Goal: Transaction & Acquisition: Obtain resource

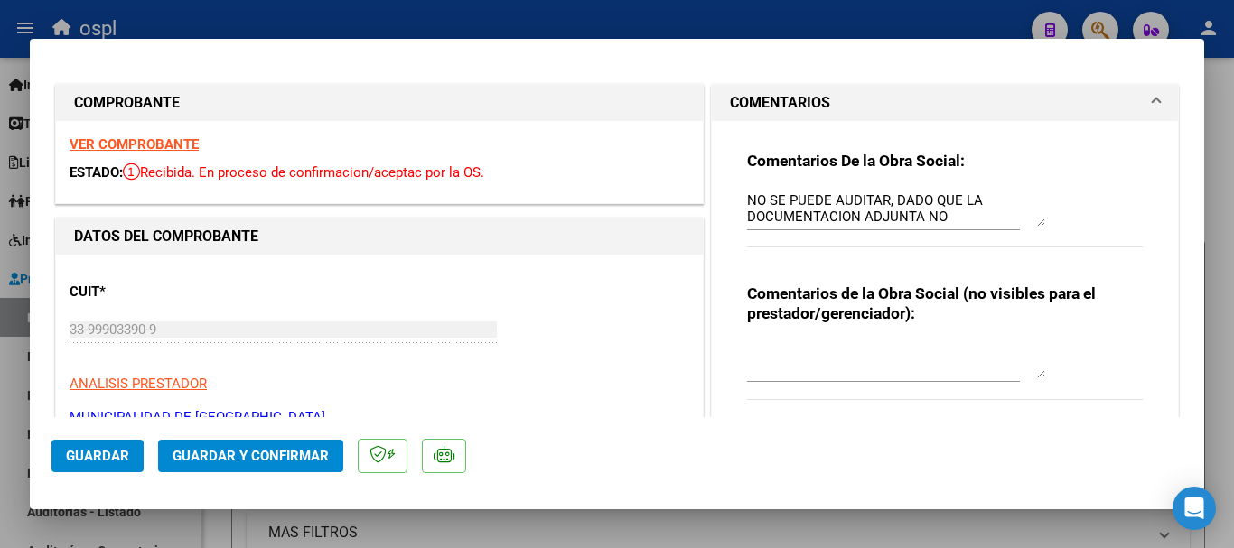
click at [272, 9] on div at bounding box center [617, 274] width 1234 height 548
type input "$ 0,00"
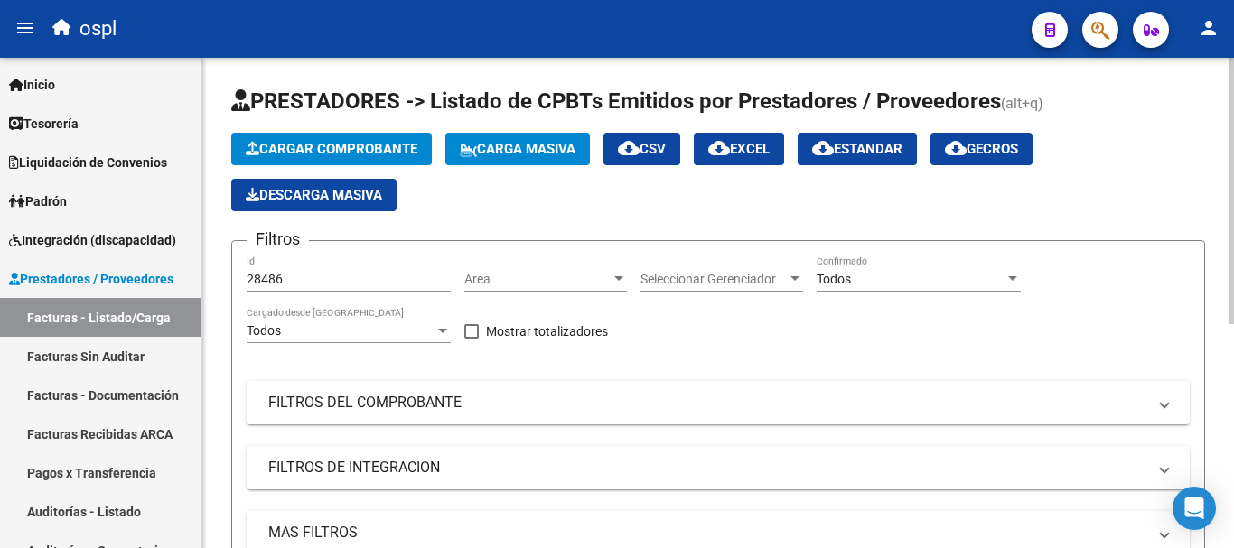
click at [352, 404] on mat-panel-title "FILTROS DEL COMPROBANTE" at bounding box center [707, 403] width 878 height 20
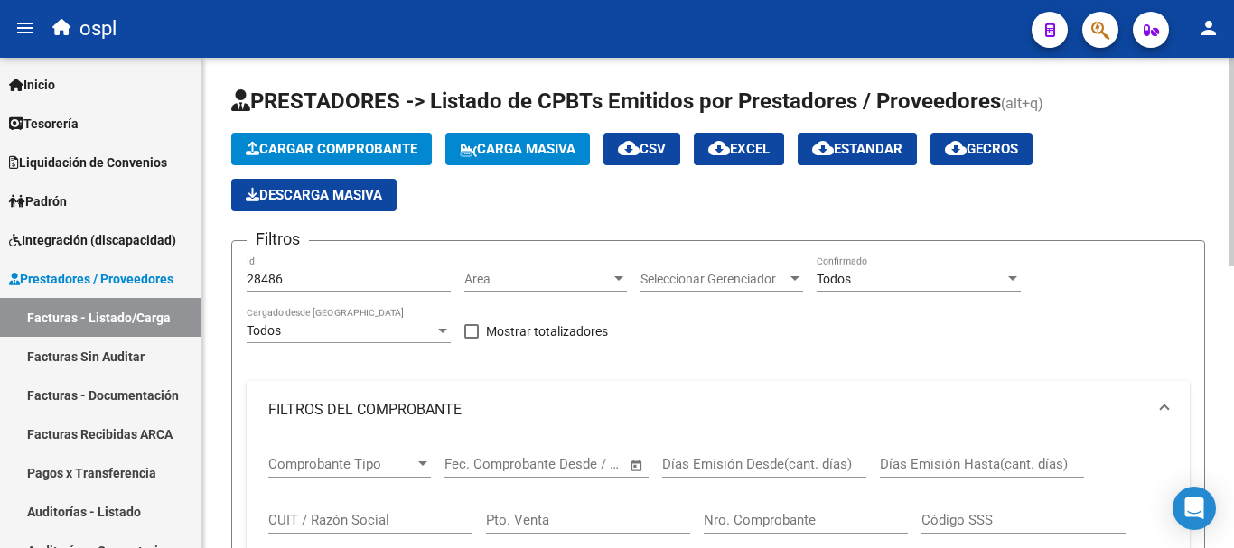
click at [338, 522] on input "CUIT / Razón Social" at bounding box center [370, 520] width 204 height 16
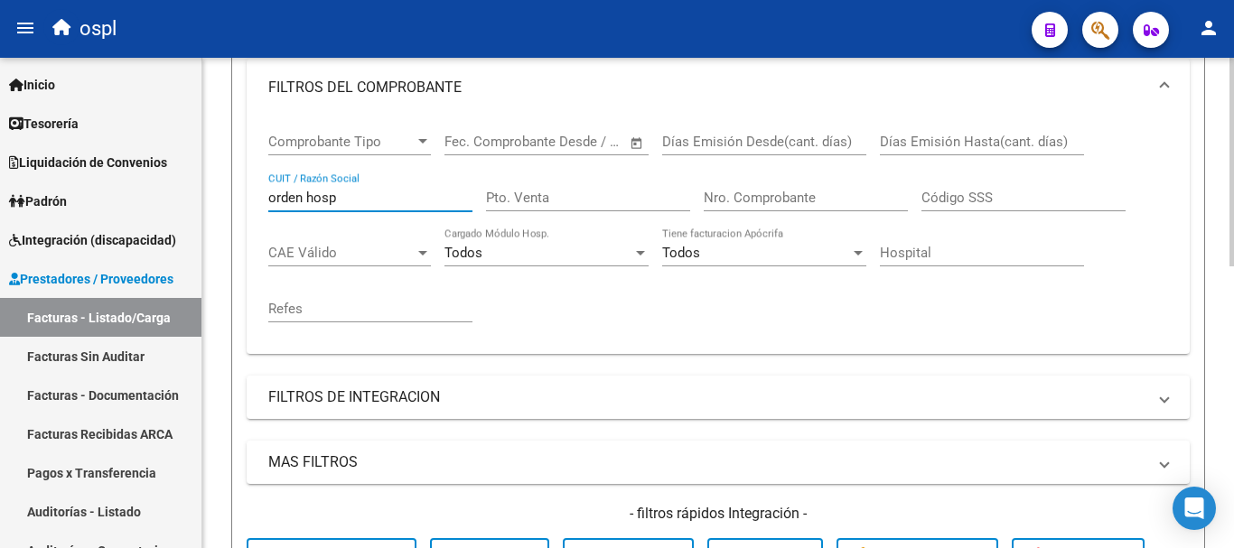
scroll to position [542, 0]
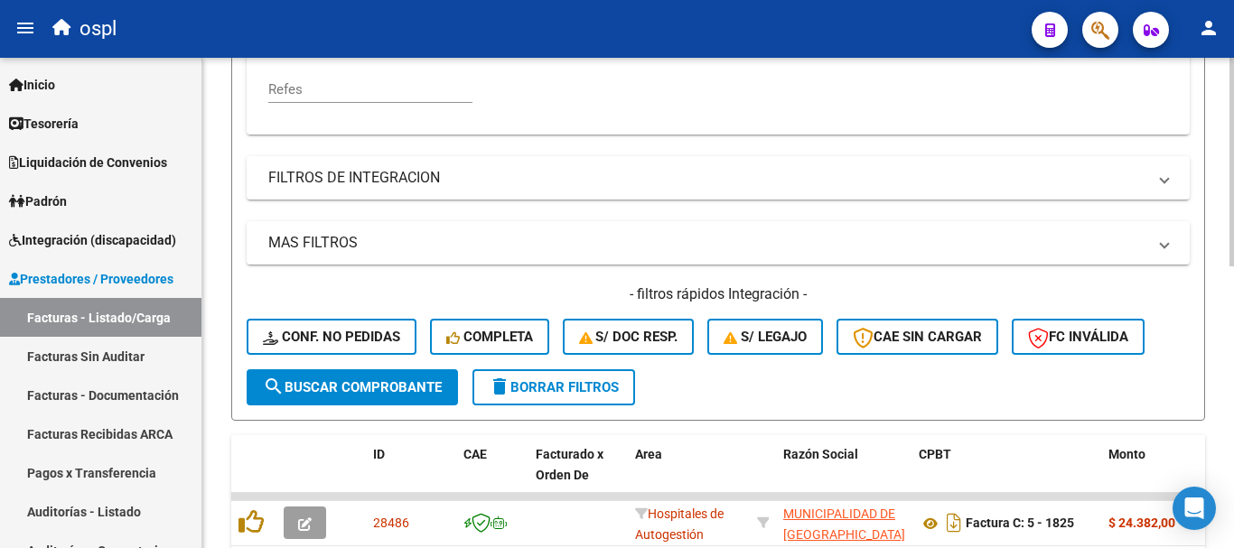
type input "orden hosp"
click at [358, 387] on span "search Buscar Comprobante" at bounding box center [352, 388] width 179 height 16
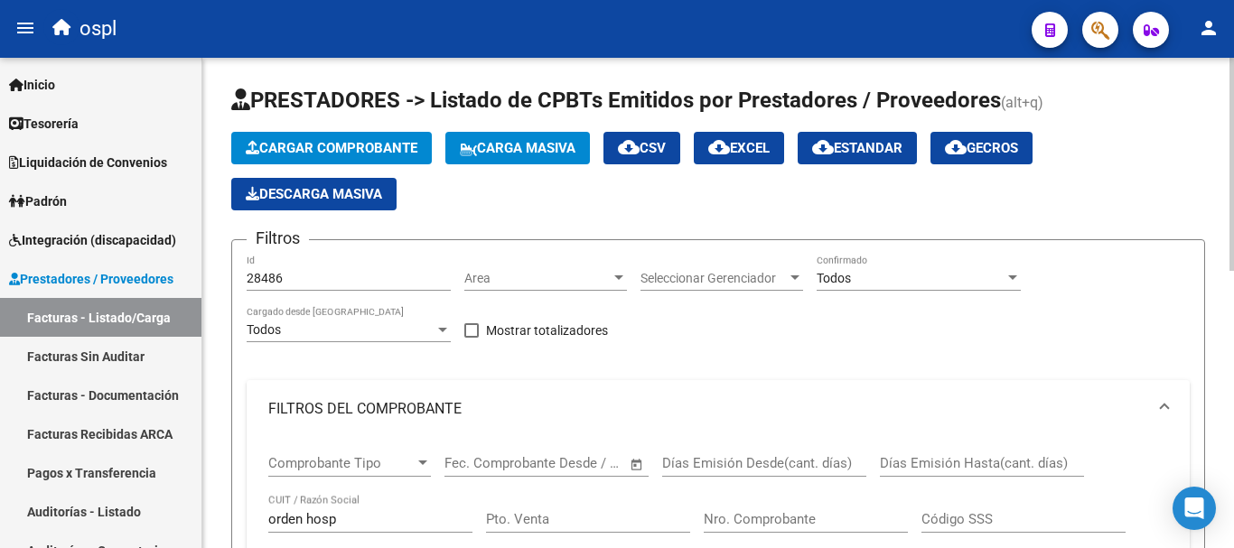
scroll to position [0, 0]
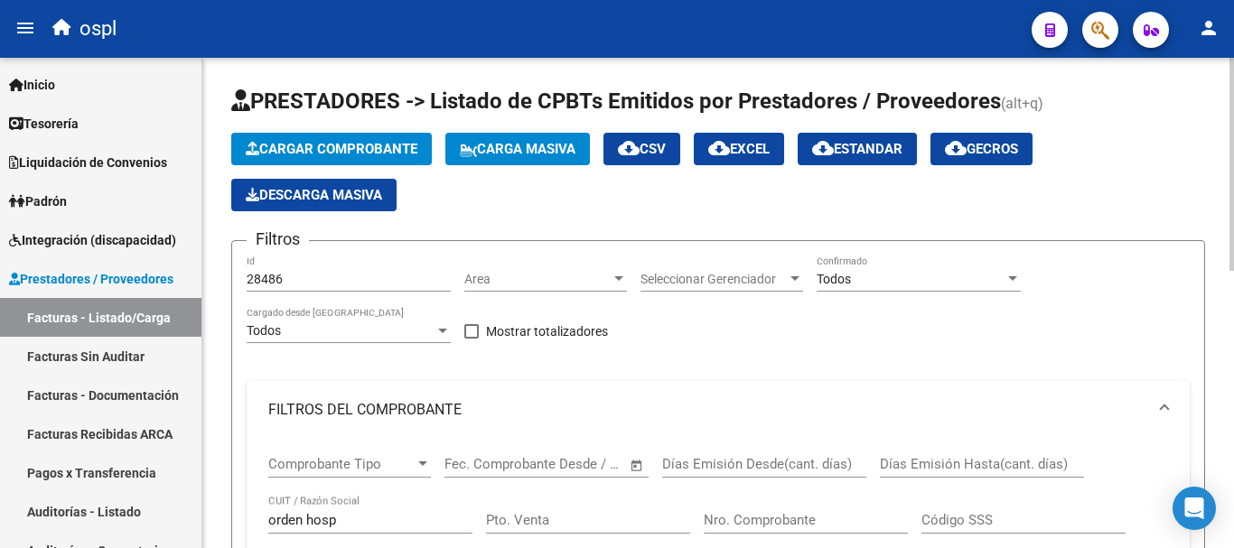
click at [909, 280] on div "Todos" at bounding box center [911, 279] width 188 height 15
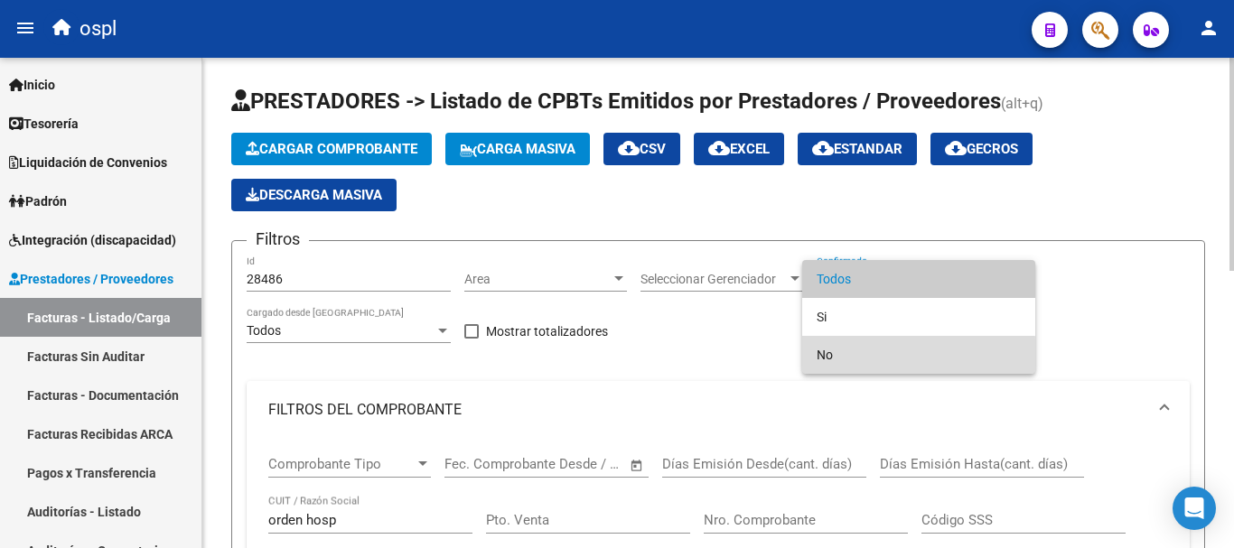
drag, startPoint x: 846, startPoint y: 357, endPoint x: 873, endPoint y: 307, distance: 56.6
click at [856, 336] on span "No" at bounding box center [919, 355] width 204 height 38
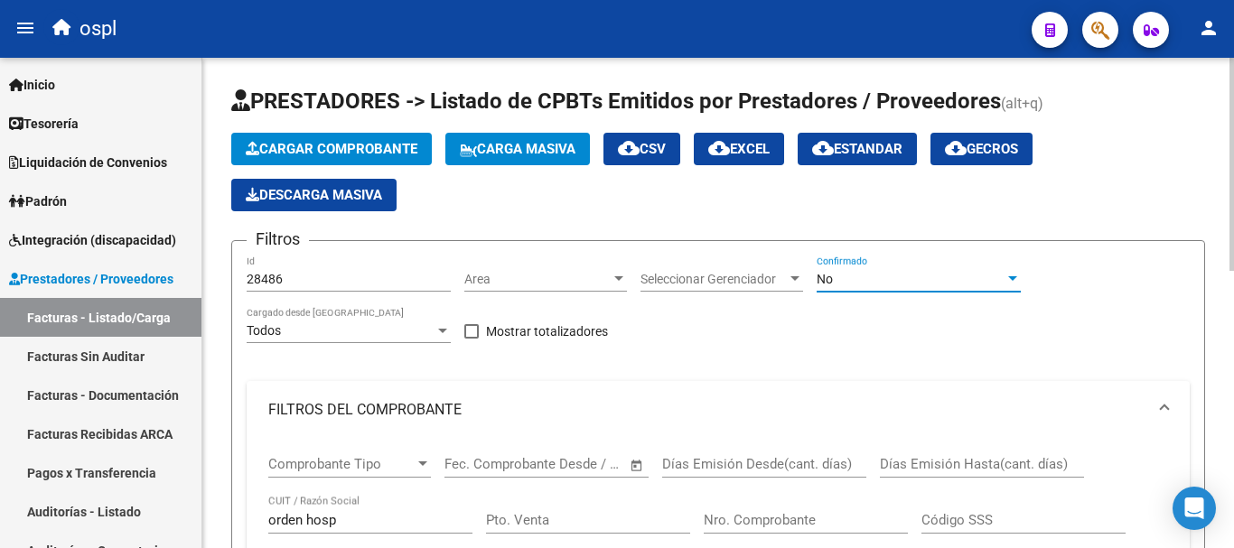
click at [867, 279] on div "No" at bounding box center [911, 279] width 188 height 15
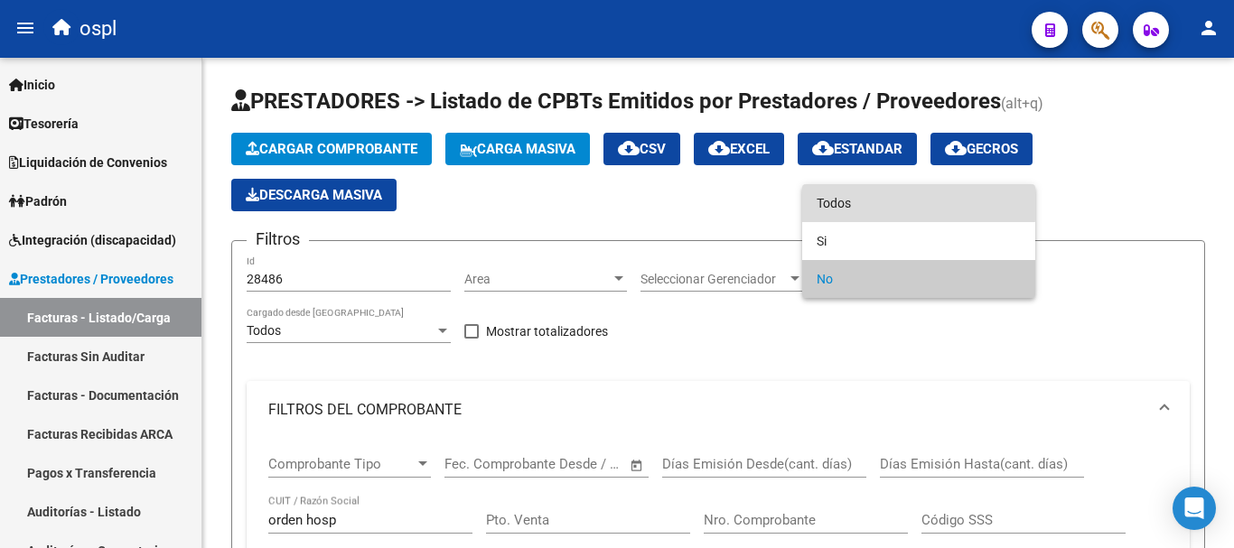
click at [828, 193] on span "Todos" at bounding box center [919, 203] width 204 height 38
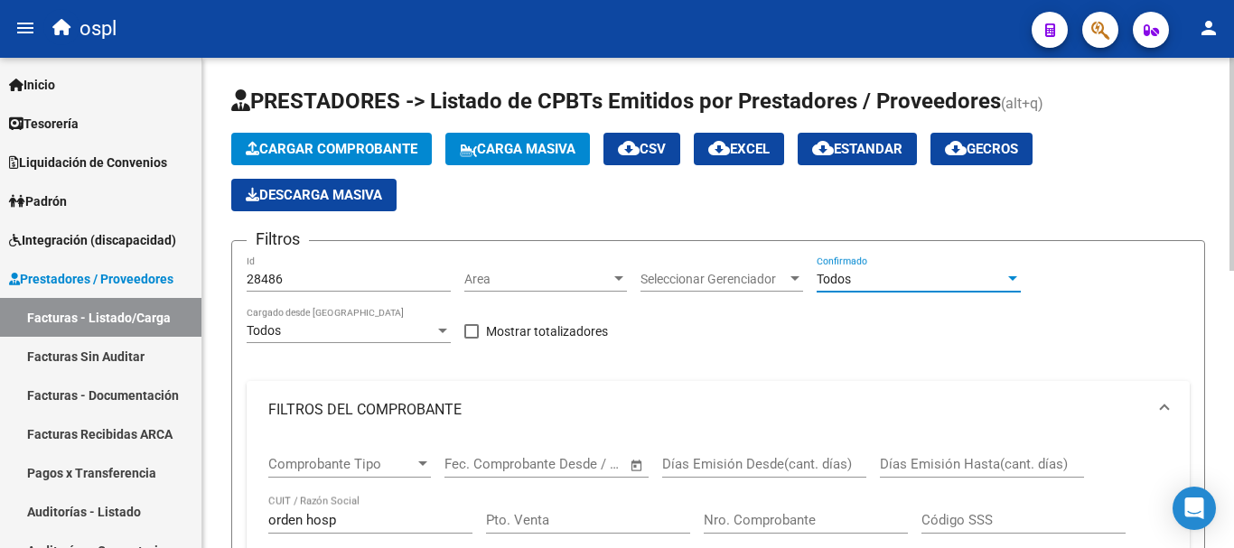
scroll to position [636, 0]
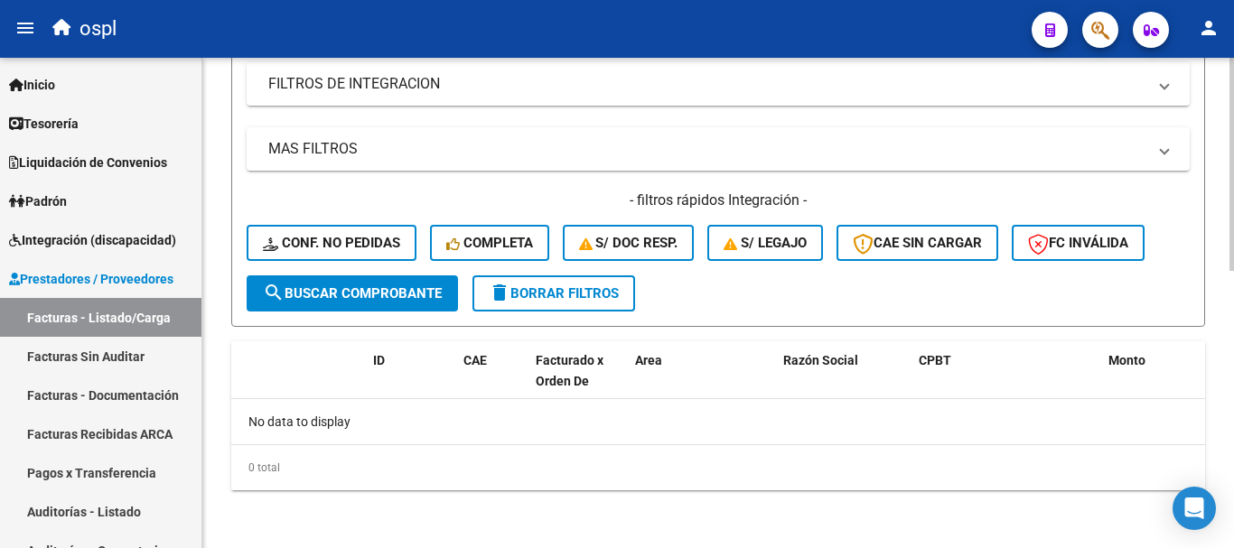
click at [389, 294] on span "search Buscar Comprobante" at bounding box center [352, 294] width 179 height 16
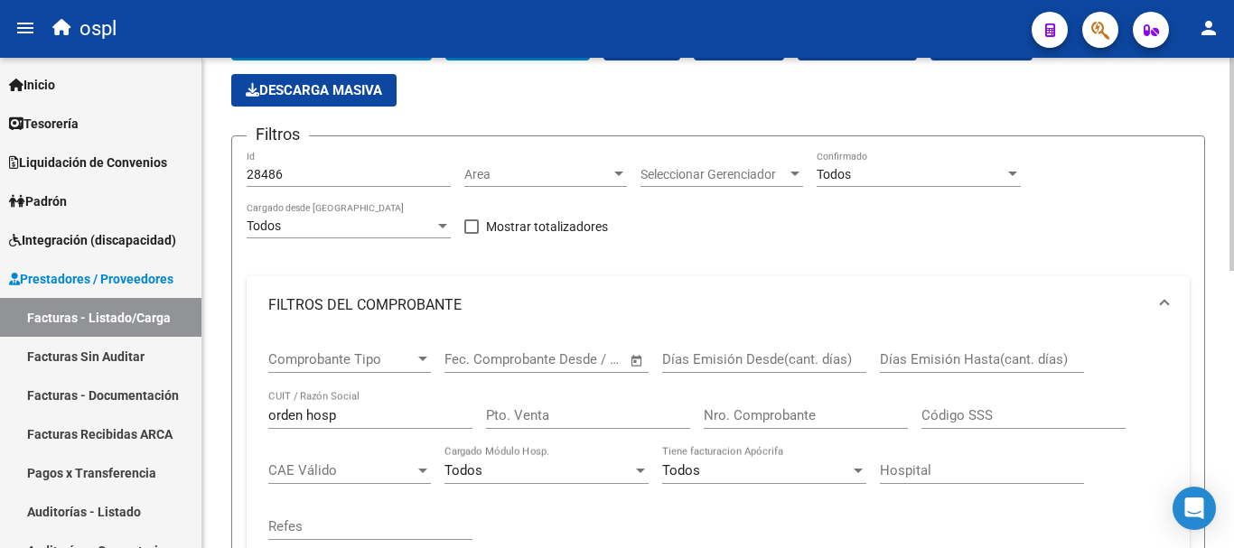
scroll to position [94, 0]
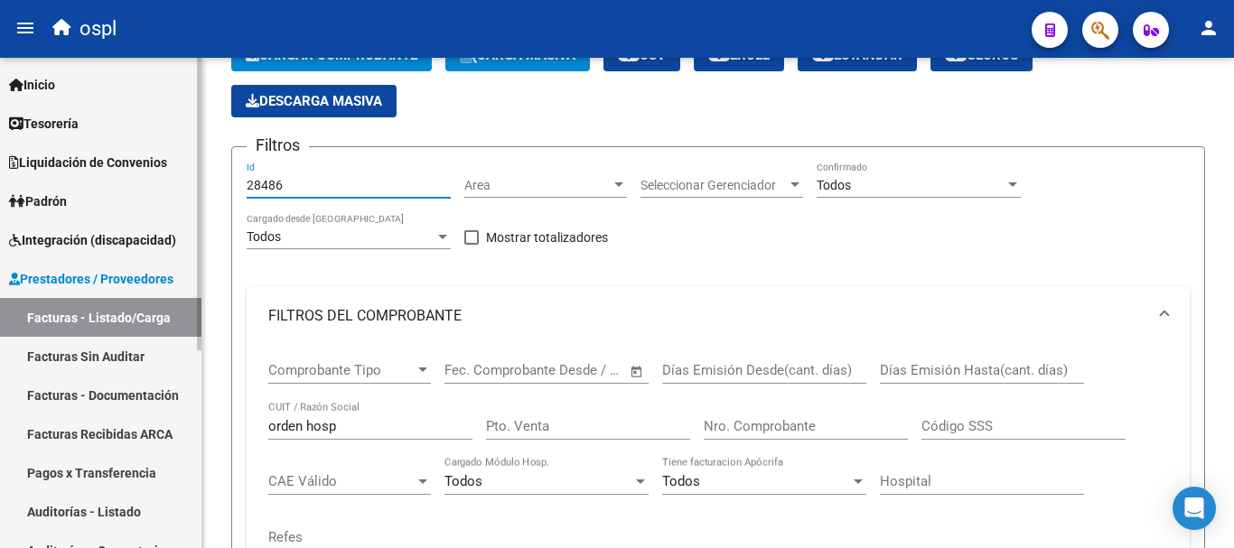
drag, startPoint x: 310, startPoint y: 182, endPoint x: 180, endPoint y: 180, distance: 130.1
click at [183, 181] on mat-sidenav-container "Firma Express Inicio Calendario SSS Instructivos Contacto OS Tesorería Extracto…" at bounding box center [617, 303] width 1234 height 491
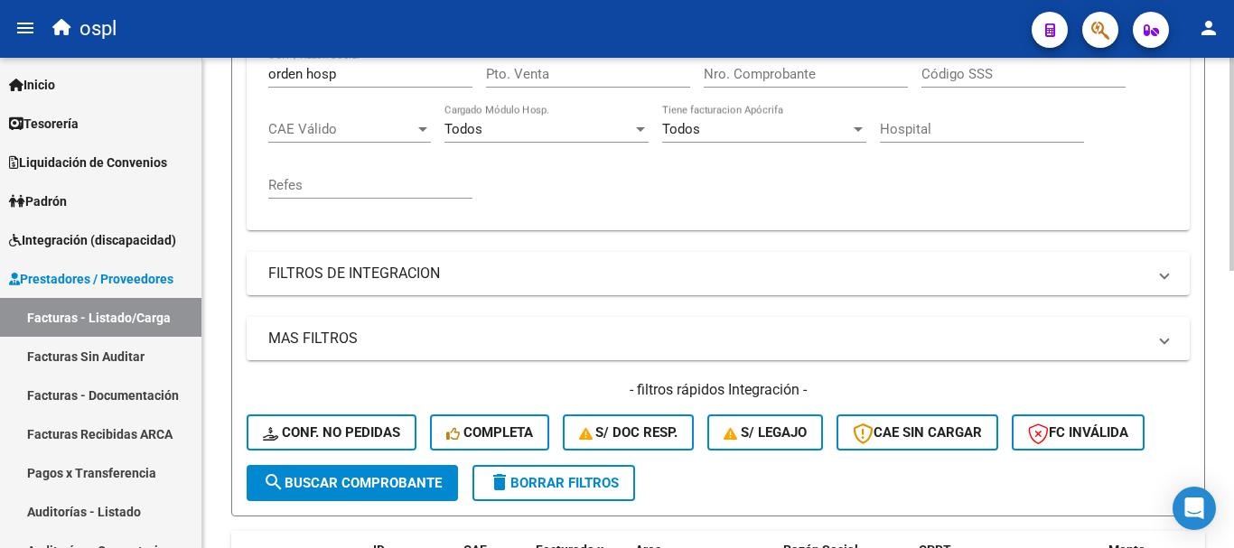
scroll to position [455, 0]
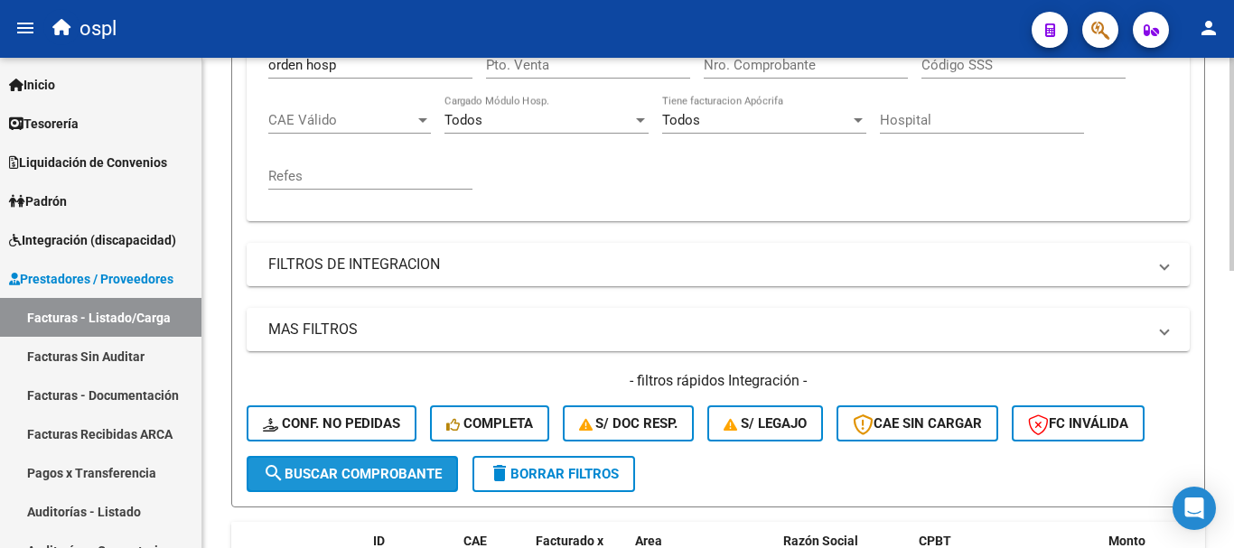
click at [396, 481] on span "search Buscar Comprobante" at bounding box center [352, 474] width 179 height 16
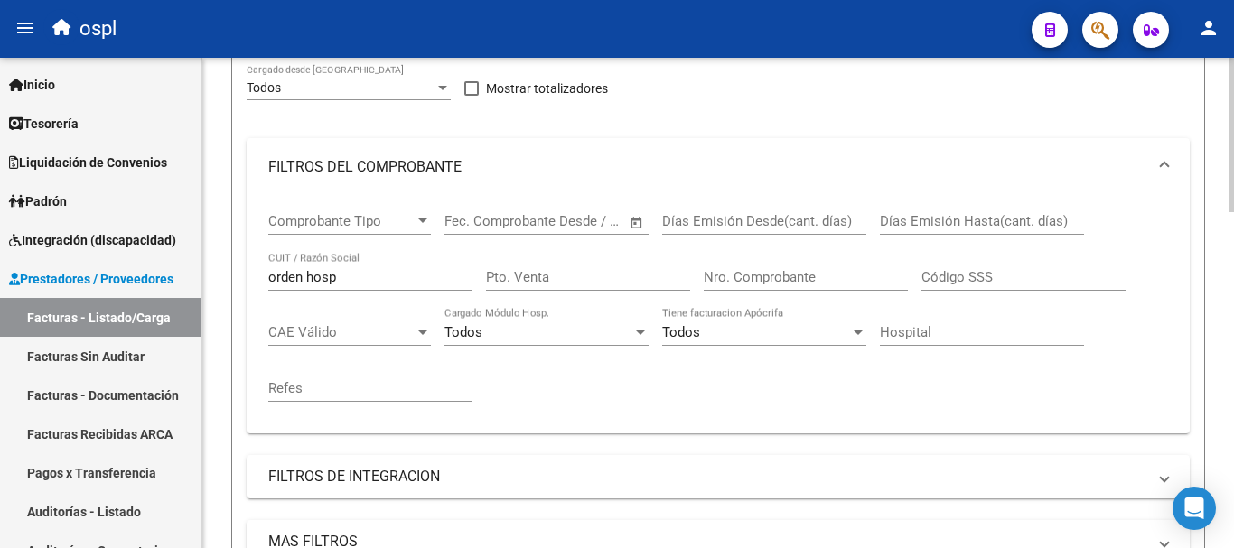
scroll to position [234, 0]
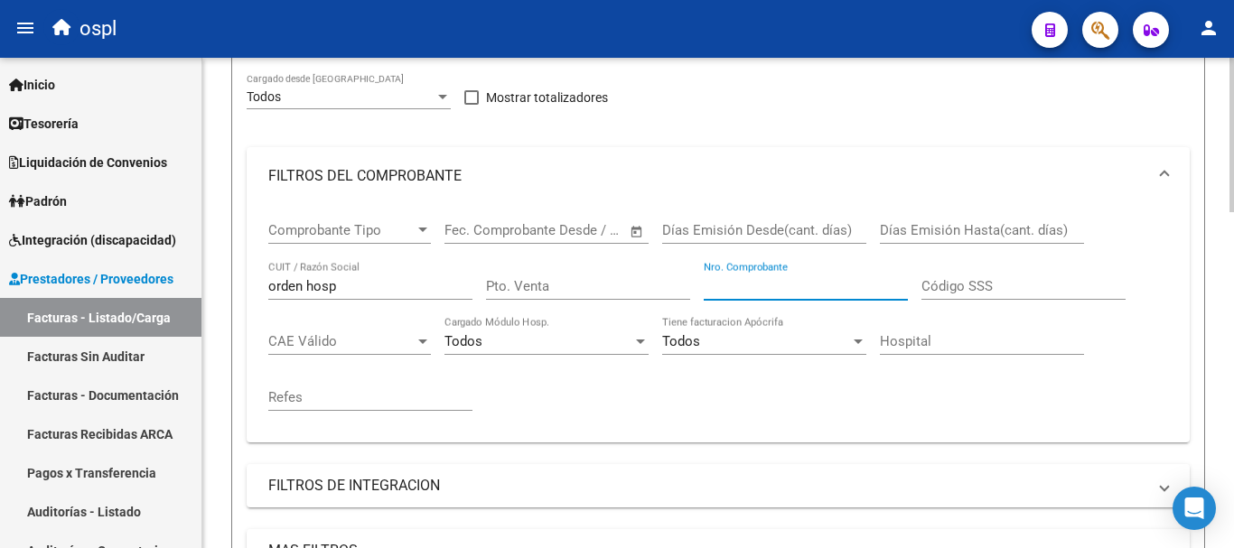
click at [751, 278] on input "Nro. Comprobante" at bounding box center [806, 286] width 204 height 16
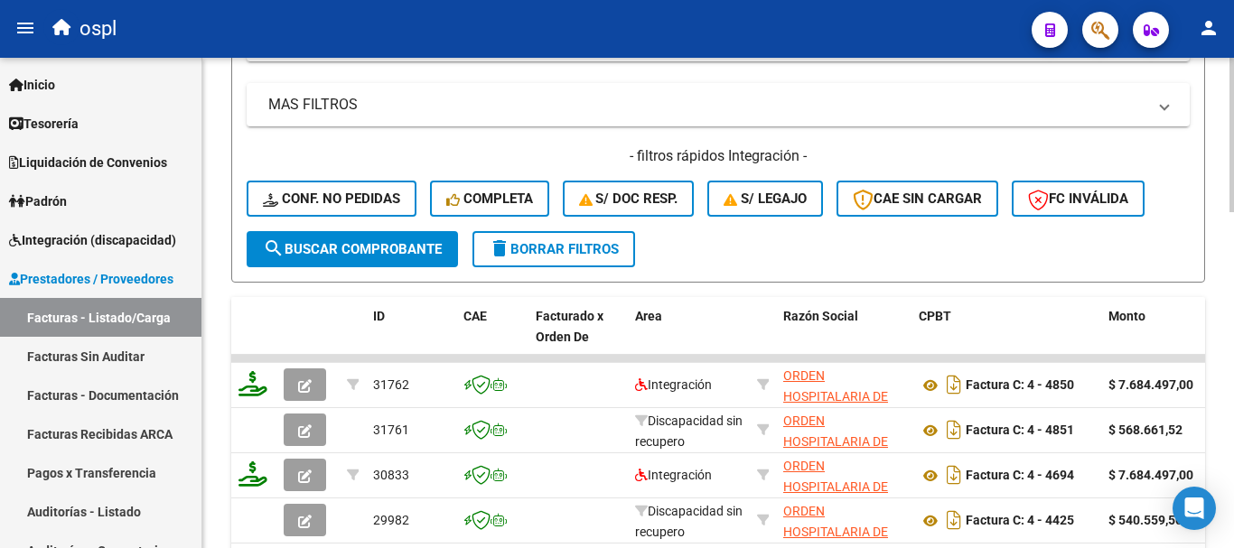
scroll to position [686, 0]
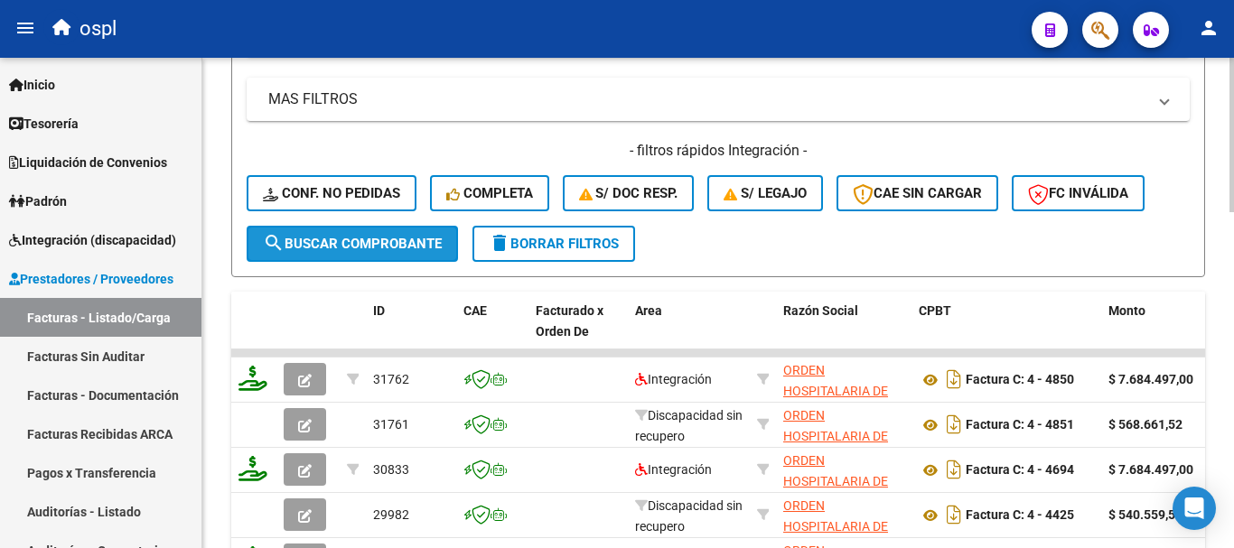
click at [417, 249] on span "search Buscar Comprobante" at bounding box center [352, 244] width 179 height 16
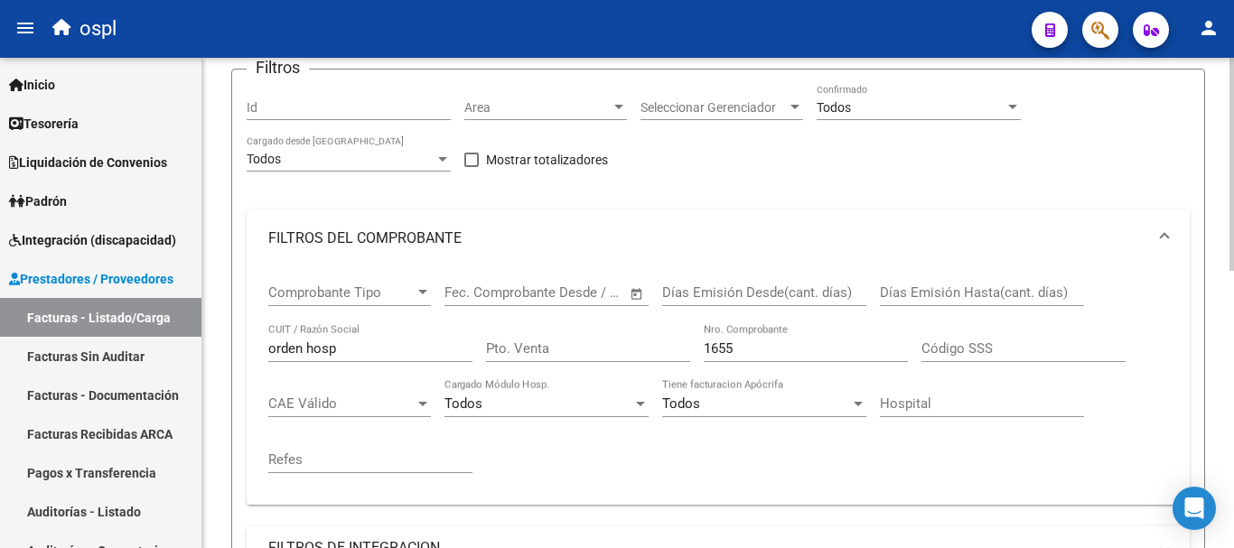
scroll to position [94, 0]
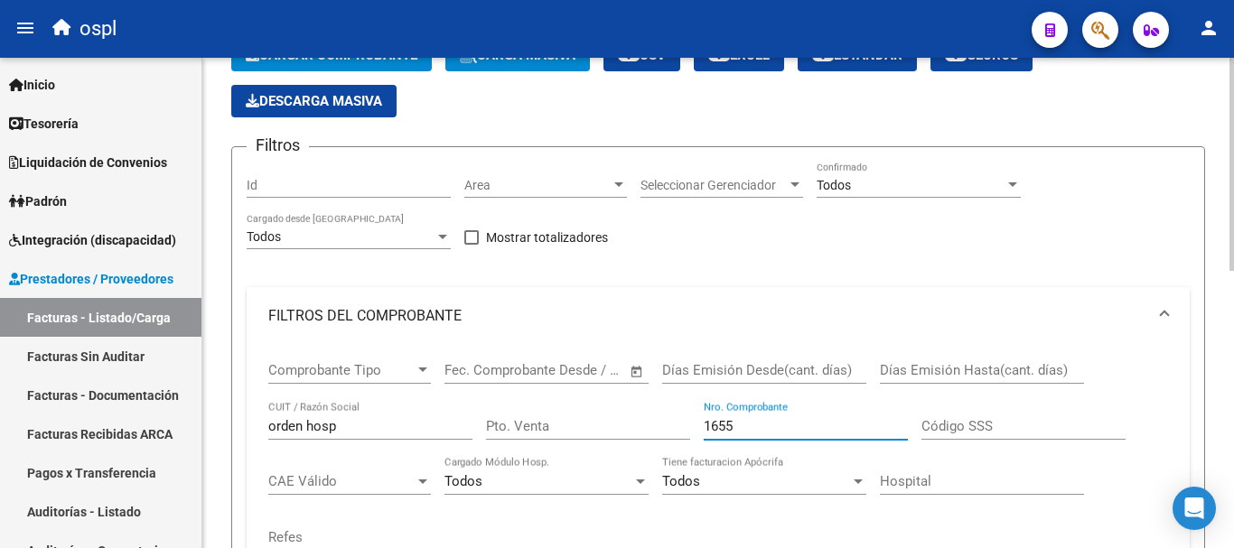
drag, startPoint x: 749, startPoint y: 418, endPoint x: 671, endPoint y: 422, distance: 77.8
click at [671, 422] on div "Comprobante Tipo Comprobante Tipo Fecha inicio – Fecha fin Fec. Comprobante Des…" at bounding box center [718, 456] width 900 height 223
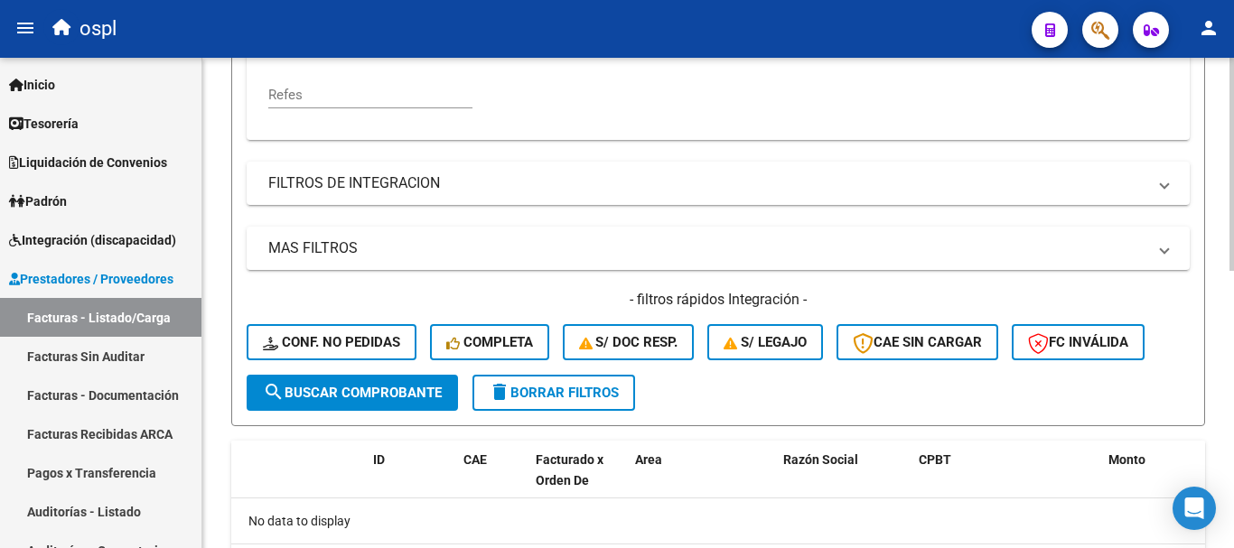
scroll to position [546, 0]
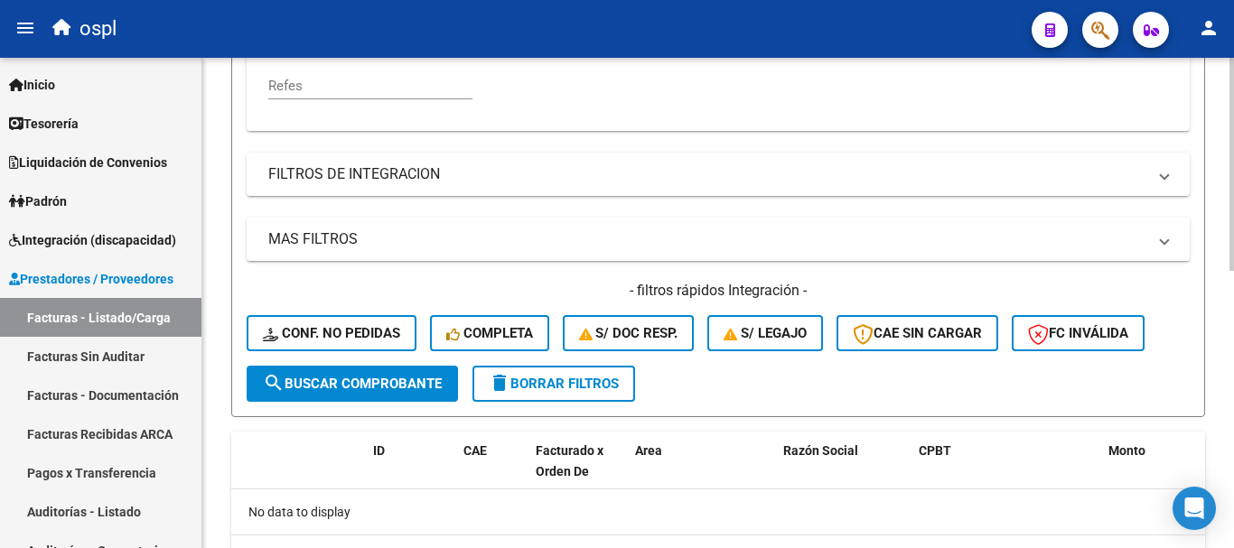
click at [408, 380] on span "search Buscar Comprobante" at bounding box center [352, 384] width 179 height 16
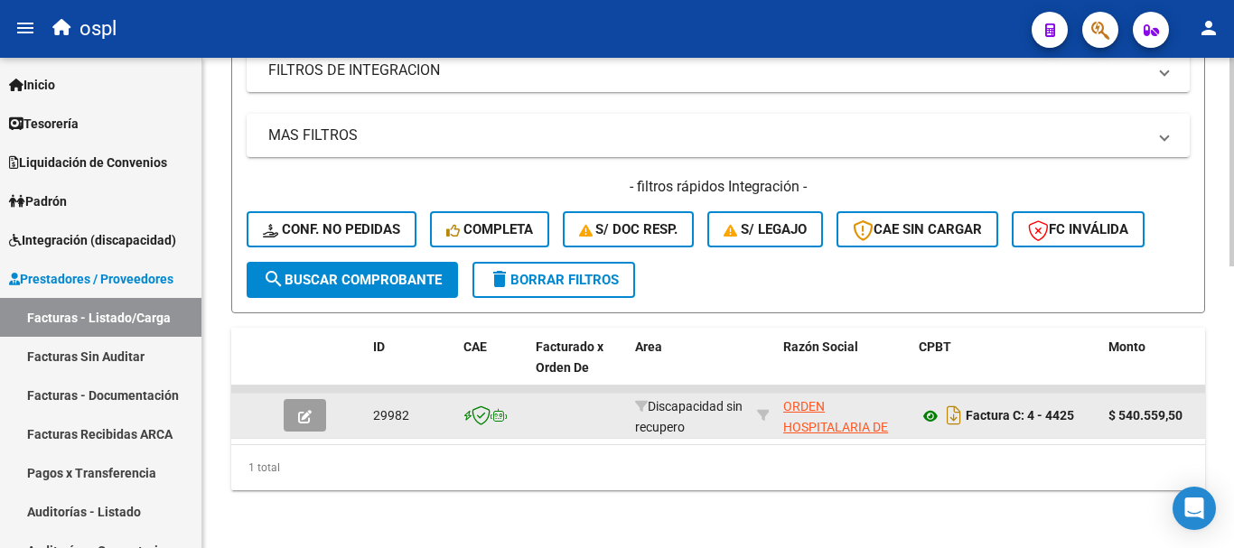
scroll to position [664, 0]
click at [931, 406] on icon at bounding box center [930, 417] width 23 height 22
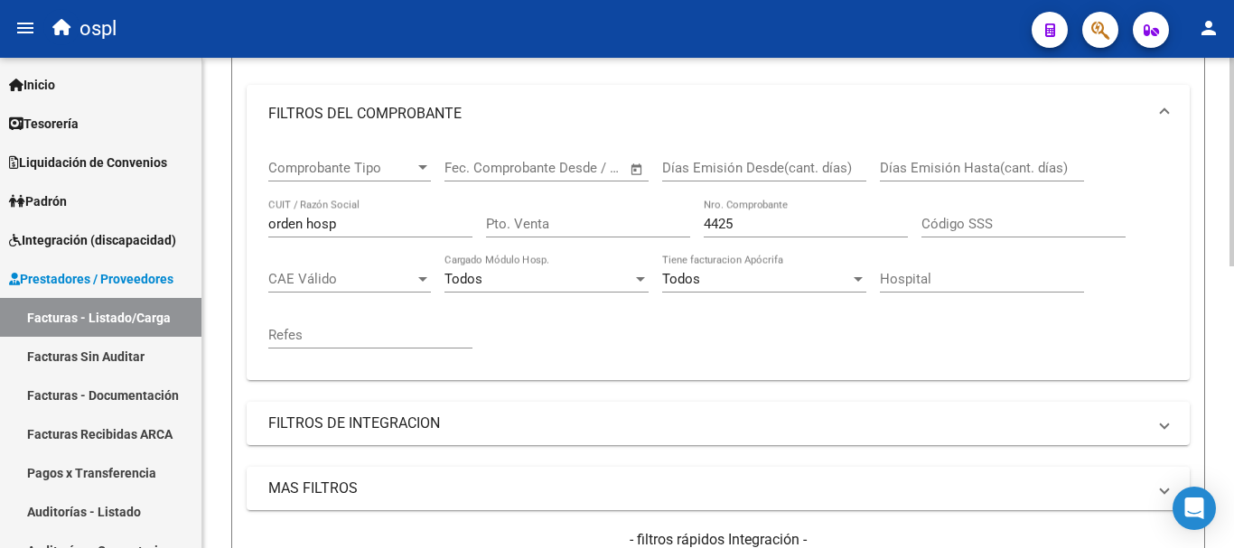
scroll to position [303, 0]
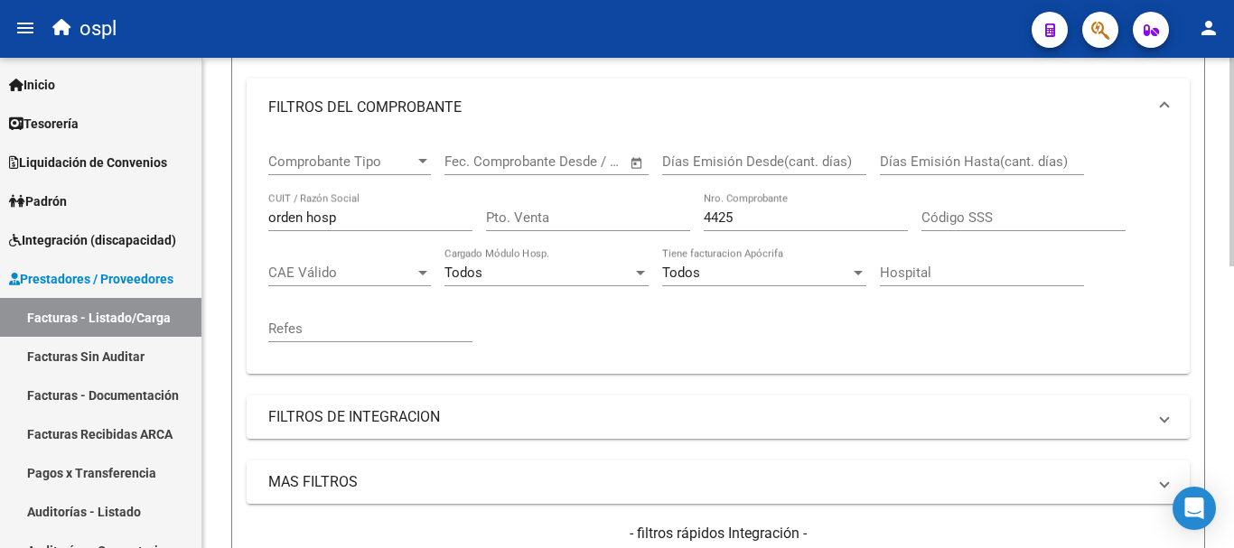
click at [751, 208] on div "4425 Nro. Comprobante" at bounding box center [806, 211] width 204 height 39
drag, startPoint x: 745, startPoint y: 217, endPoint x: 647, endPoint y: 210, distance: 98.8
click at [647, 210] on div "Comprobante Tipo Comprobante Tipo Fecha inicio – Fecha fin Fec. Comprobante Des…" at bounding box center [718, 247] width 900 height 223
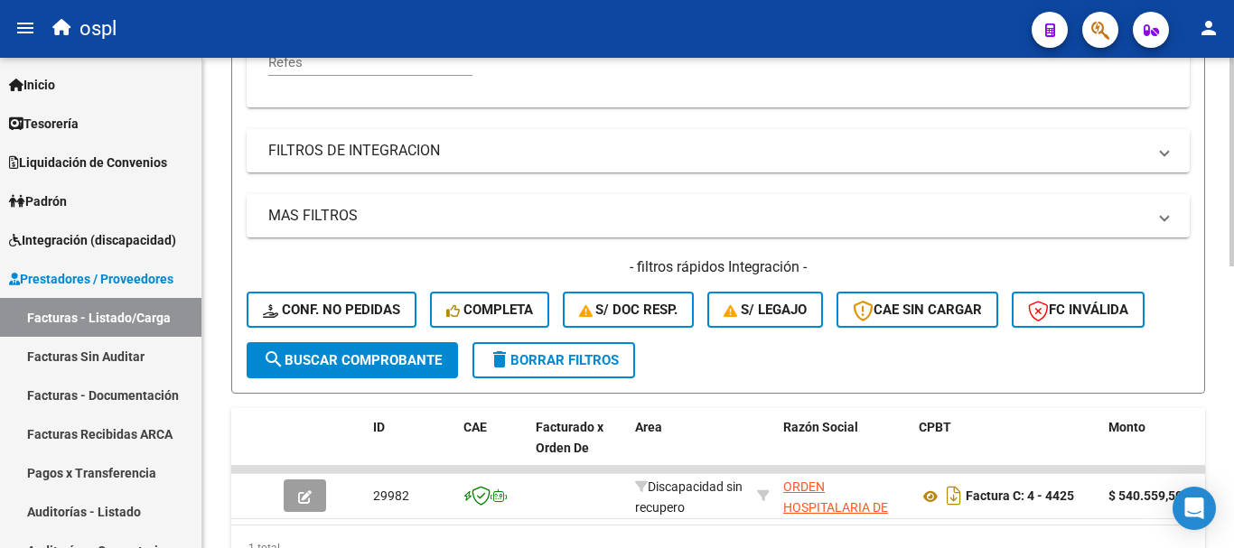
scroll to position [574, 0]
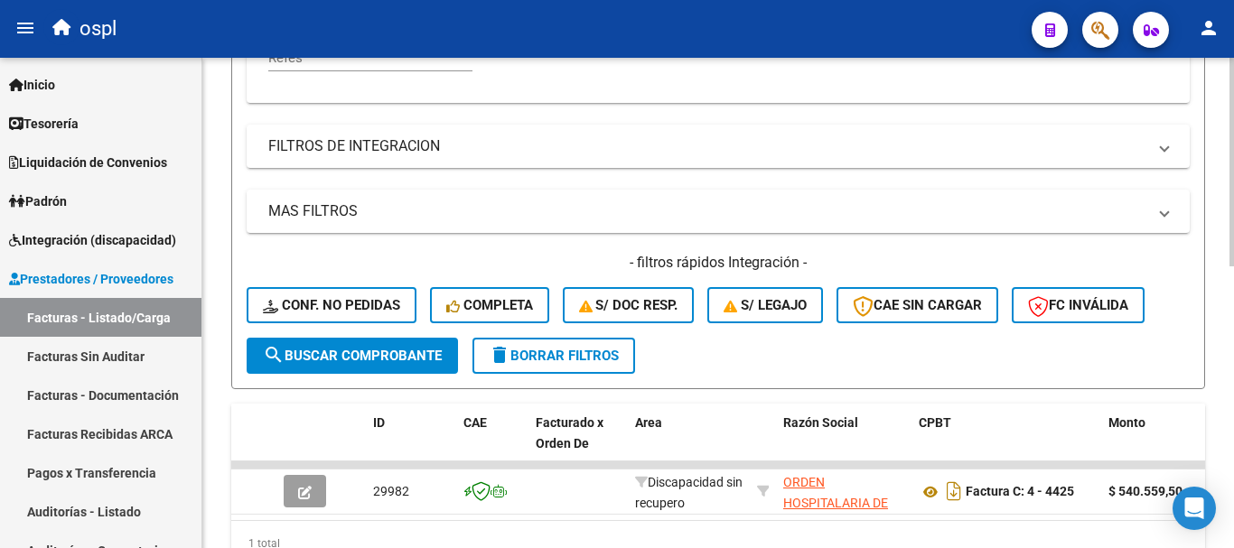
click at [312, 340] on button "search Buscar Comprobante" at bounding box center [352, 356] width 211 height 36
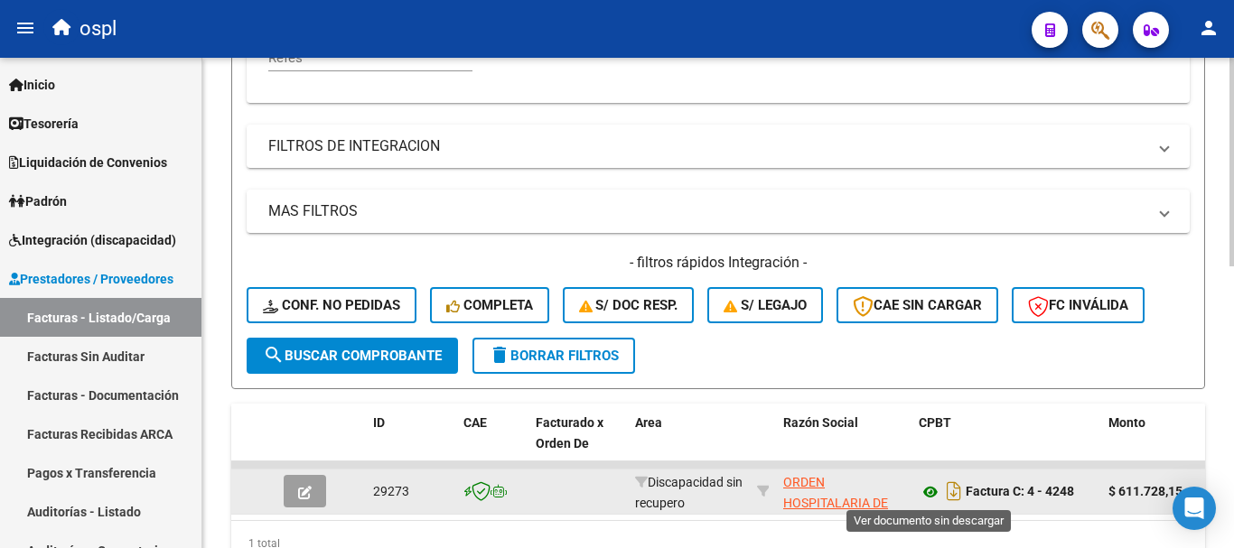
click at [927, 492] on icon at bounding box center [930, 493] width 23 height 22
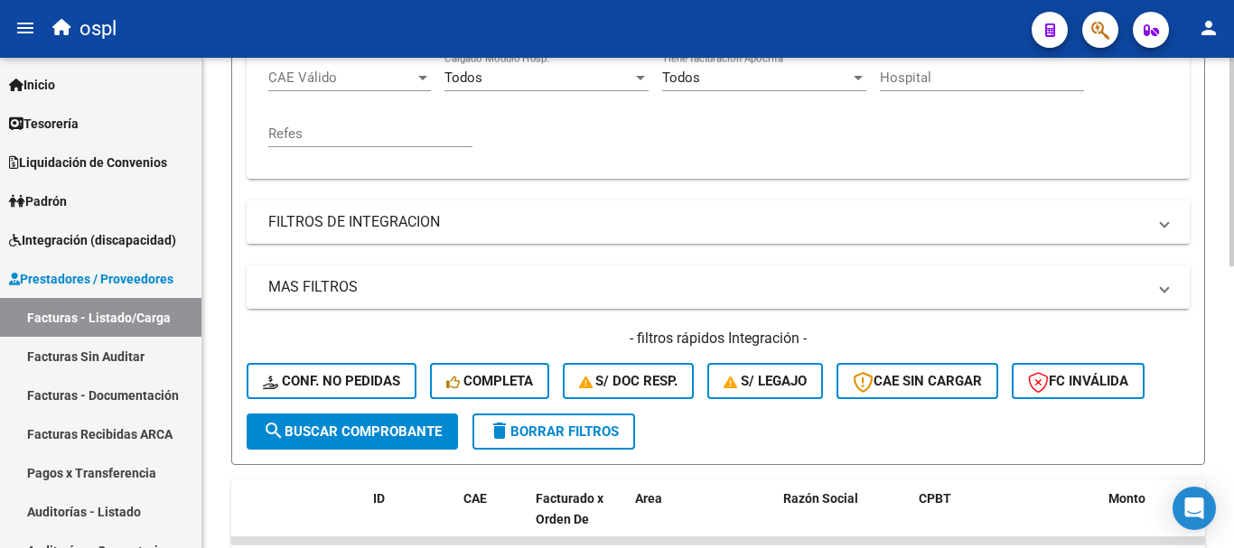
scroll to position [393, 0]
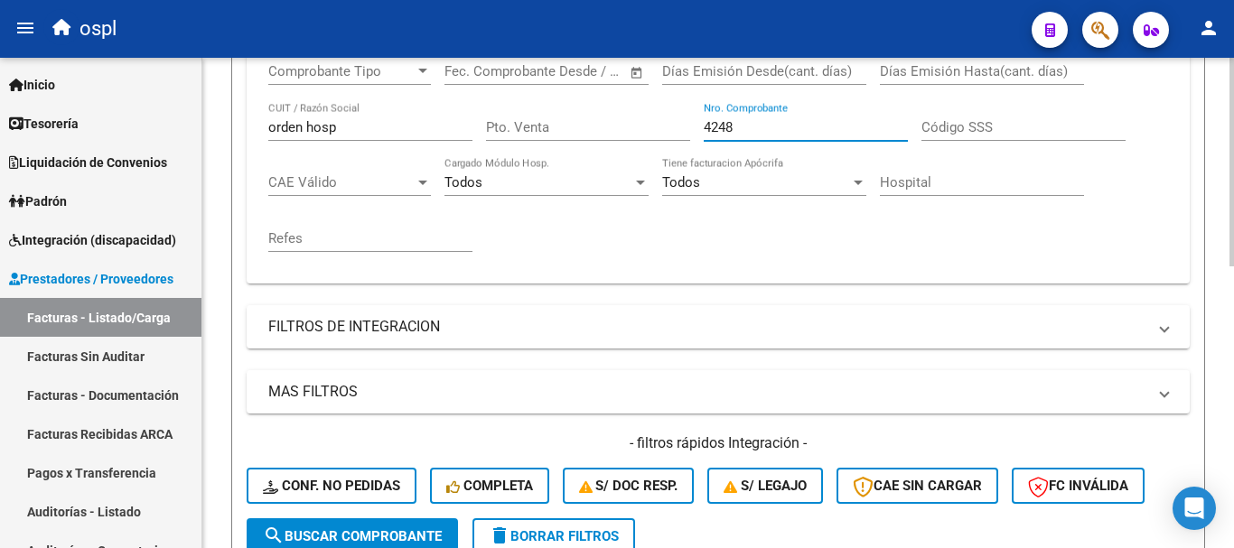
drag, startPoint x: 747, startPoint y: 125, endPoint x: 604, endPoint y: 103, distance: 144.4
click at [604, 103] on div "Comprobante Tipo Comprobante Tipo Fecha inicio – Fecha fin Fec. Comprobante Des…" at bounding box center [718, 157] width 900 height 223
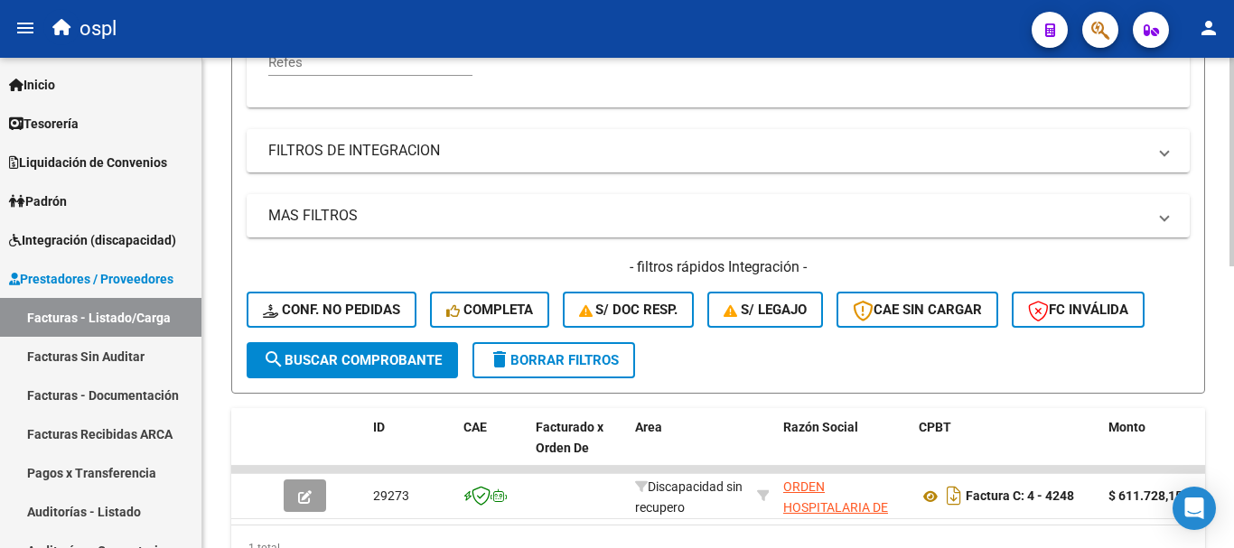
scroll to position [574, 0]
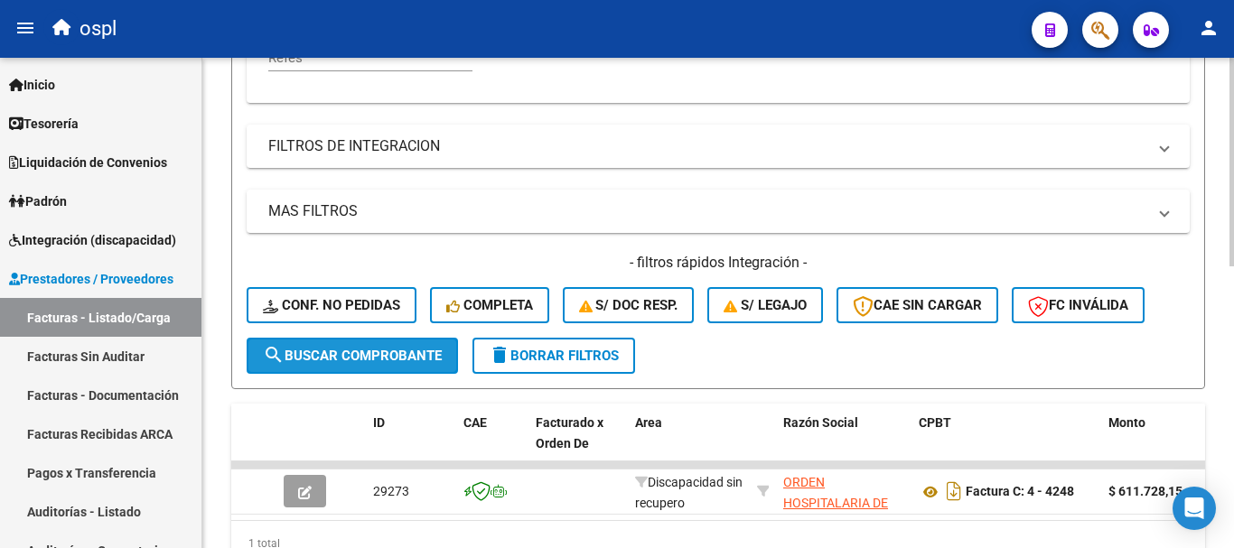
click at [367, 357] on span "search Buscar Comprobante" at bounding box center [352, 356] width 179 height 16
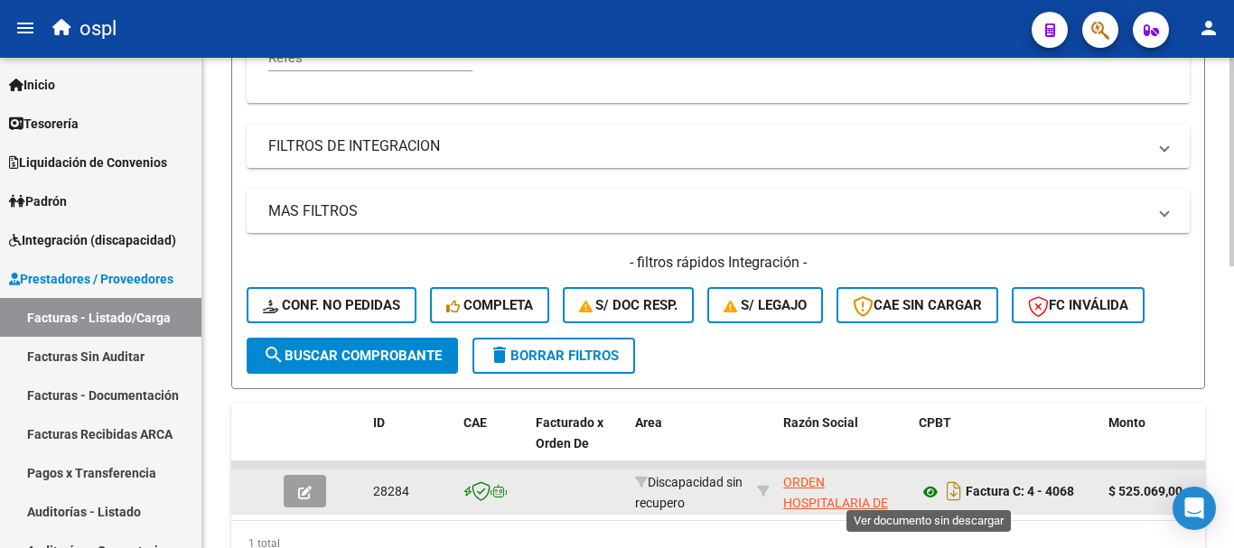
click at [923, 497] on icon at bounding box center [930, 493] width 23 height 22
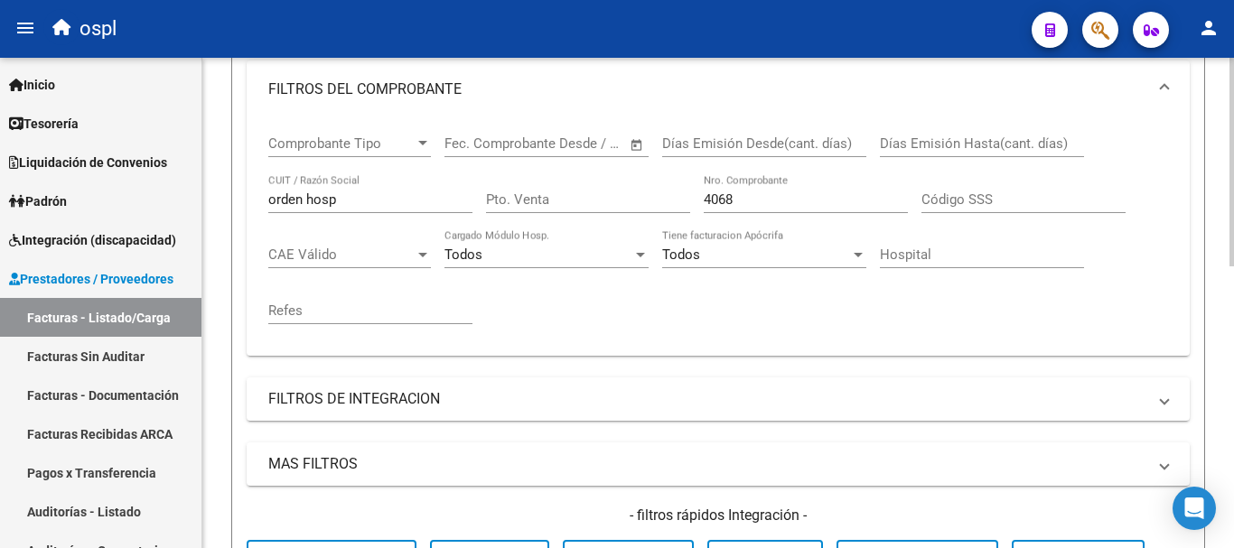
scroll to position [303, 0]
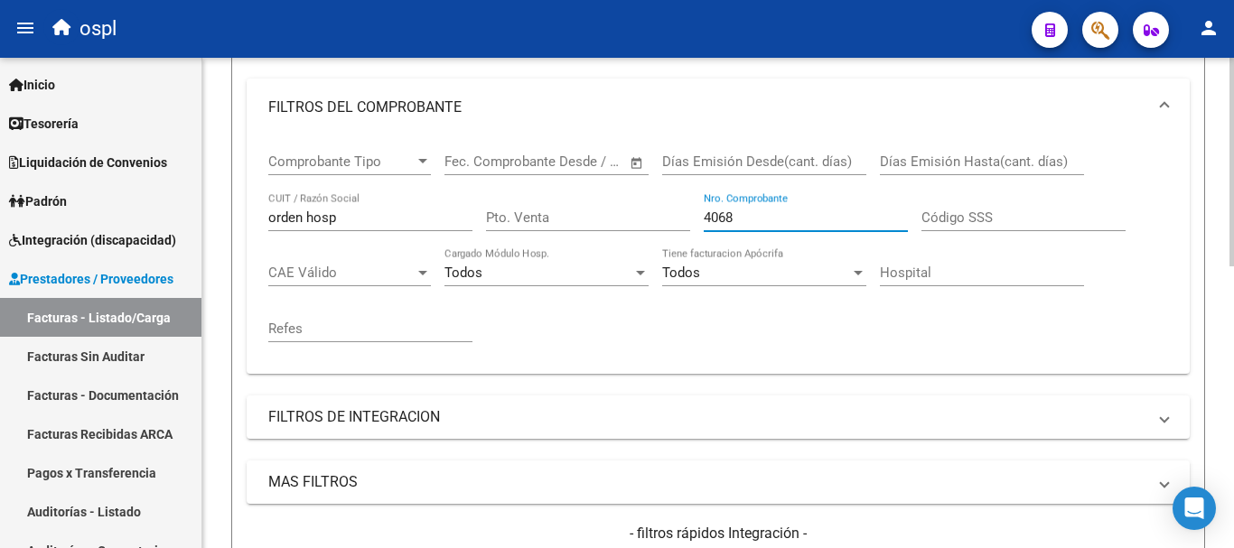
drag, startPoint x: 753, startPoint y: 218, endPoint x: 620, endPoint y: 196, distance: 134.6
click at [621, 196] on div "Comprobante Tipo Comprobante Tipo Fecha inicio – Fecha fin Fec. Comprobante Des…" at bounding box center [718, 247] width 900 height 223
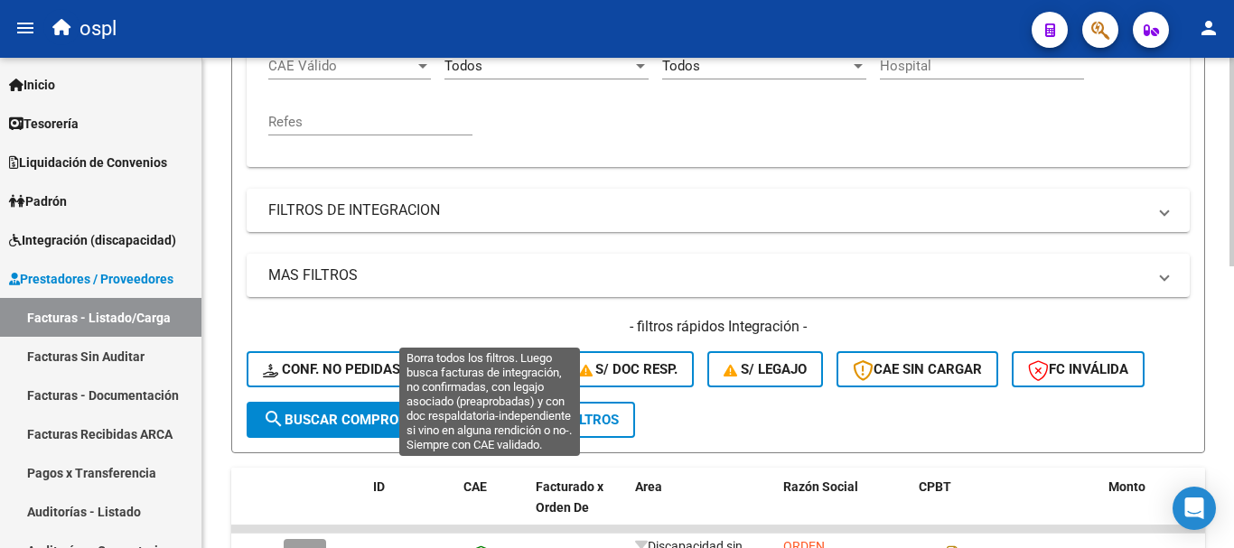
scroll to position [574, 0]
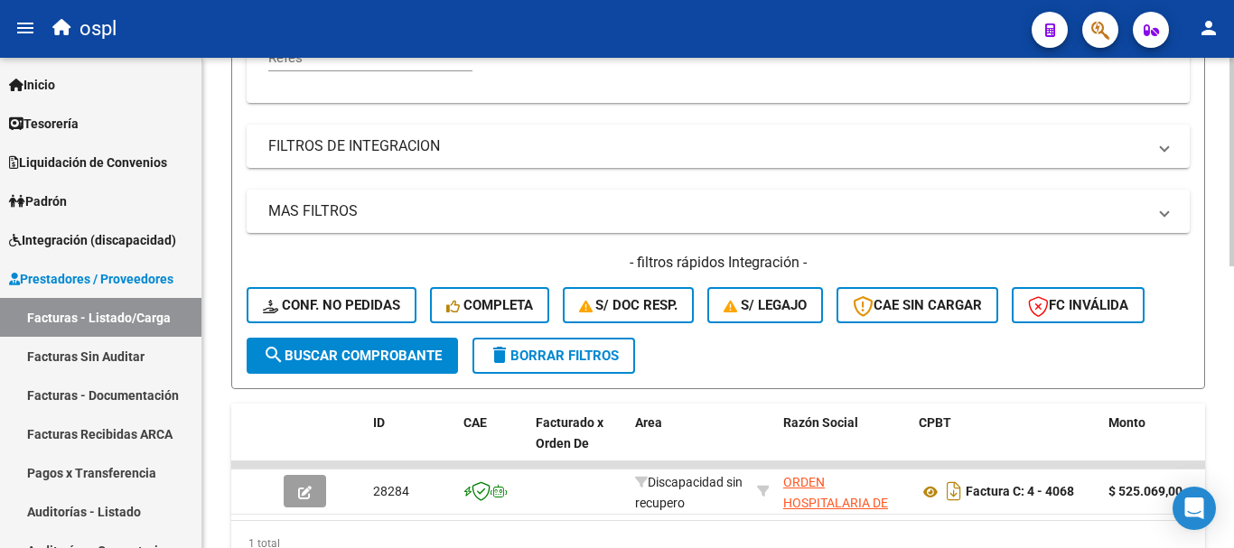
click at [369, 348] on span "search Buscar Comprobante" at bounding box center [352, 356] width 179 height 16
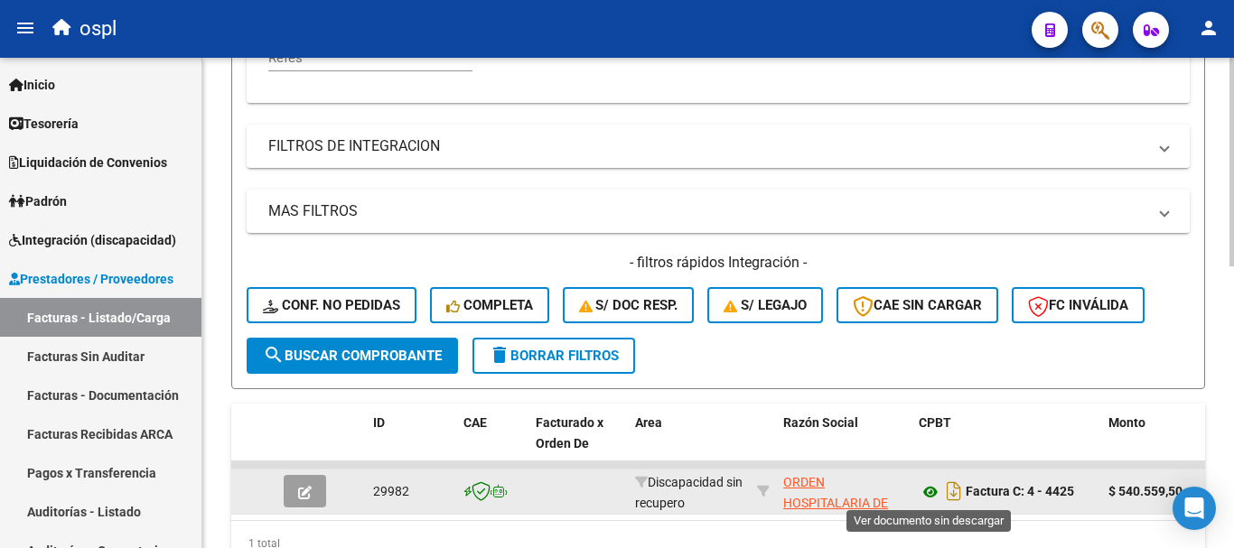
click at [929, 492] on icon at bounding box center [930, 493] width 23 height 22
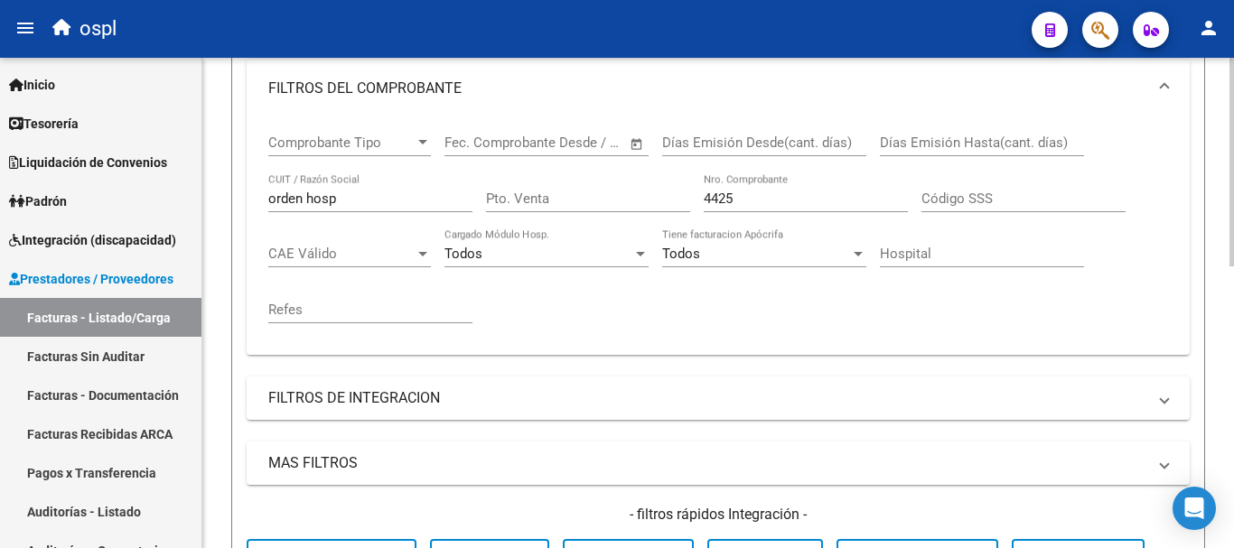
scroll to position [303, 0]
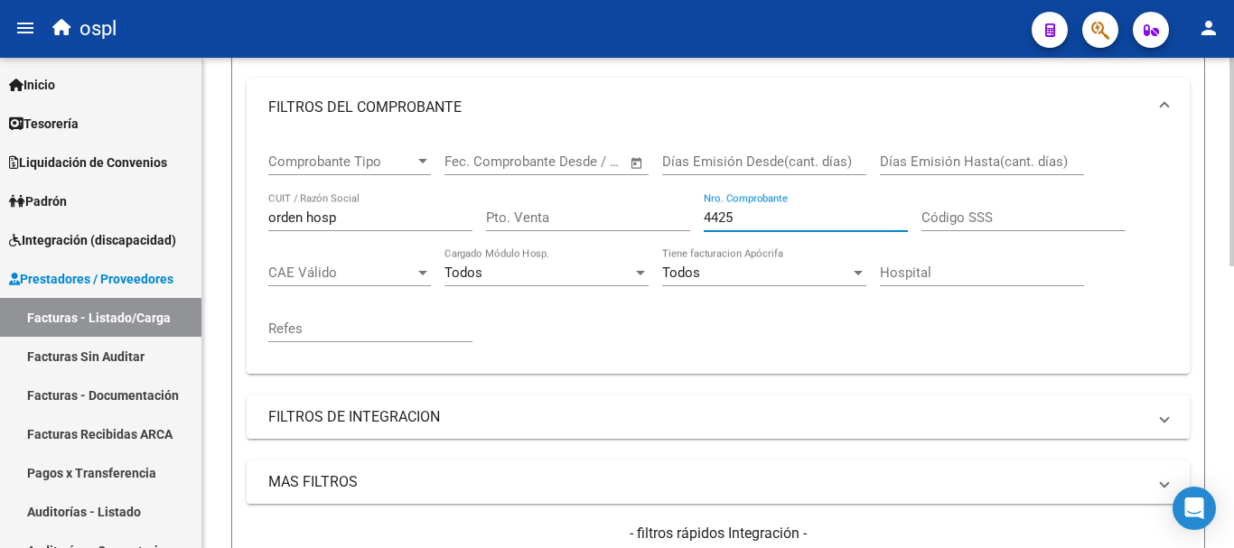
drag, startPoint x: 766, startPoint y: 211, endPoint x: 526, endPoint y: 145, distance: 249.0
click at [526, 145] on div "Comprobante Tipo Comprobante Tipo Fecha inicio – Fecha fin Fec. Comprobante Des…" at bounding box center [718, 247] width 900 height 223
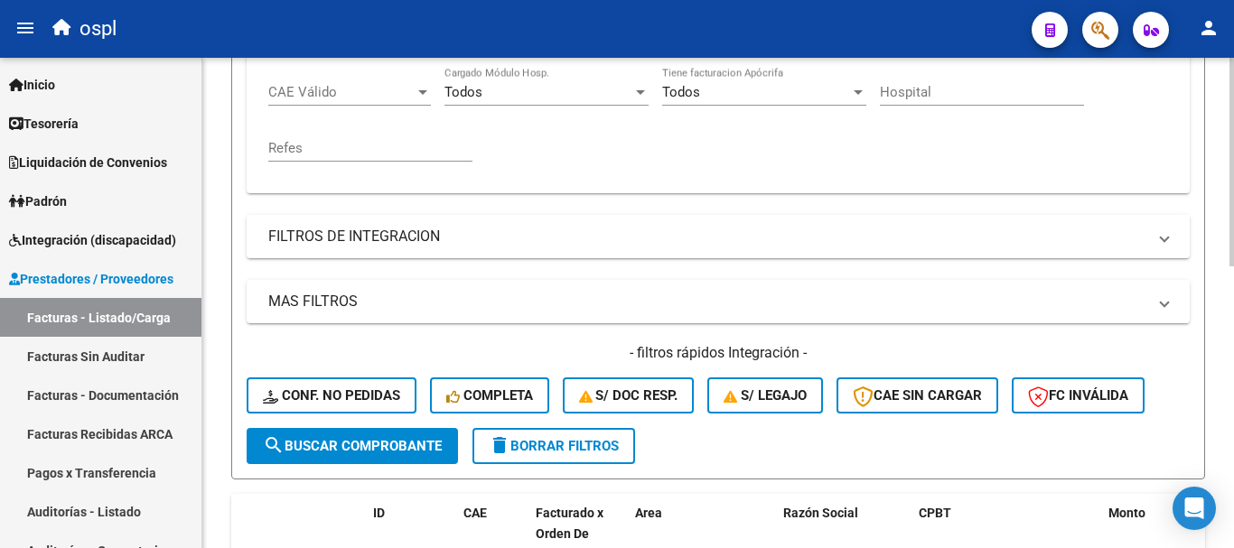
click at [430, 444] on span "search Buscar Comprobante" at bounding box center [352, 446] width 179 height 16
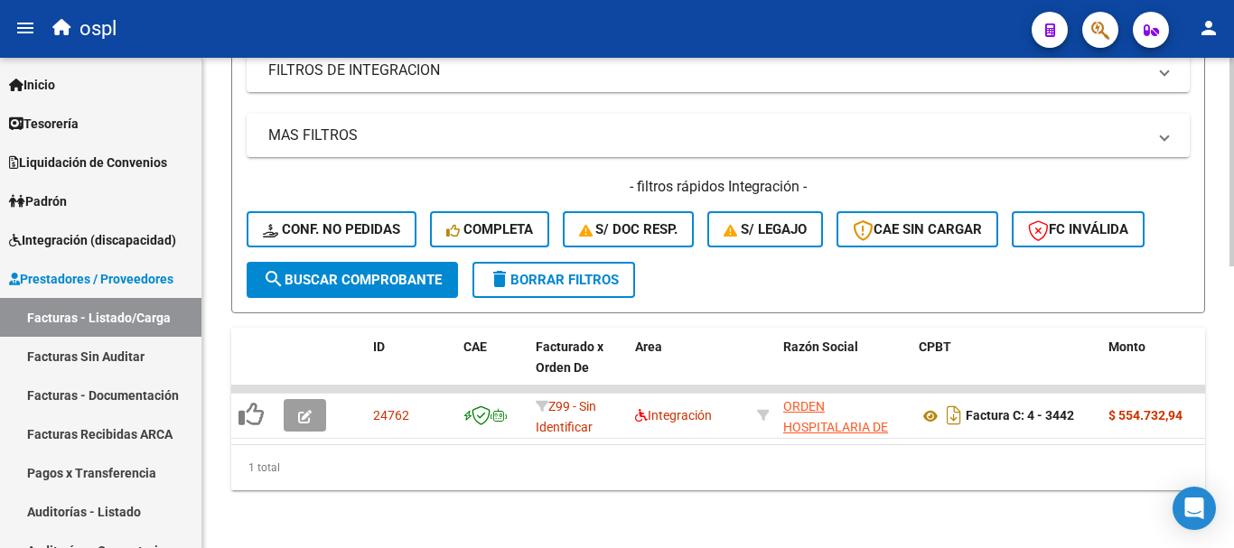
scroll to position [664, 0]
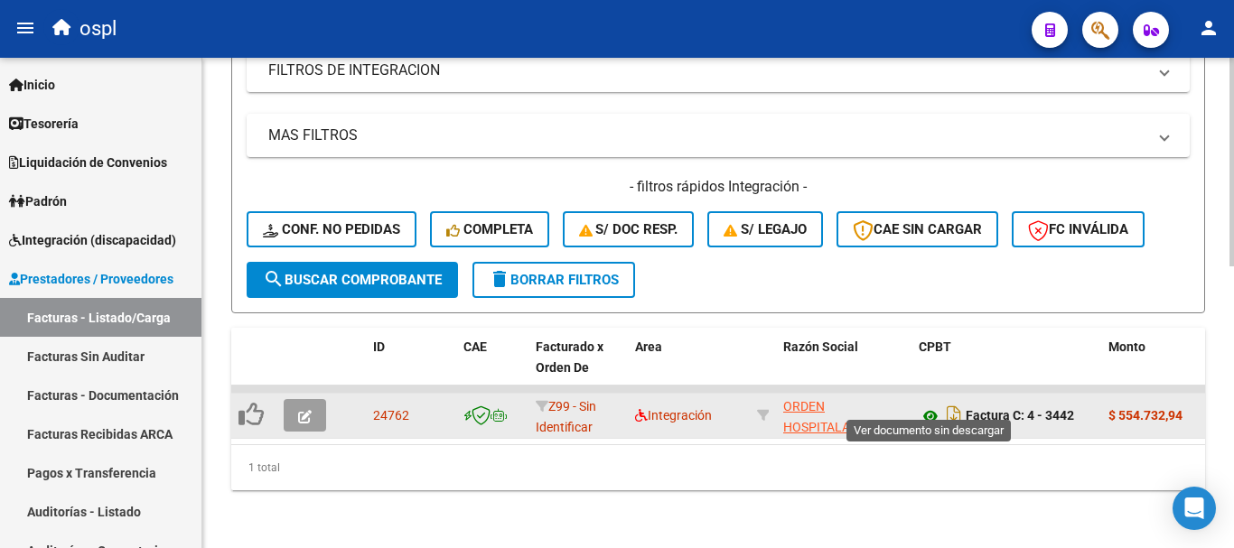
click at [933, 406] on icon at bounding box center [930, 417] width 23 height 22
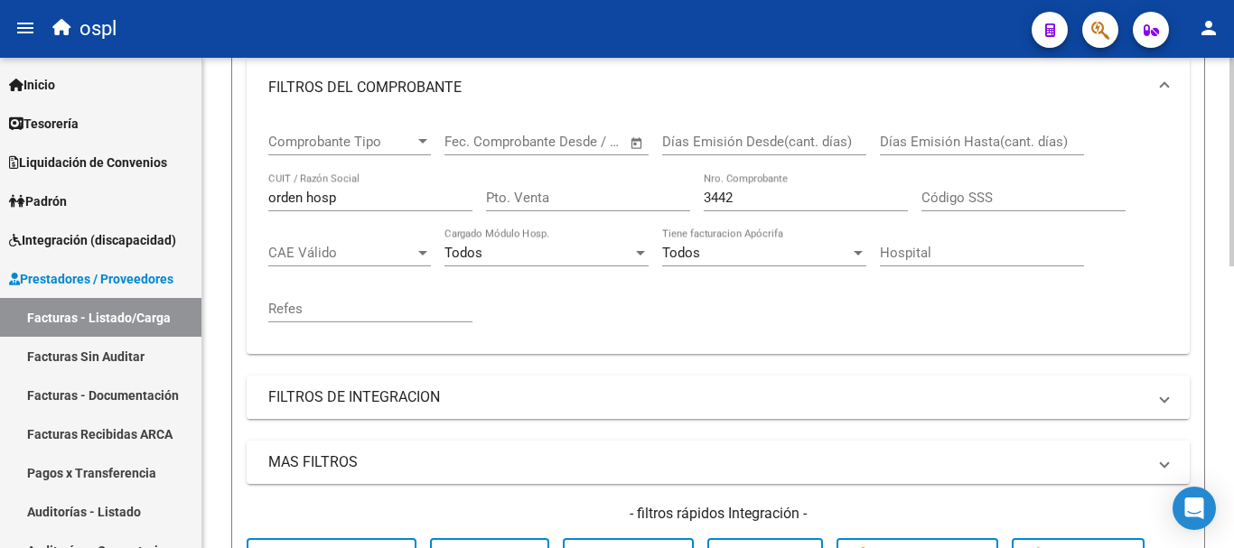
scroll to position [303, 0]
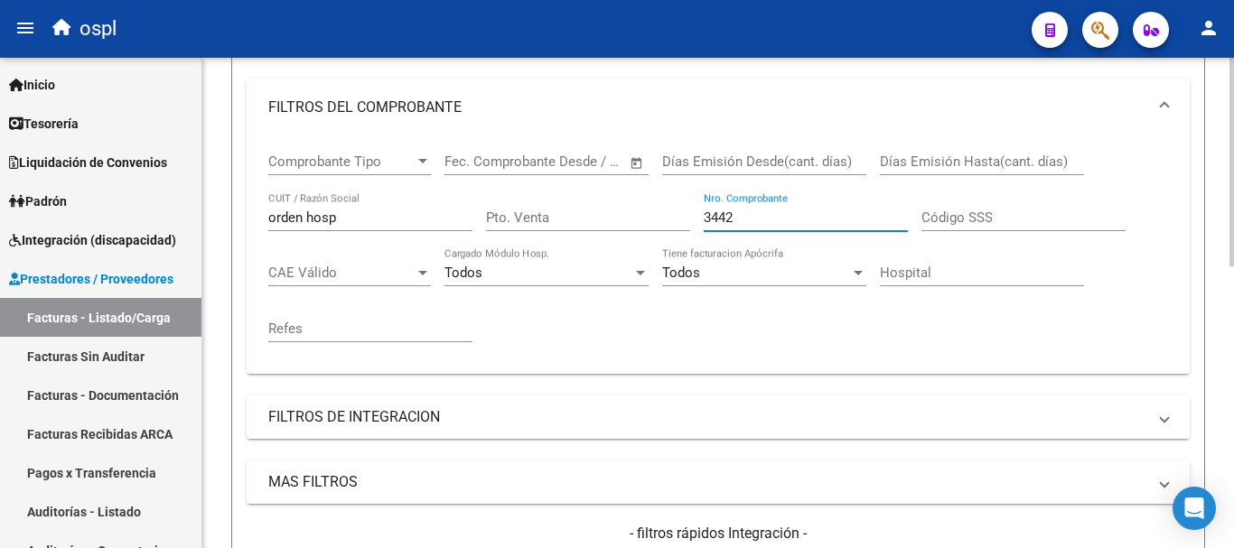
click at [753, 218] on input "3442" at bounding box center [806, 218] width 204 height 16
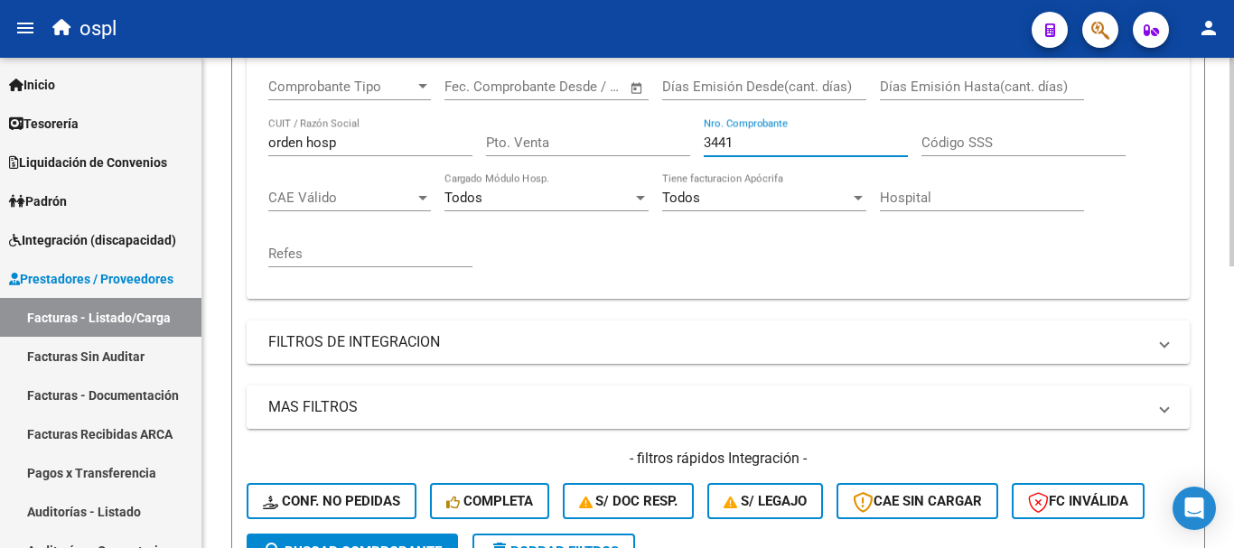
scroll to position [574, 0]
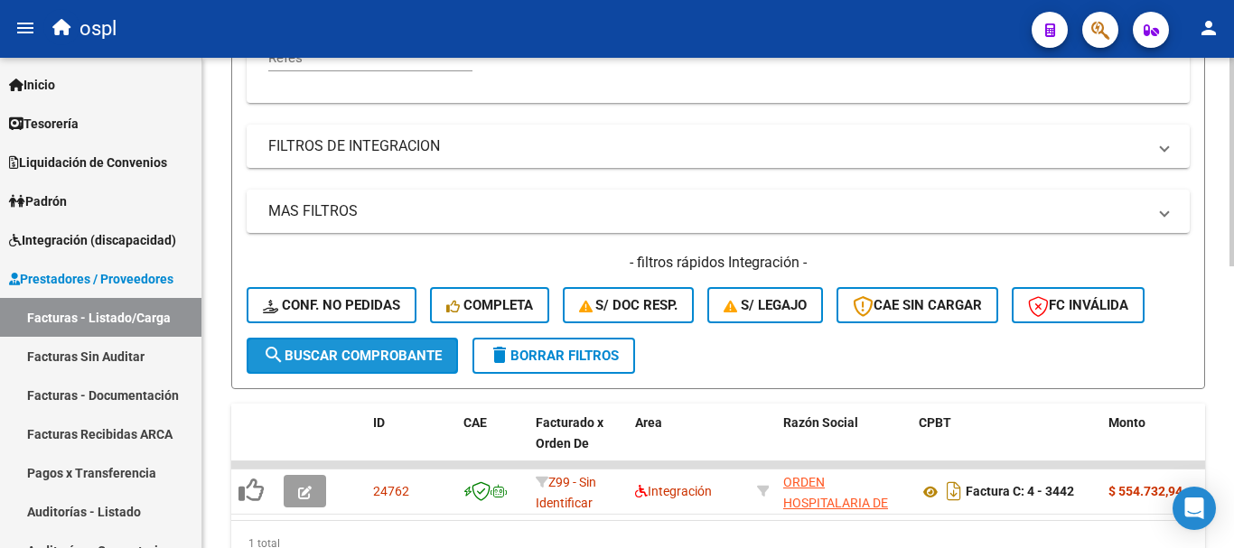
click at [396, 355] on span "search Buscar Comprobante" at bounding box center [352, 356] width 179 height 16
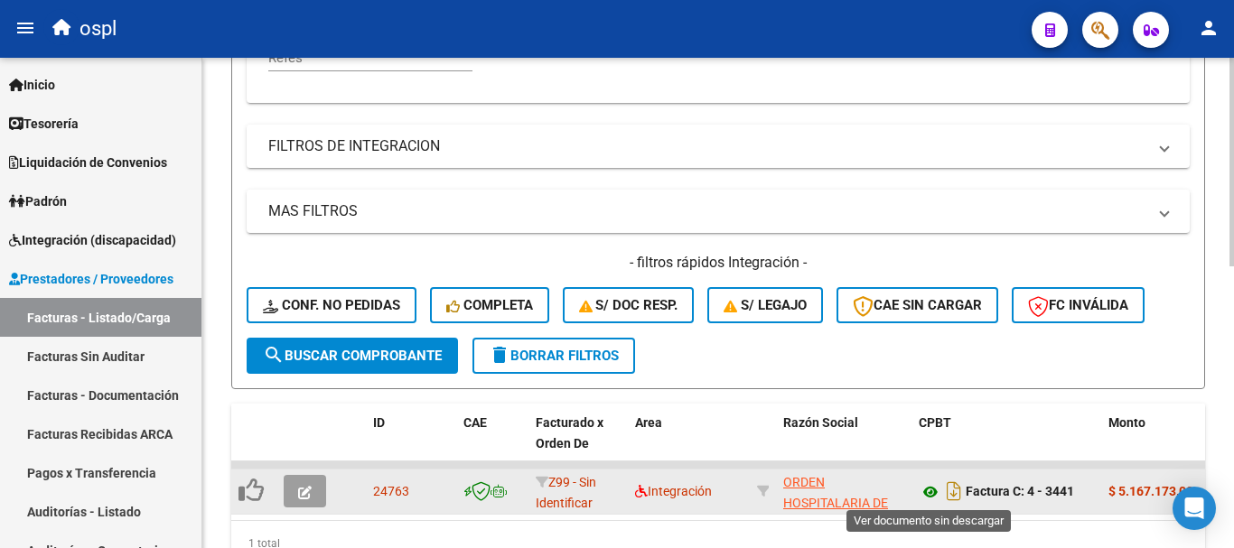
click at [922, 492] on icon at bounding box center [930, 493] width 23 height 22
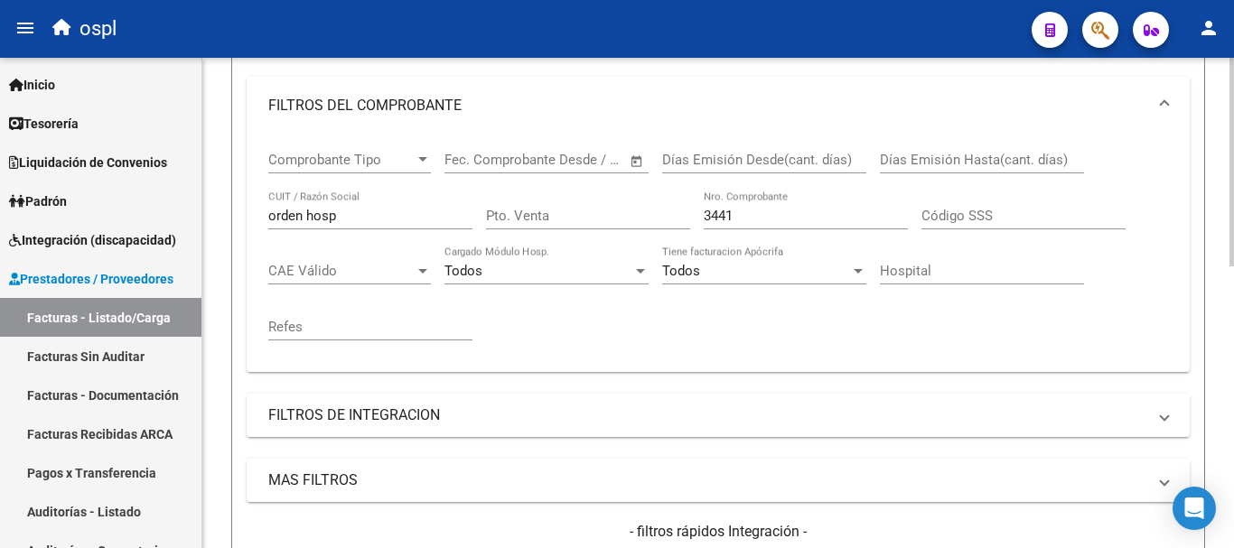
scroll to position [303, 0]
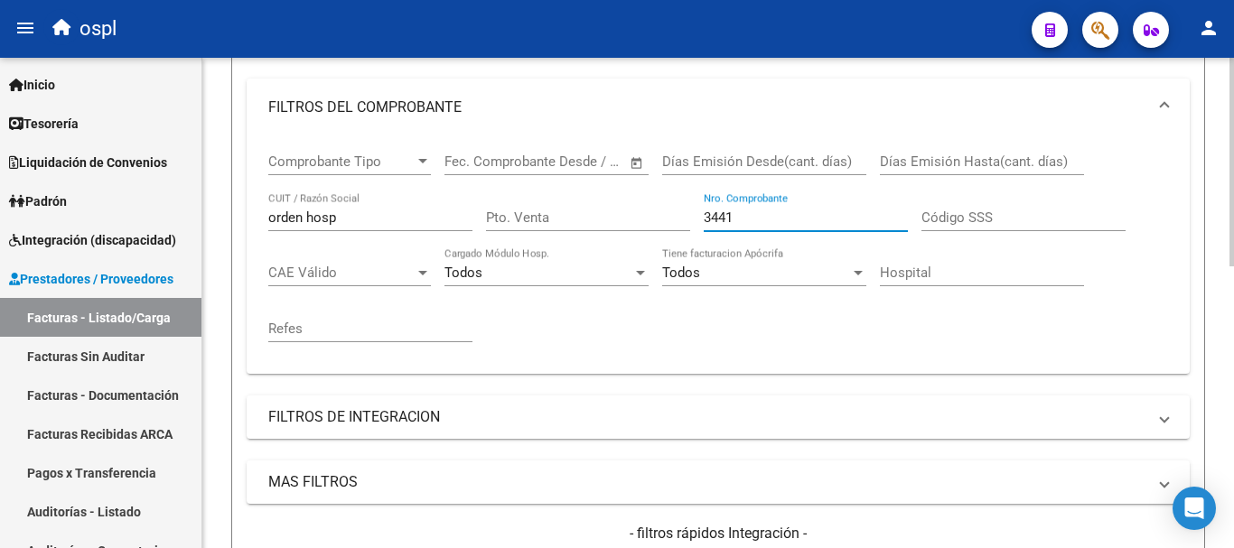
drag, startPoint x: 764, startPoint y: 221, endPoint x: 687, endPoint y: 208, distance: 78.9
click at [688, 209] on div "Comprobante Tipo Comprobante Tipo Fecha inicio – Fecha fin Fec. Comprobante Des…" at bounding box center [718, 247] width 900 height 223
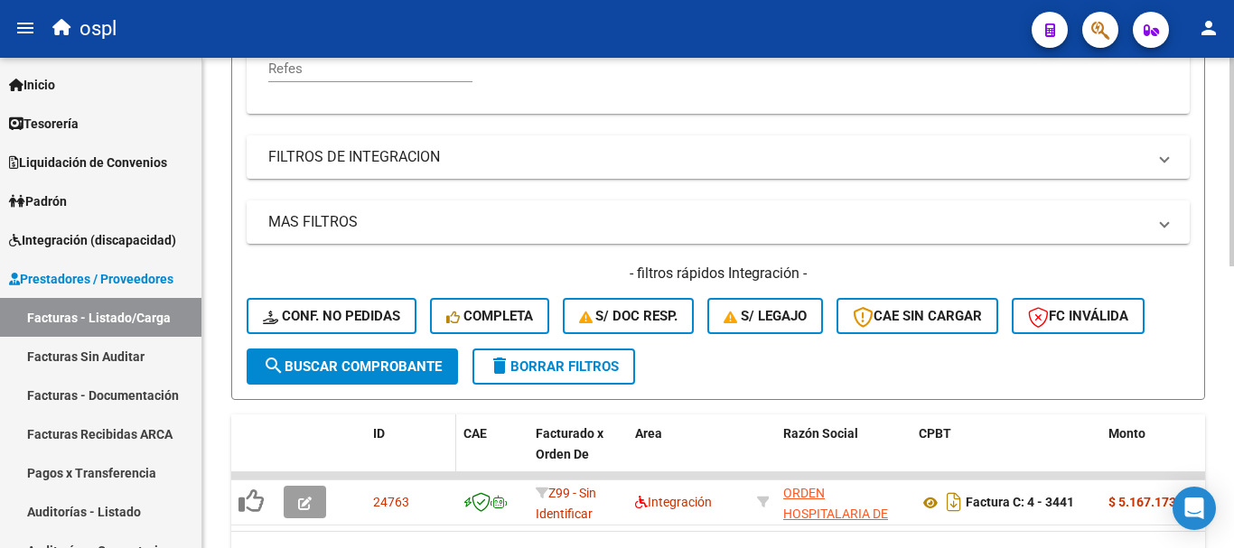
scroll to position [574, 0]
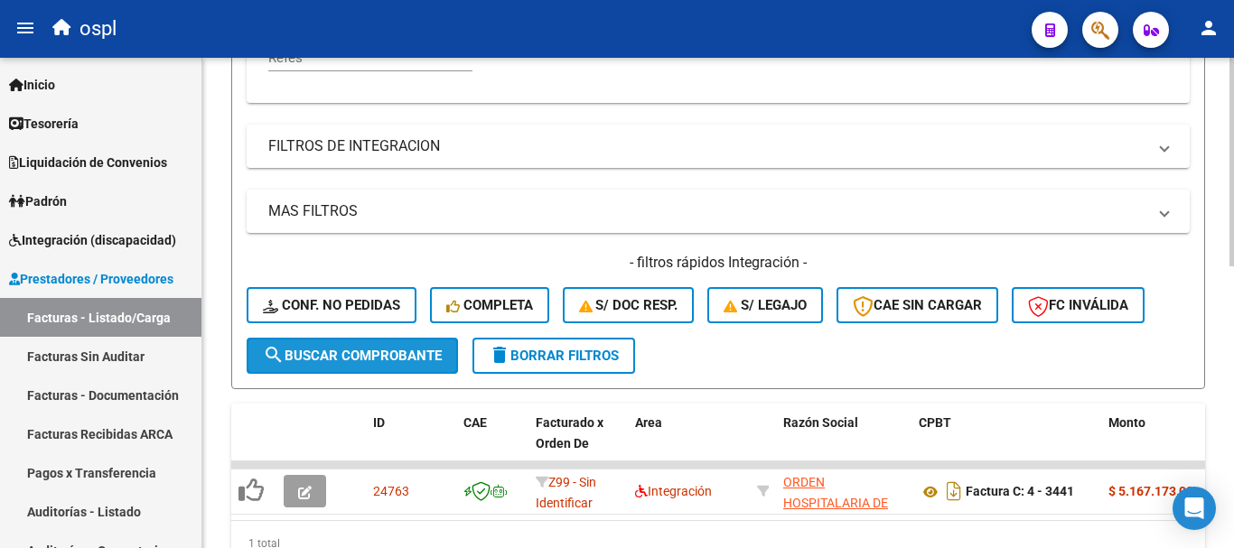
click at [349, 342] on button "search Buscar Comprobante" at bounding box center [352, 356] width 211 height 36
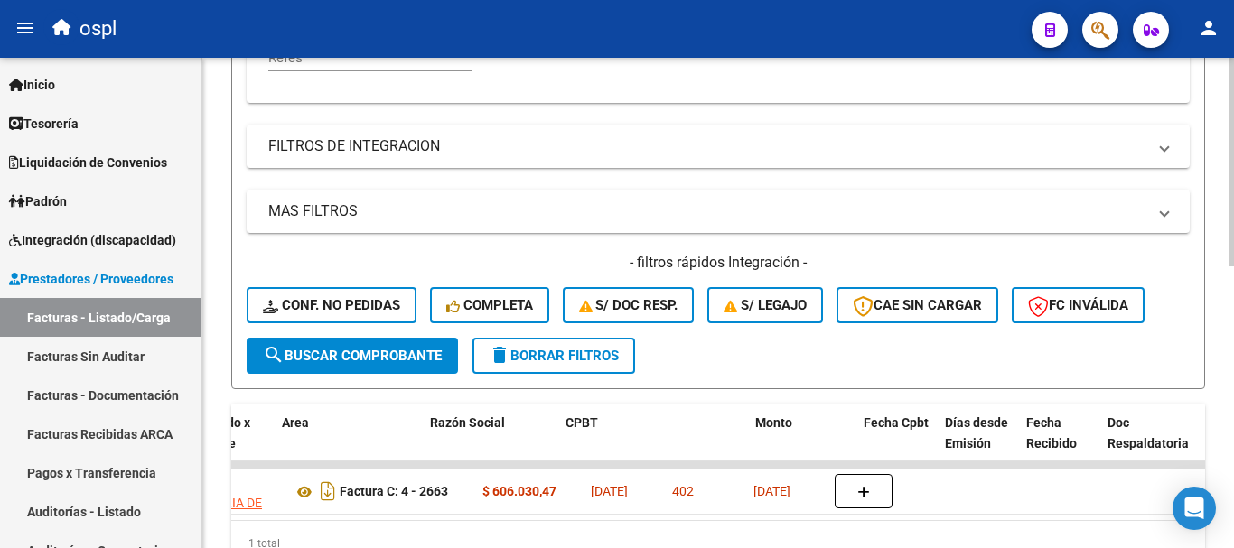
scroll to position [0, 322]
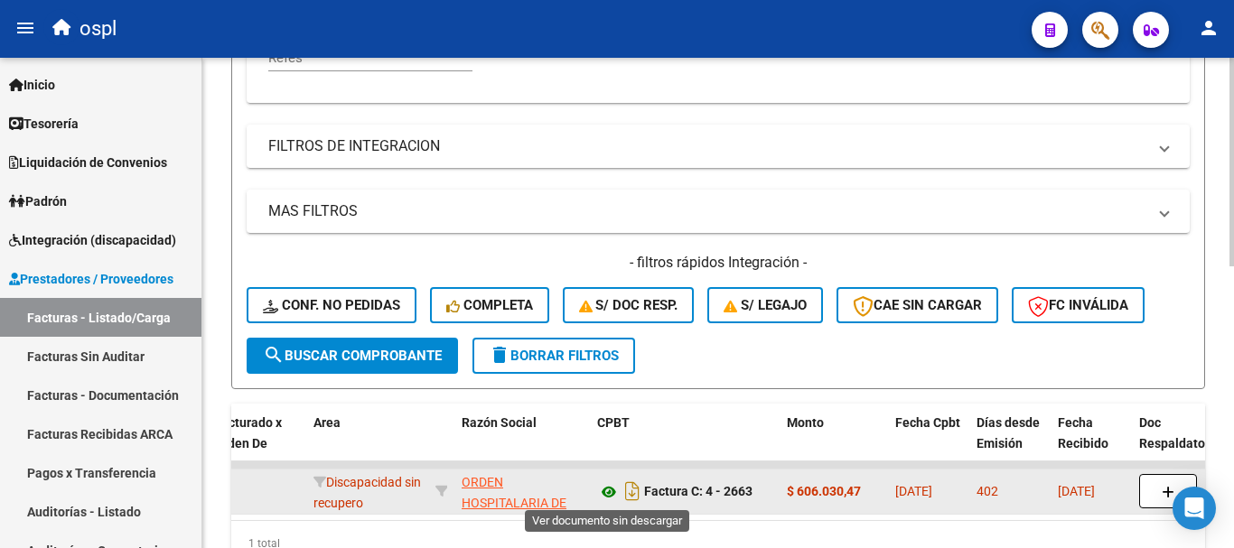
click at [612, 491] on icon at bounding box center [608, 493] width 23 height 22
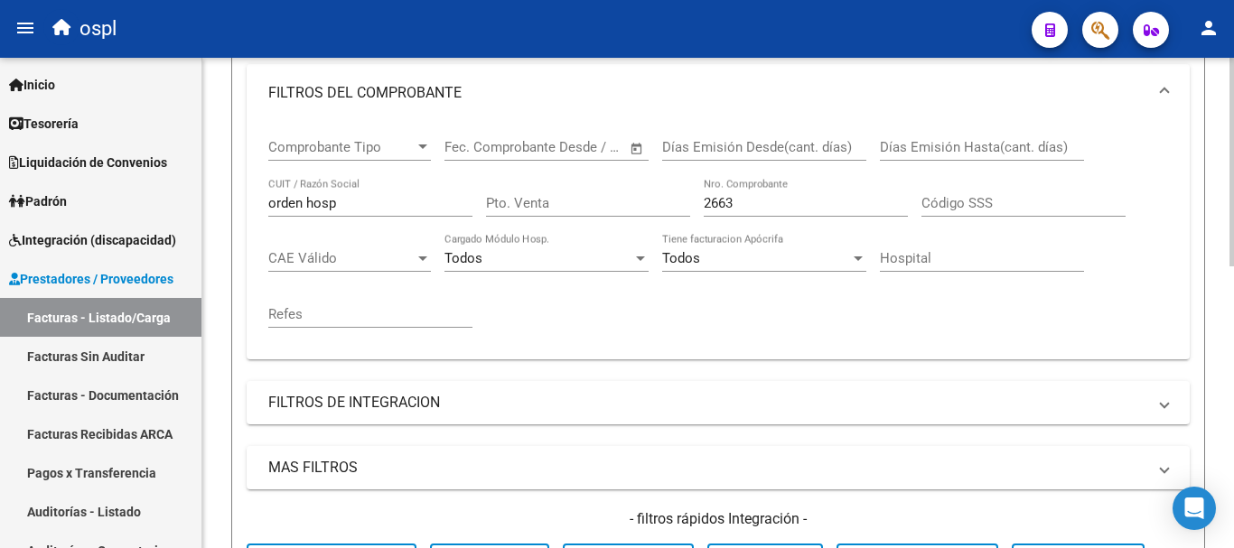
scroll to position [303, 0]
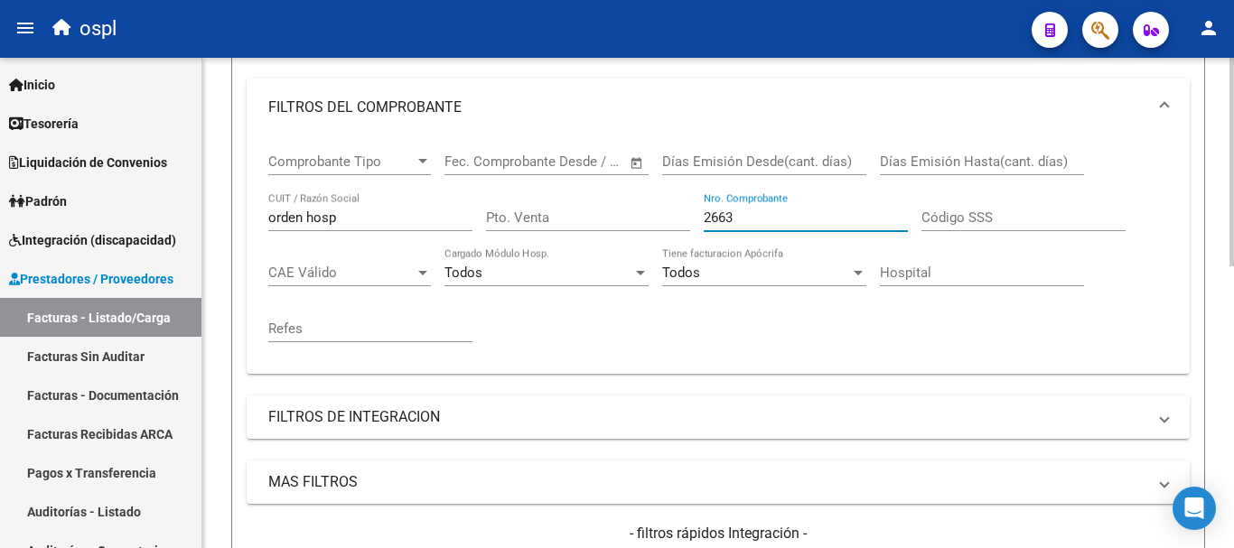
drag, startPoint x: 753, startPoint y: 211, endPoint x: 679, endPoint y: 201, distance: 73.9
click at [679, 201] on div "Comprobante Tipo Comprobante Tipo Fecha inicio – Fecha fin Fec. Comprobante Des…" at bounding box center [718, 247] width 900 height 223
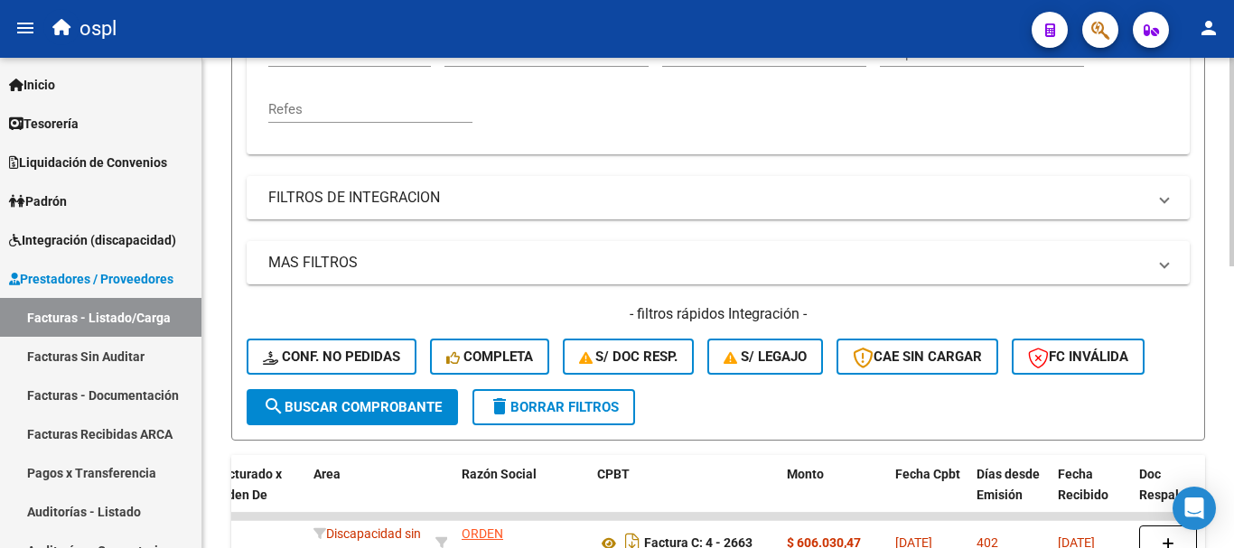
scroll to position [574, 0]
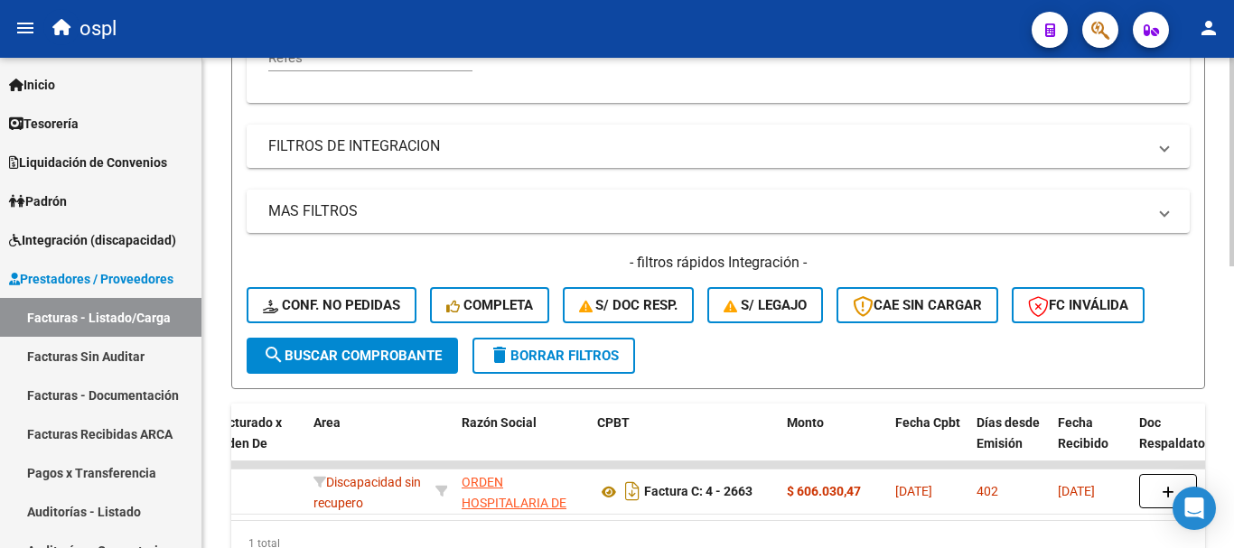
click at [437, 352] on span "search Buscar Comprobante" at bounding box center [352, 356] width 179 height 16
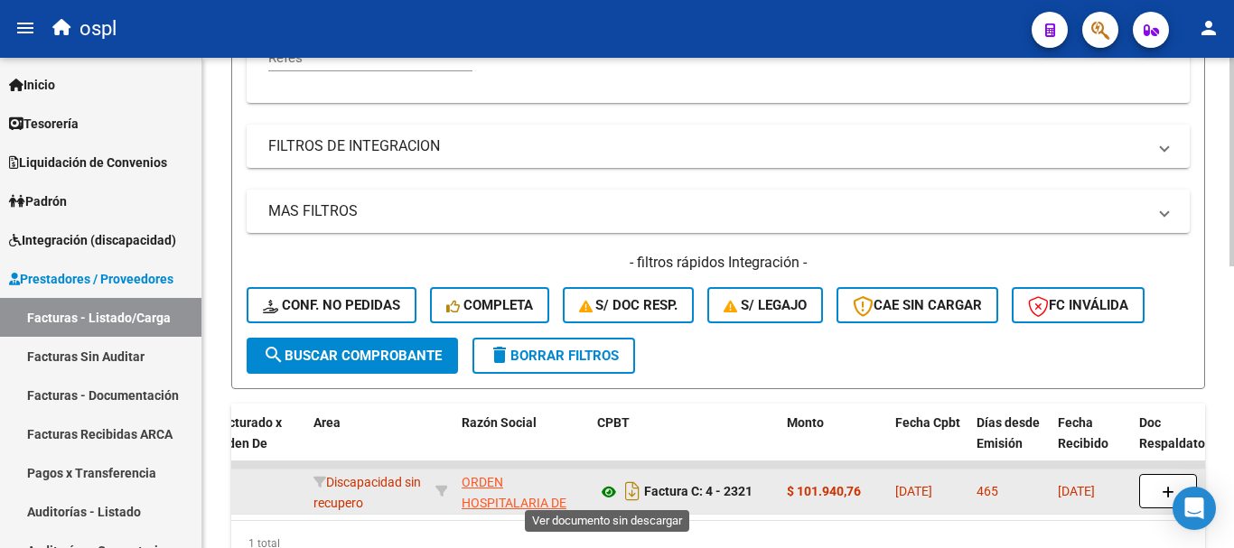
click at [605, 490] on icon at bounding box center [608, 493] width 23 height 22
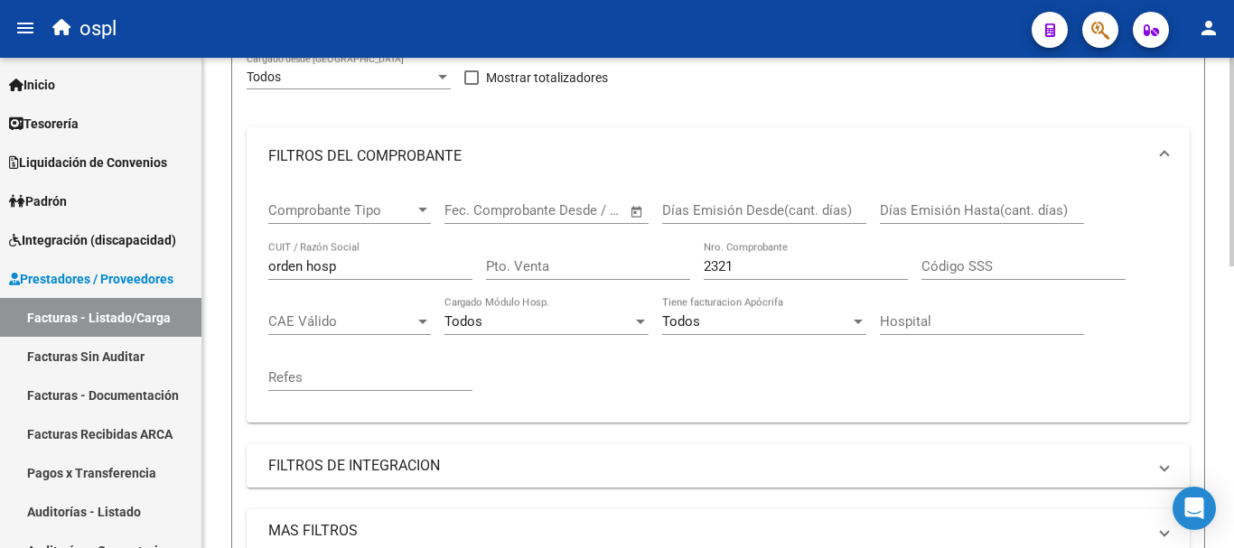
scroll to position [212, 0]
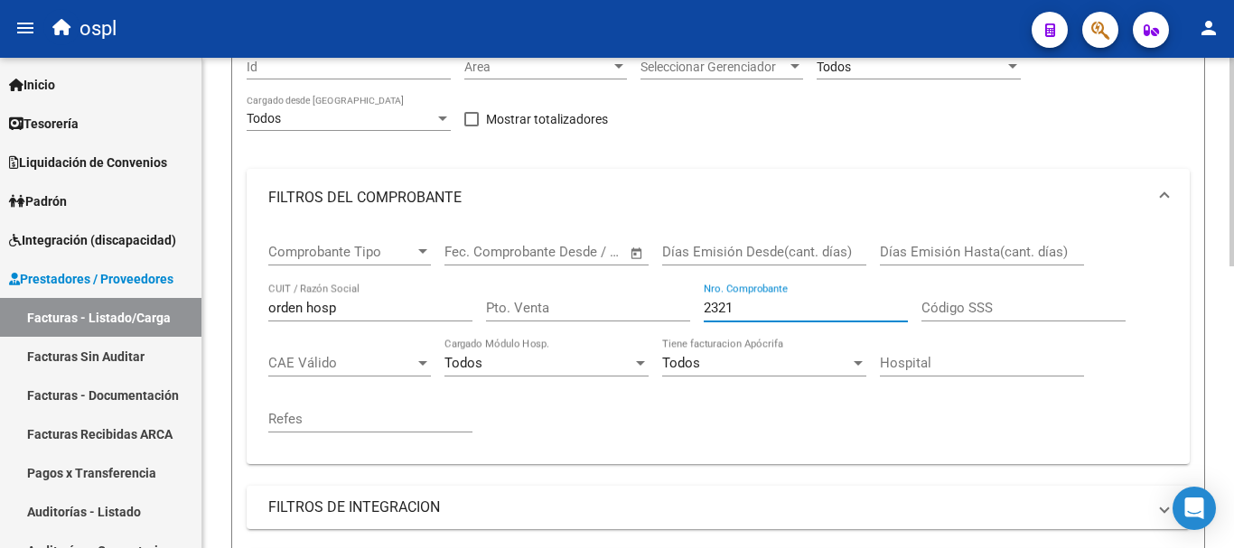
drag, startPoint x: 764, startPoint y: 301, endPoint x: 607, endPoint y: 286, distance: 157.9
click at [607, 286] on div "Comprobante Tipo Comprobante Tipo Fecha inicio – Fecha fin Fec. Comprobante Des…" at bounding box center [718, 338] width 900 height 223
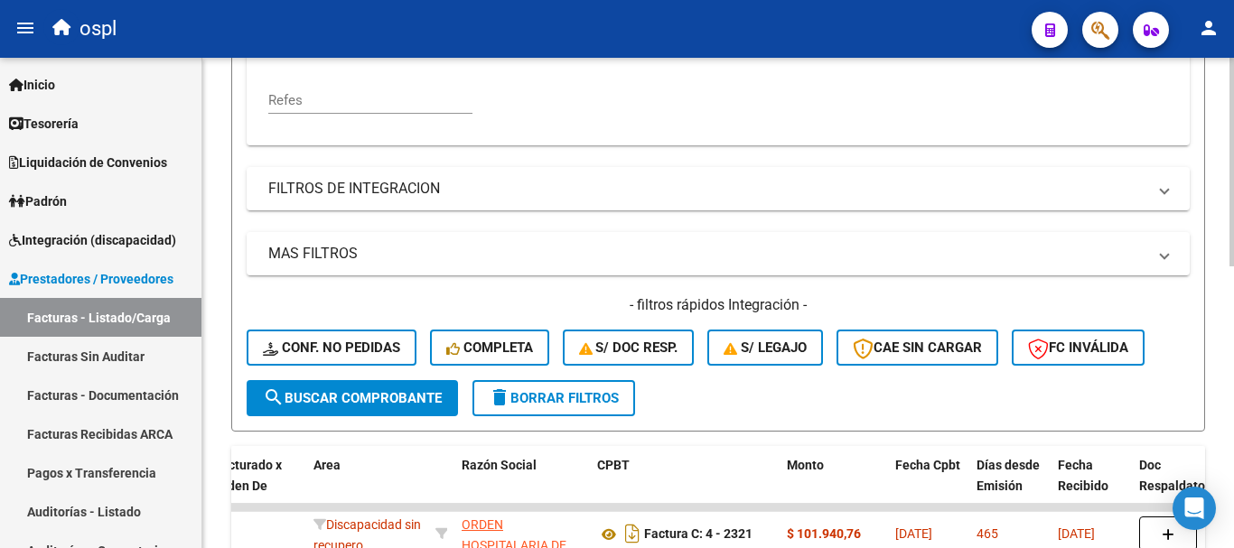
scroll to position [574, 0]
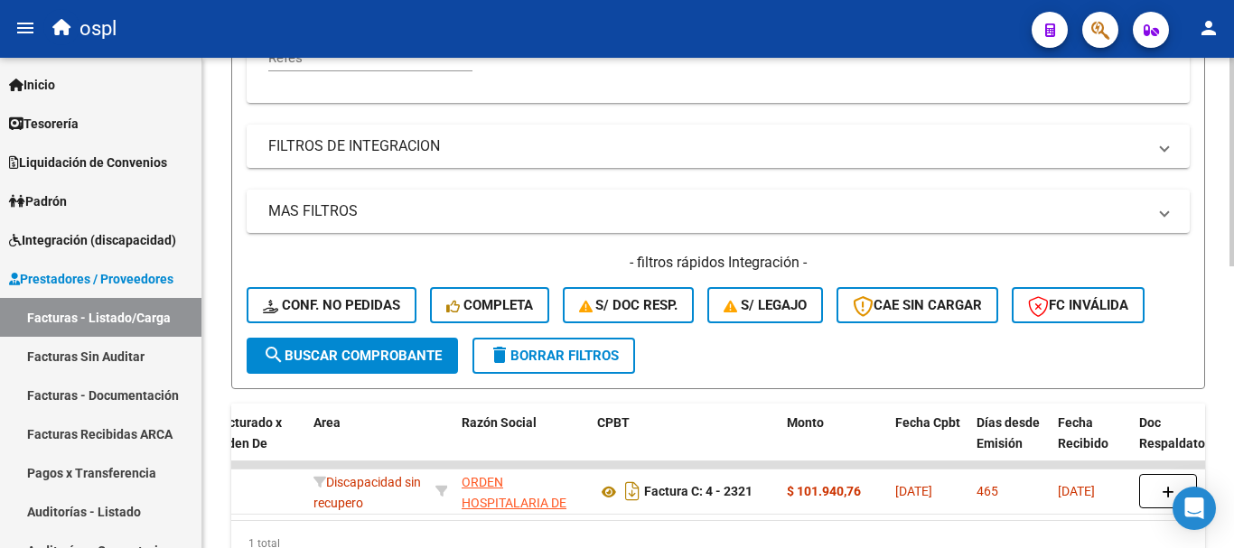
click at [372, 360] on span "search Buscar Comprobante" at bounding box center [352, 356] width 179 height 16
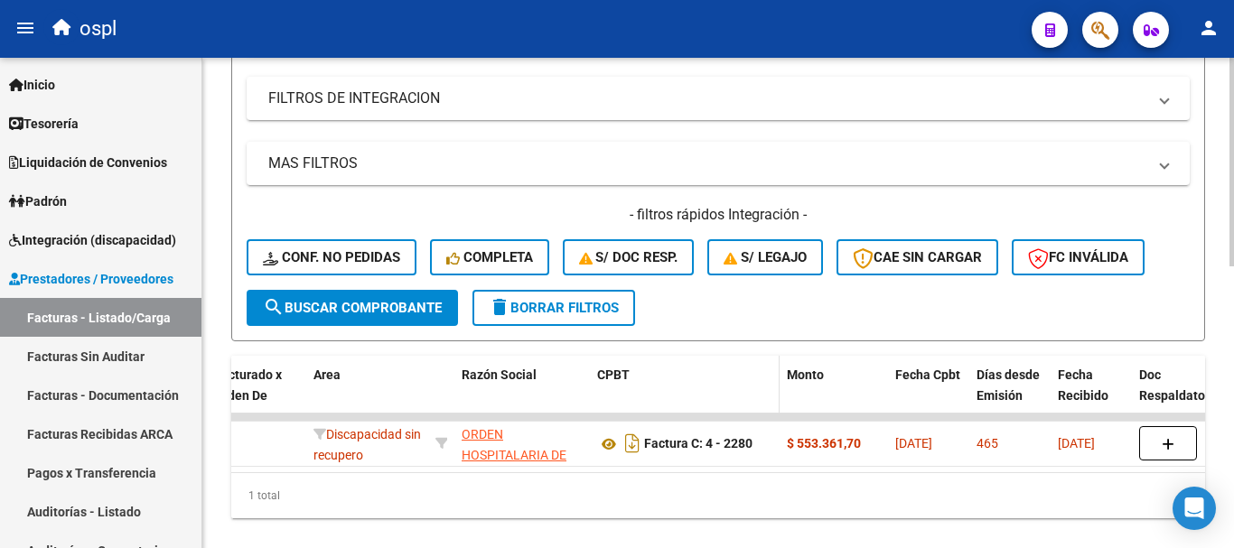
scroll to position [664, 0]
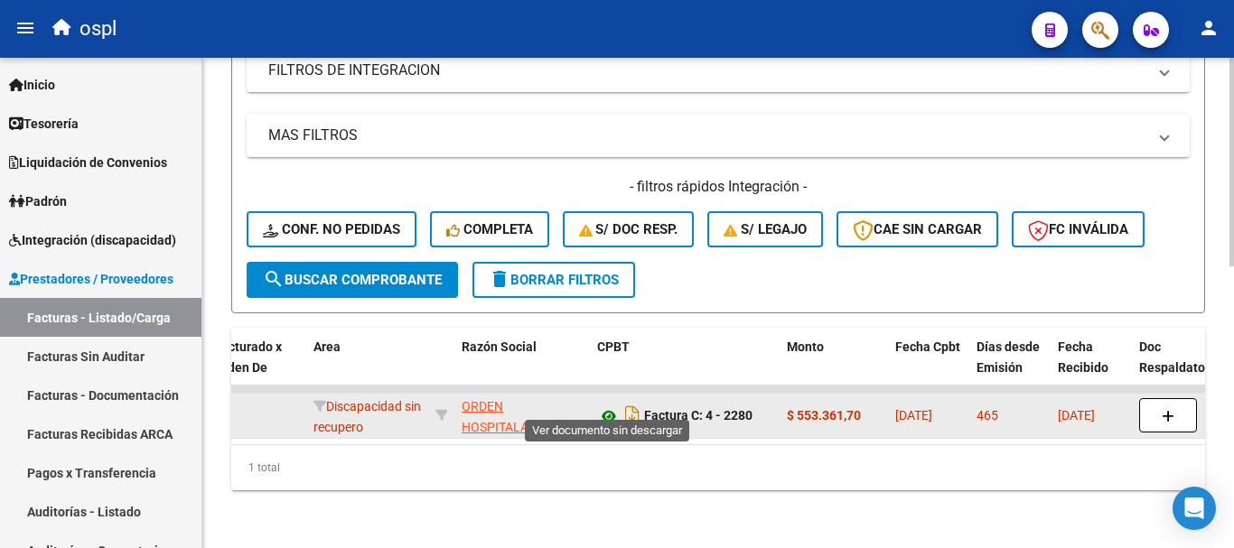
click at [604, 406] on icon at bounding box center [608, 417] width 23 height 22
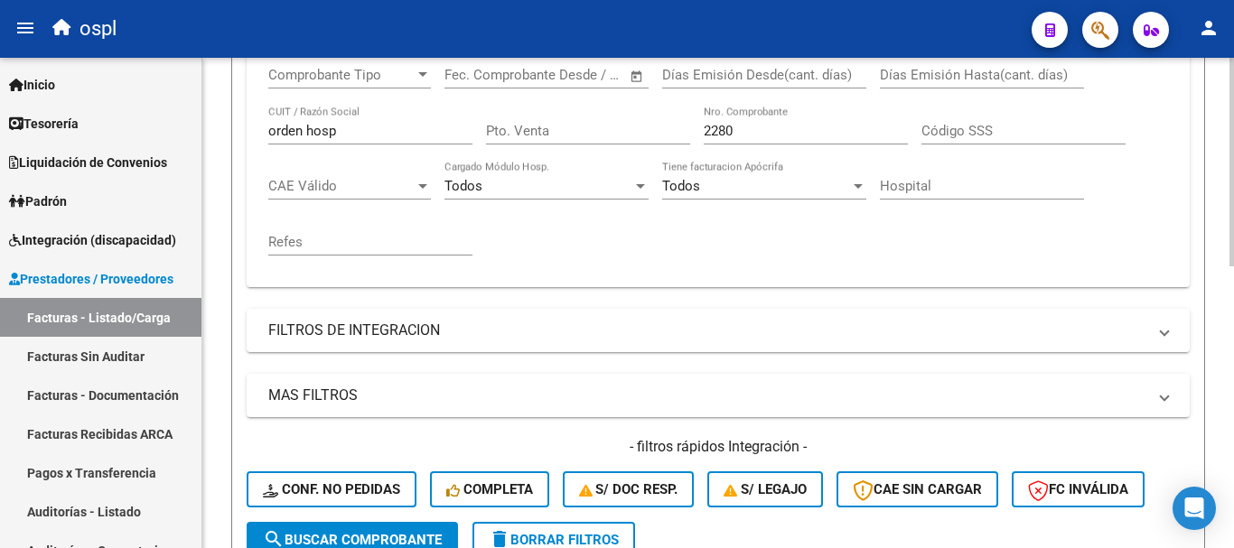
scroll to position [303, 0]
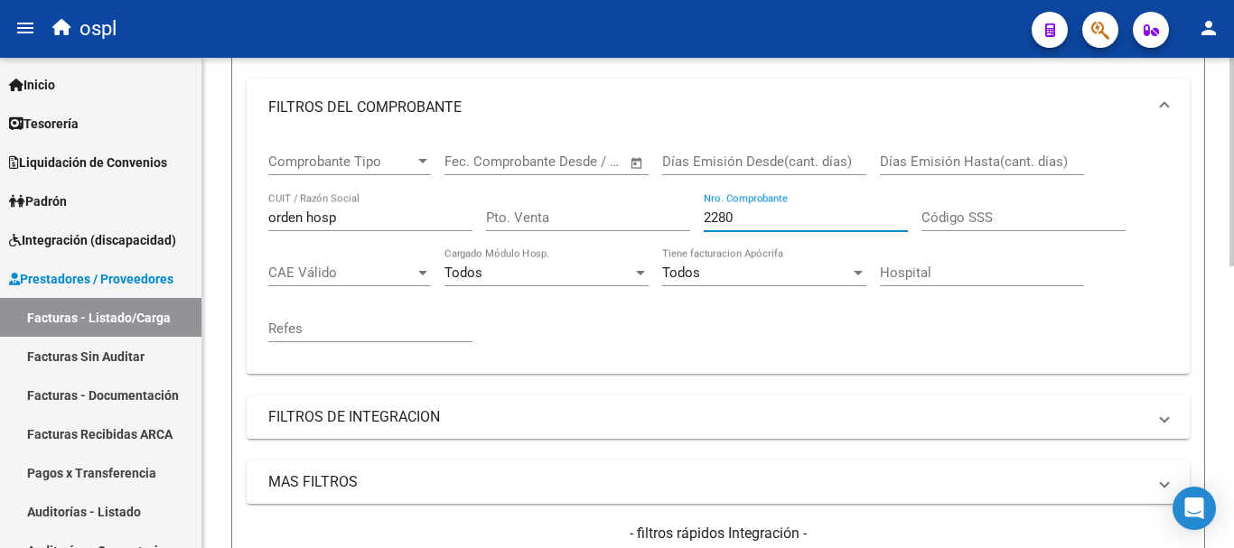
drag, startPoint x: 746, startPoint y: 211, endPoint x: 601, endPoint y: 205, distance: 145.6
click at [604, 209] on div "Comprobante Tipo Comprobante Tipo Fecha inicio – Fecha fin Fec. Comprobante Des…" at bounding box center [718, 247] width 900 height 223
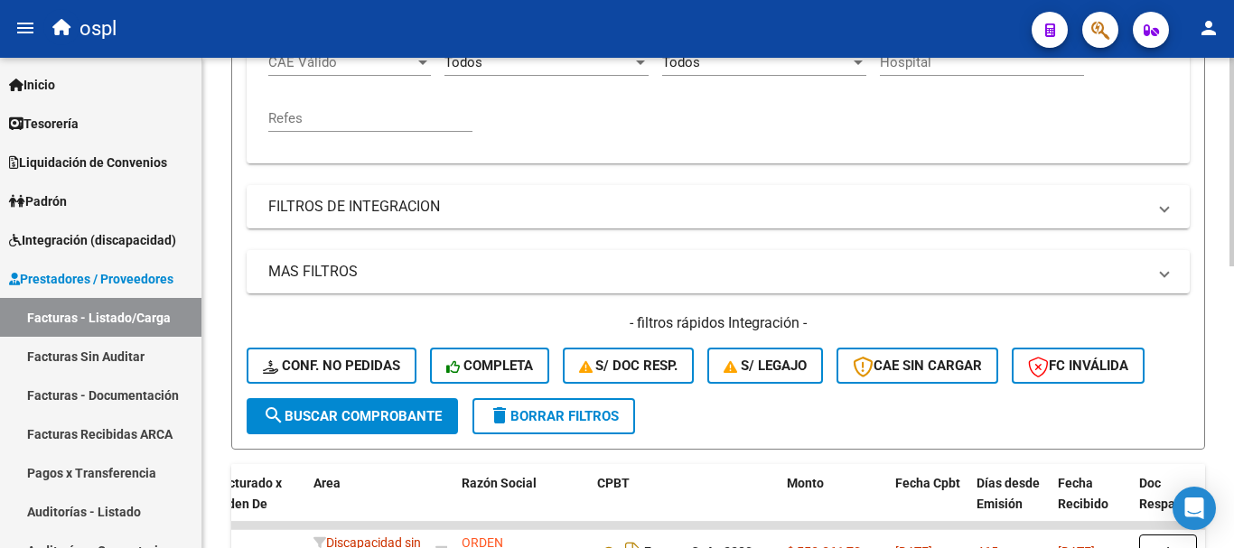
scroll to position [483, 0]
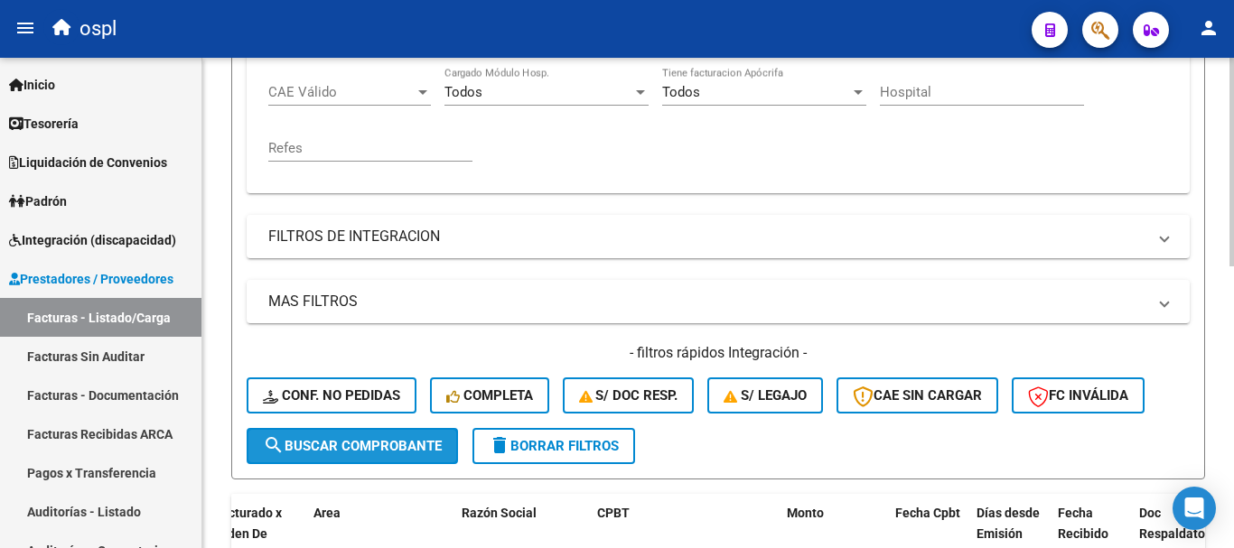
click at [398, 454] on button "search Buscar Comprobante" at bounding box center [352, 446] width 211 height 36
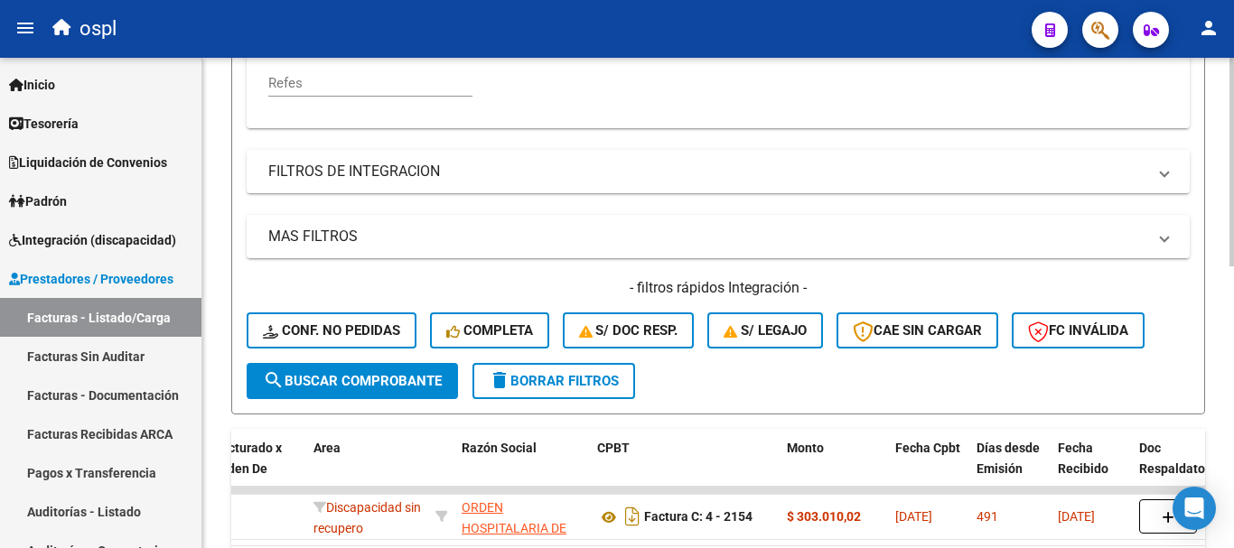
scroll to position [664, 0]
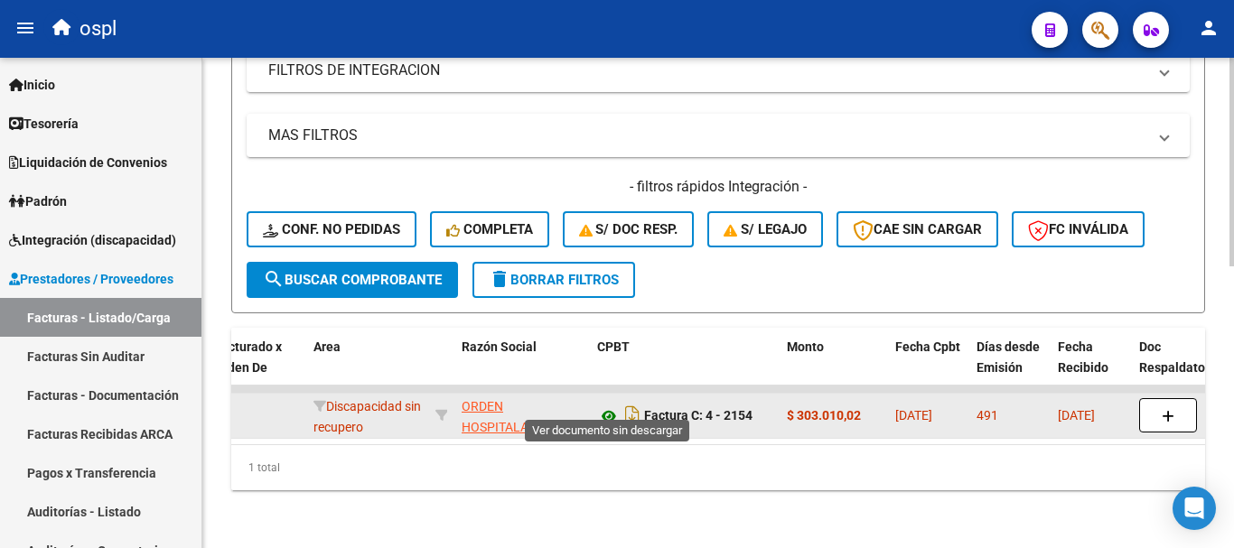
click at [604, 406] on icon at bounding box center [608, 417] width 23 height 22
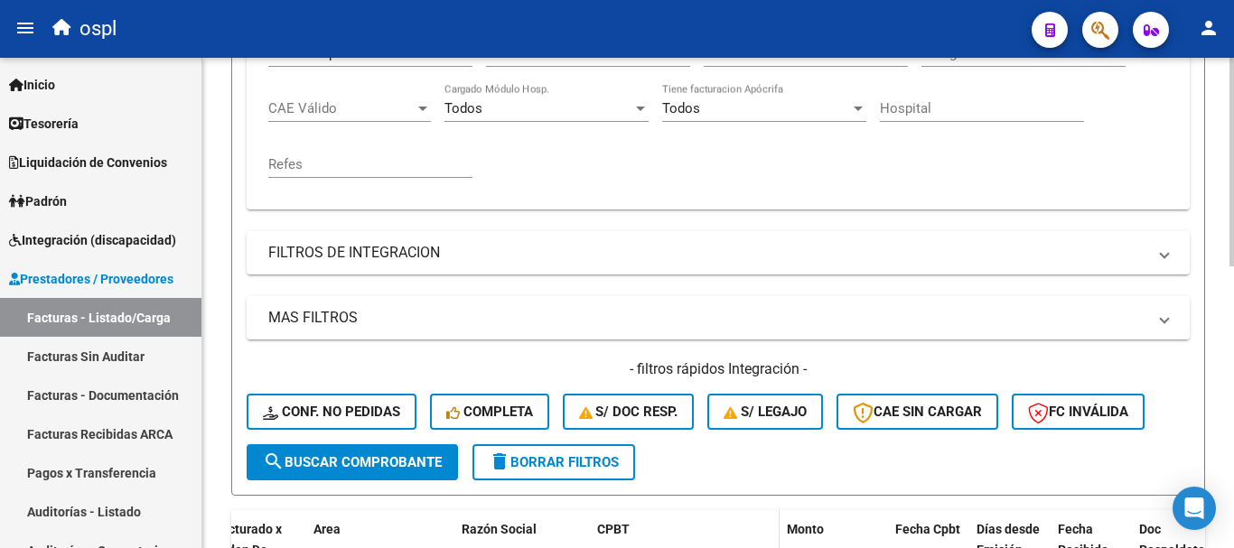
scroll to position [393, 0]
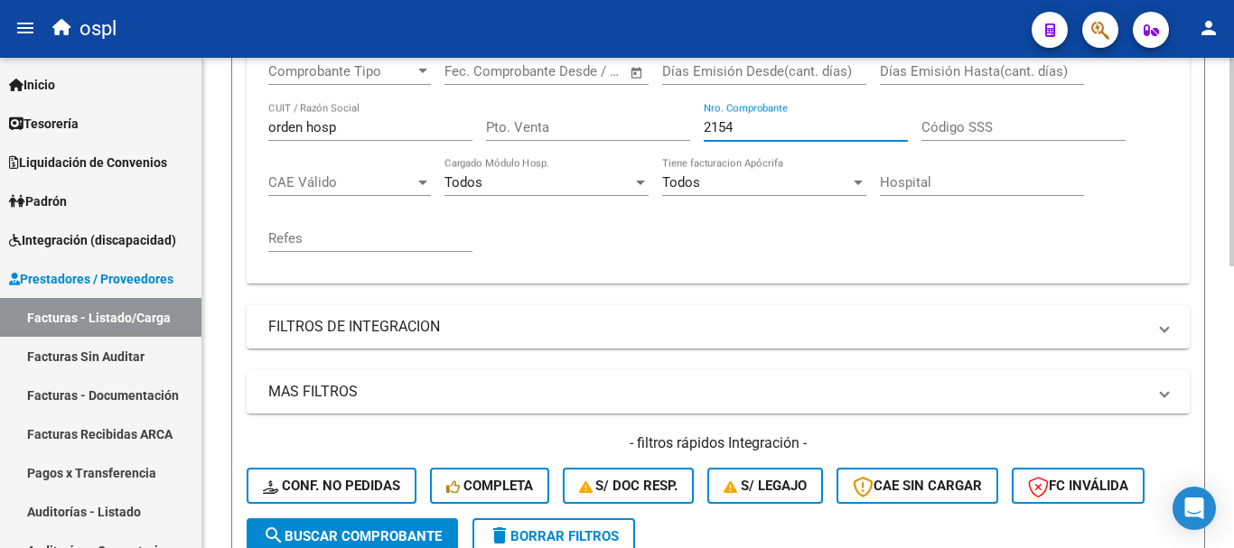
drag, startPoint x: 775, startPoint y: 121, endPoint x: 642, endPoint y: 121, distance: 132.8
click at [642, 121] on div "Comprobante Tipo Comprobante Tipo Fecha inicio – Fecha fin Fec. Comprobante Des…" at bounding box center [718, 157] width 900 height 223
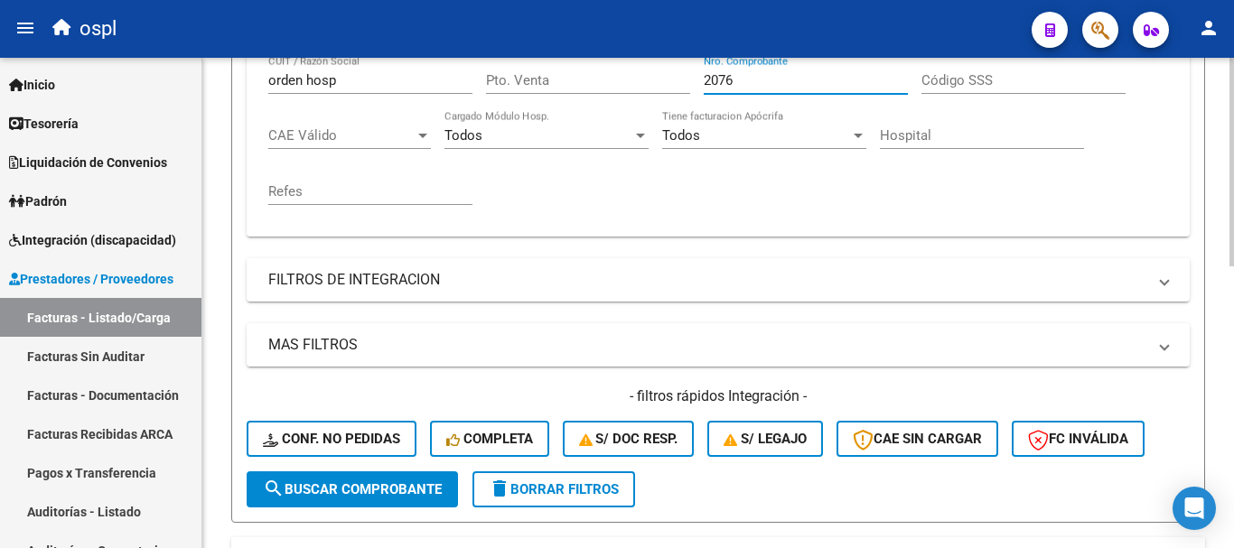
scroll to position [483, 0]
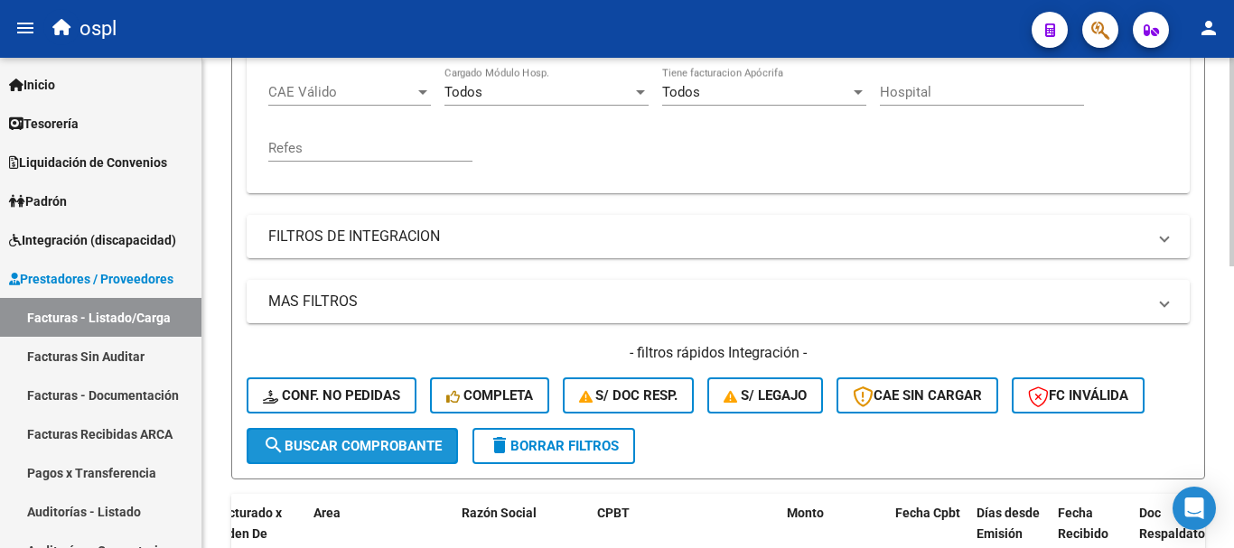
click at [381, 445] on span "search Buscar Comprobante" at bounding box center [352, 446] width 179 height 16
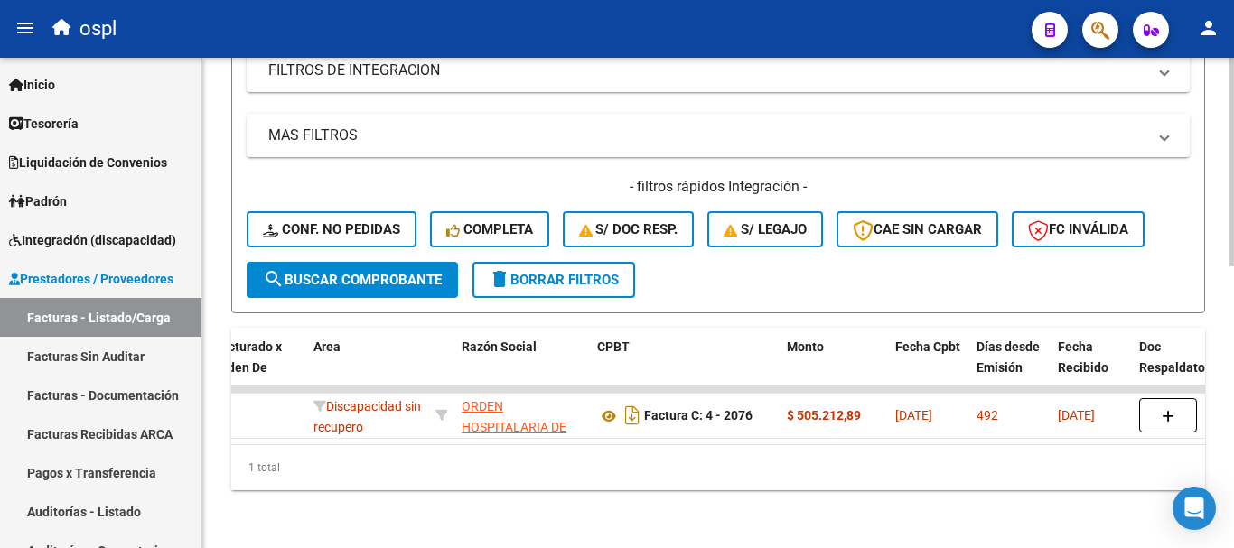
scroll to position [664, 0]
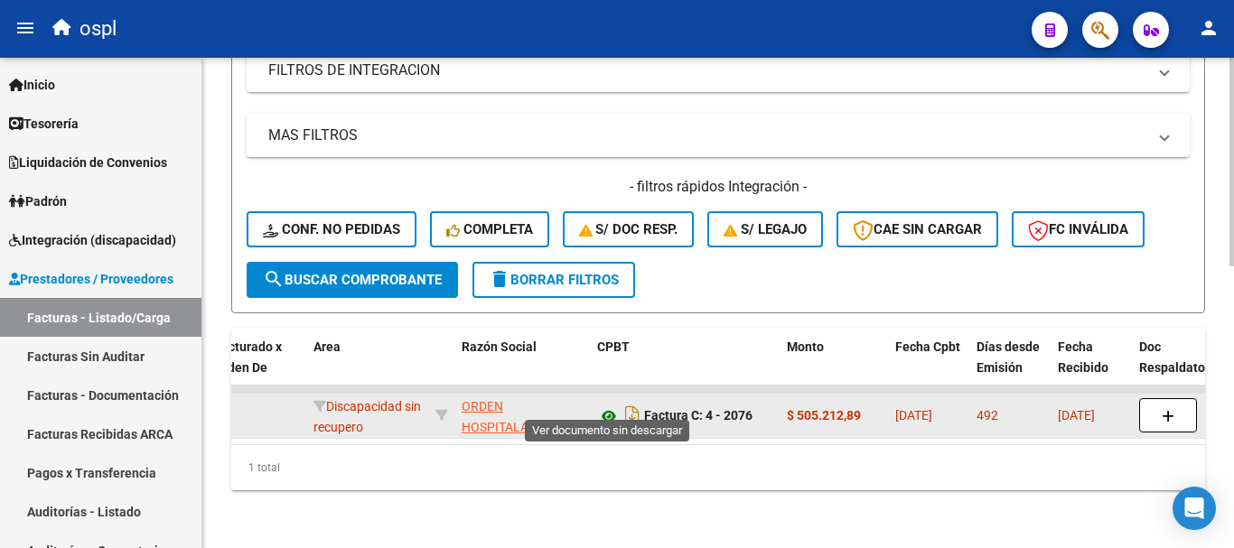
click at [604, 406] on icon at bounding box center [608, 417] width 23 height 22
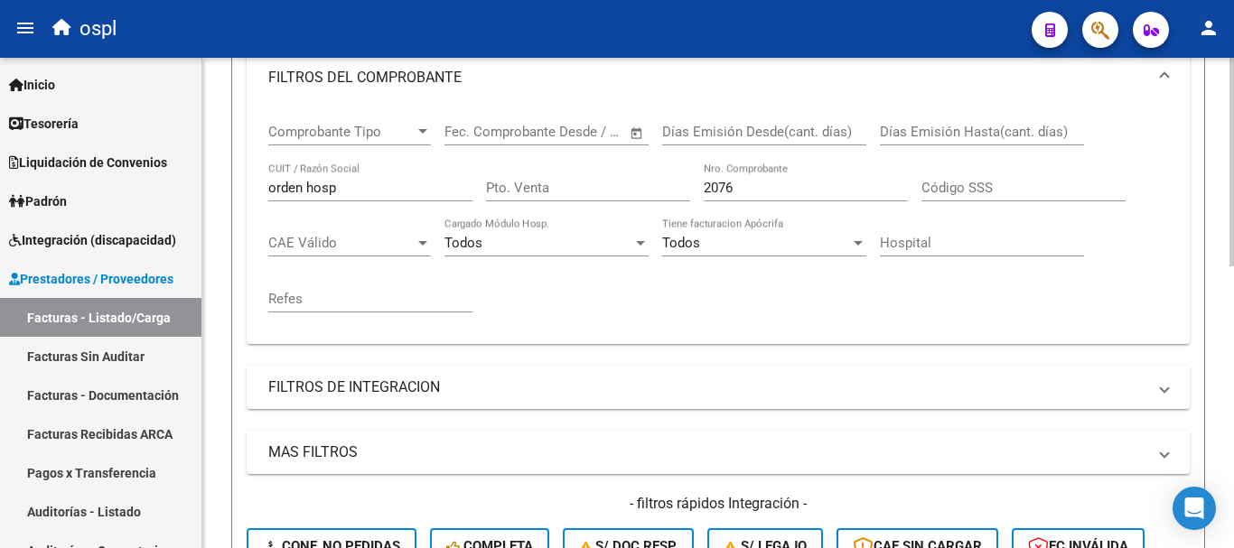
scroll to position [303, 0]
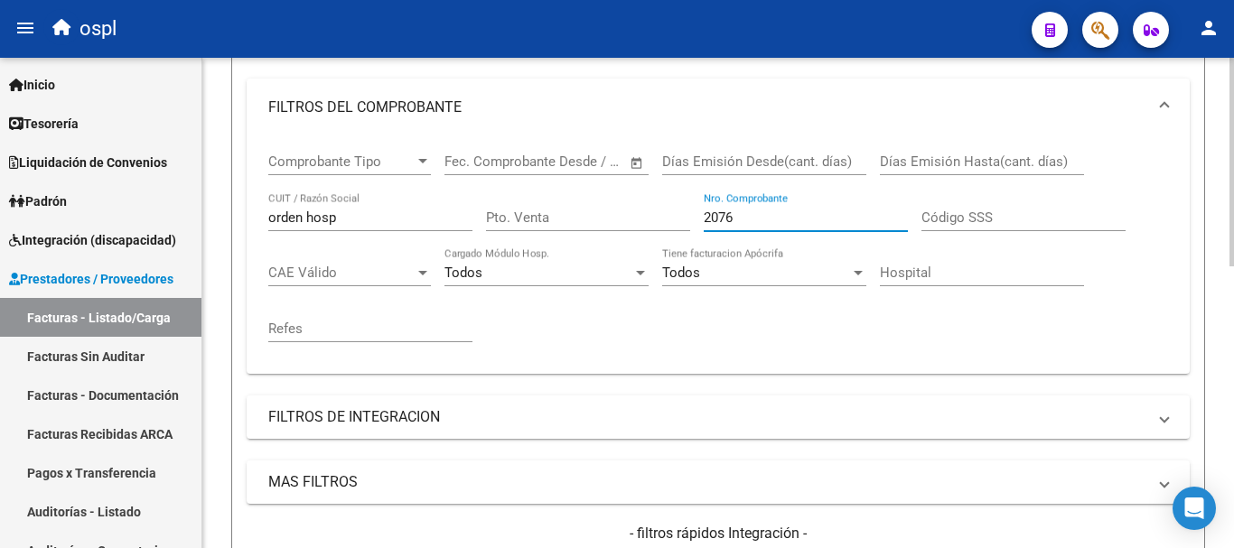
drag, startPoint x: 744, startPoint y: 218, endPoint x: 653, endPoint y: 204, distance: 91.4
click at [653, 204] on div "Comprobante Tipo Comprobante Tipo Fecha inicio – Fecha fin Fec. Comprobante Des…" at bounding box center [718, 247] width 900 height 223
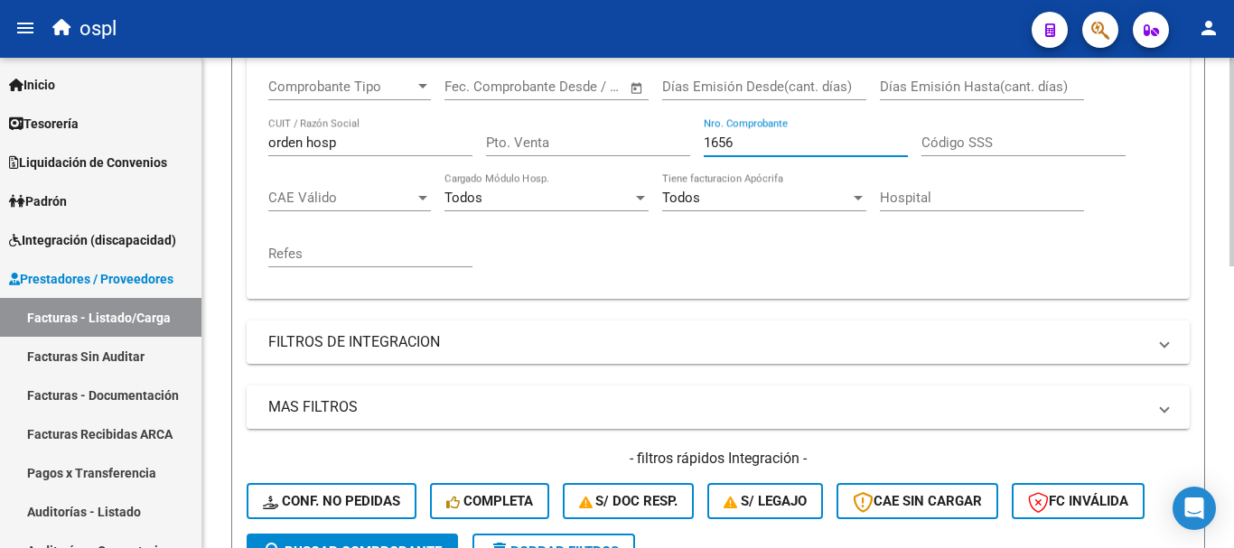
scroll to position [483, 0]
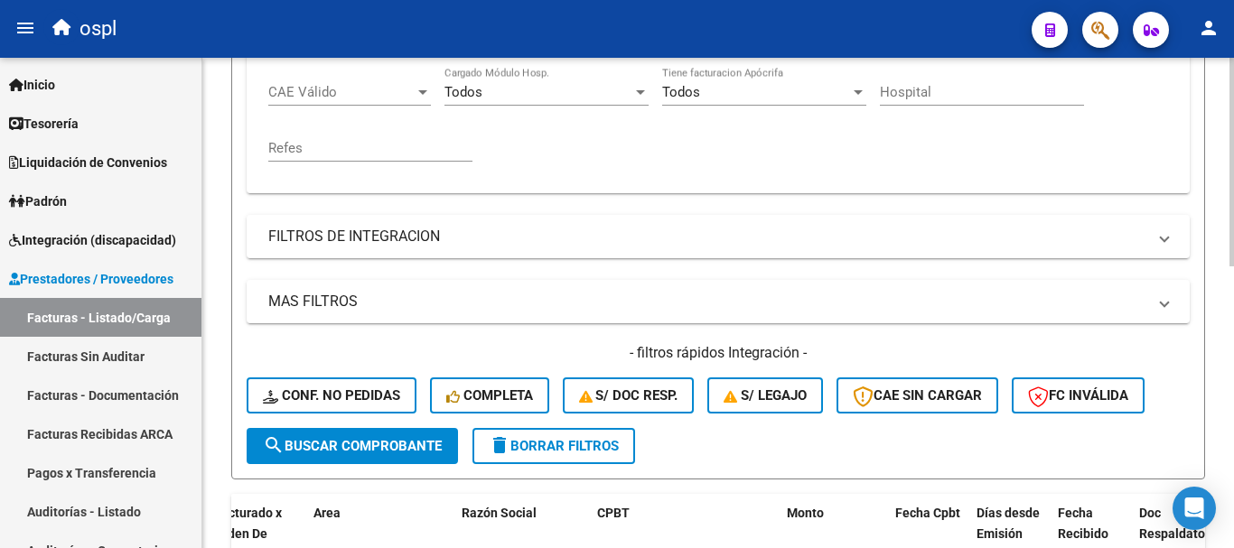
type input "1656"
click at [411, 450] on span "search Buscar Comprobante" at bounding box center [352, 446] width 179 height 16
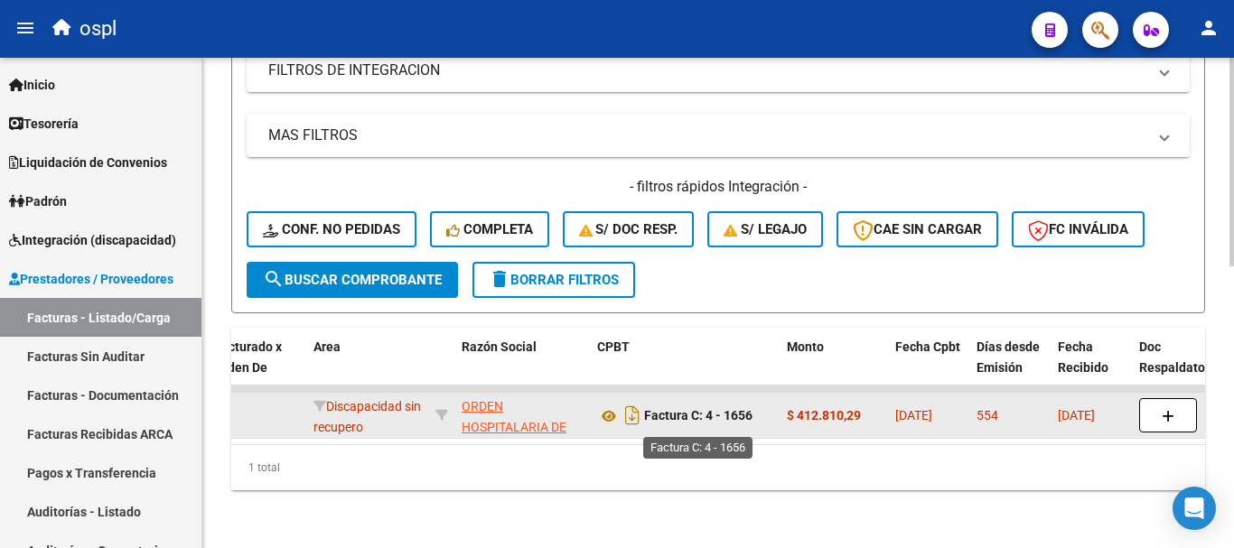
scroll to position [664, 0]
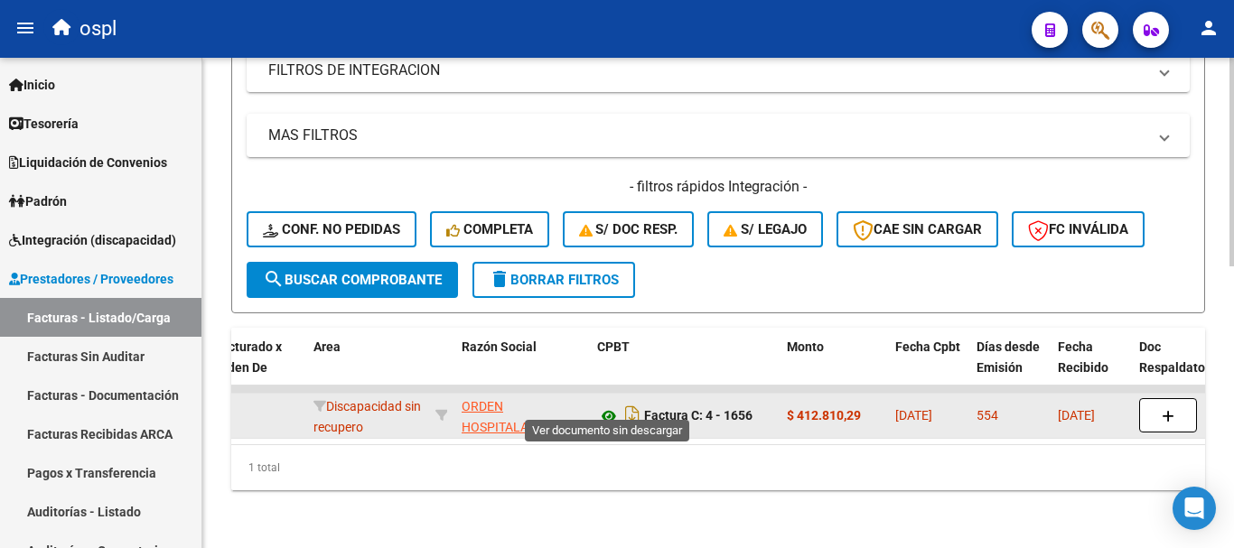
click at [610, 407] on icon at bounding box center [608, 417] width 23 height 22
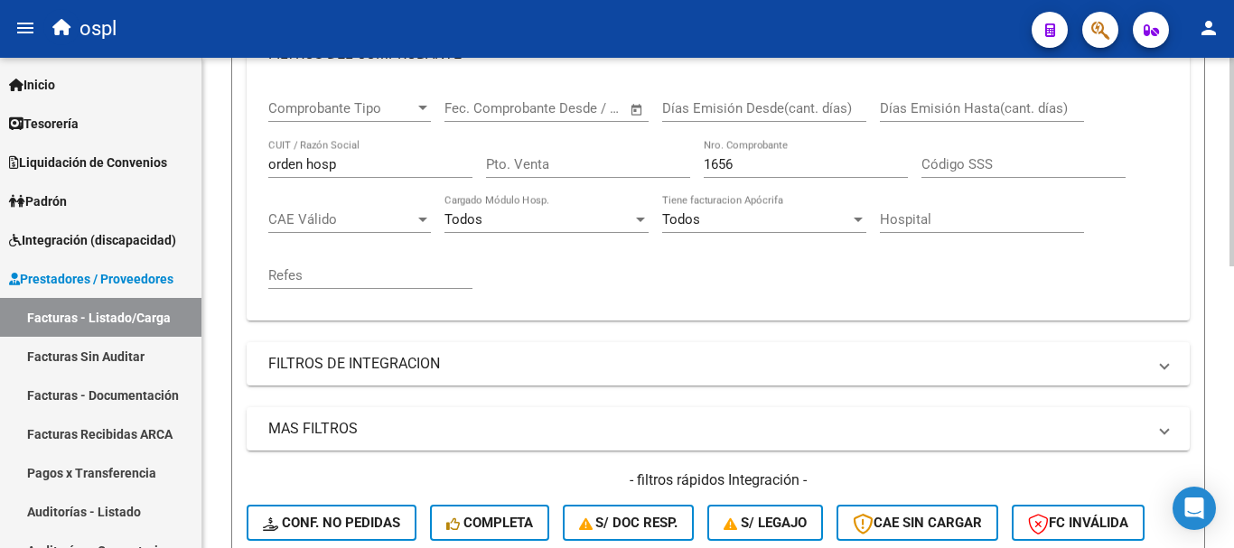
scroll to position [303, 0]
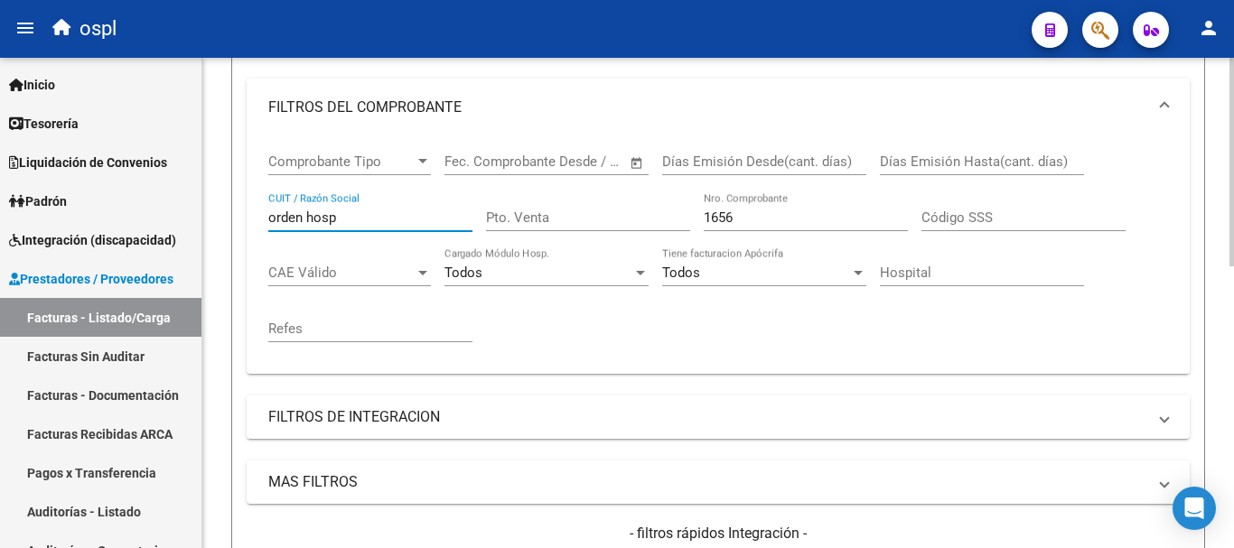
drag, startPoint x: 361, startPoint y: 220, endPoint x: 223, endPoint y: 202, distance: 139.4
click at [223, 202] on div "Video tutorial PRESTADORES -> Listado de CPBTs Emitidos por Prestadores / Prove…" at bounding box center [718, 325] width 1032 height 1140
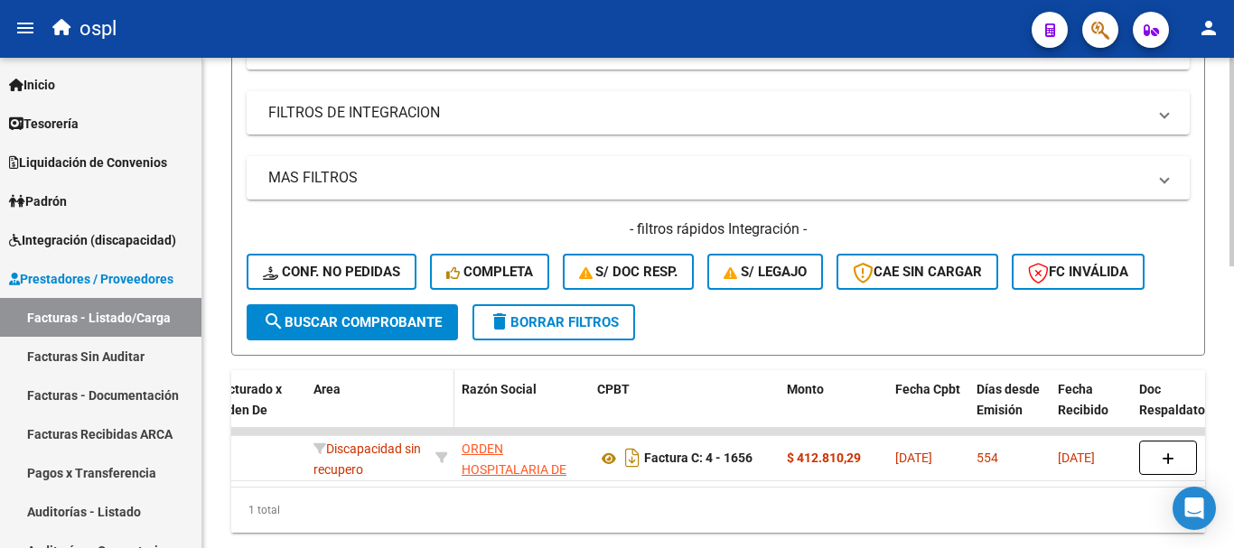
scroll to position [664, 0]
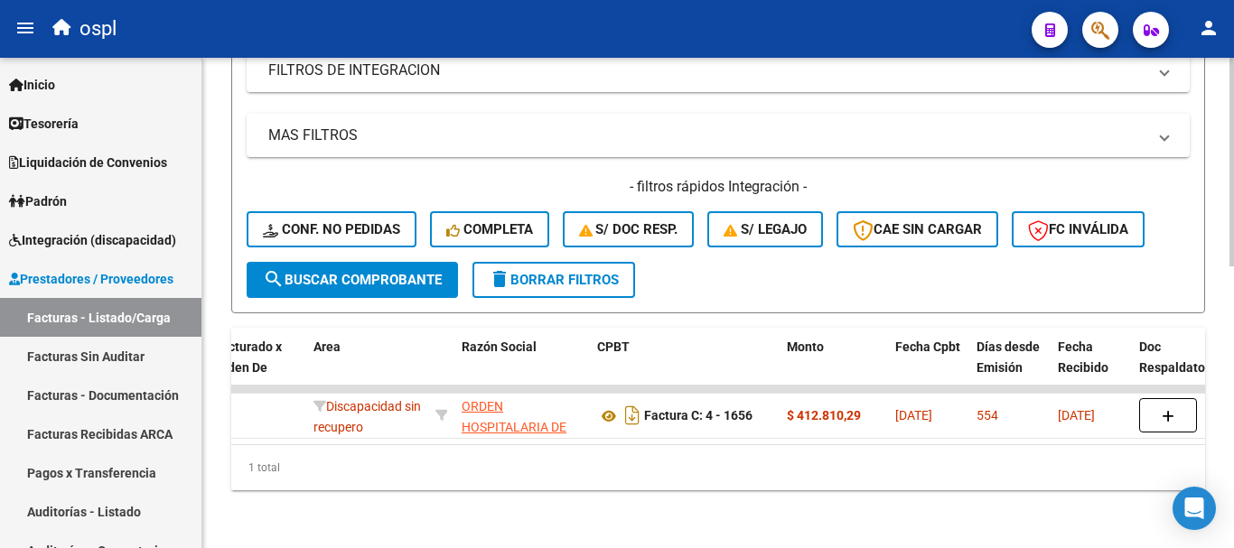
type input "el cruce"
click at [404, 272] on span "search Buscar Comprobante" at bounding box center [352, 280] width 179 height 16
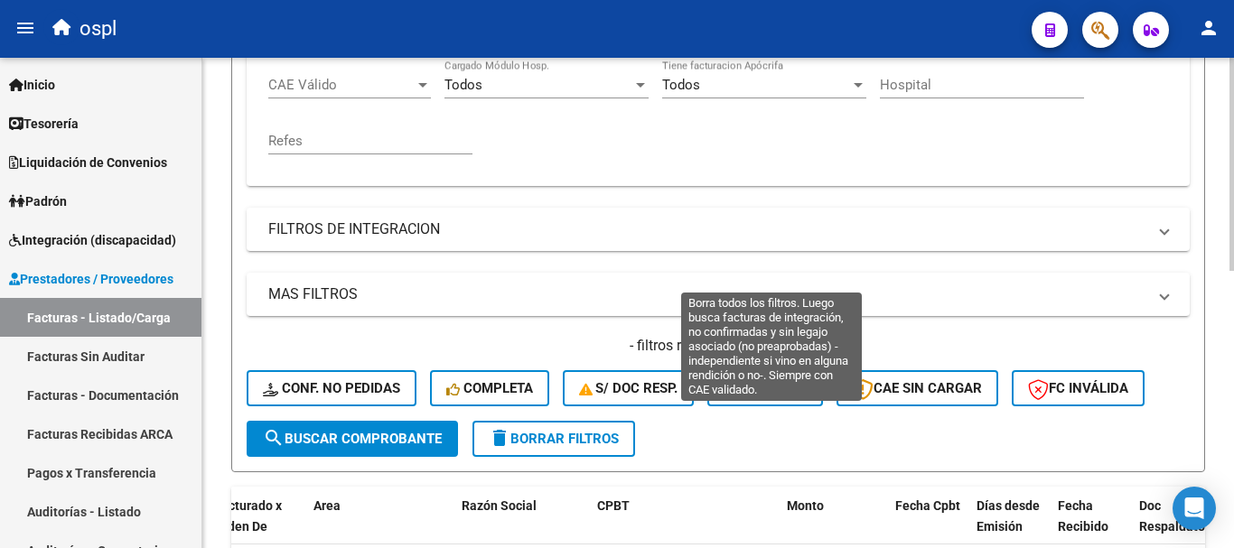
scroll to position [275, 0]
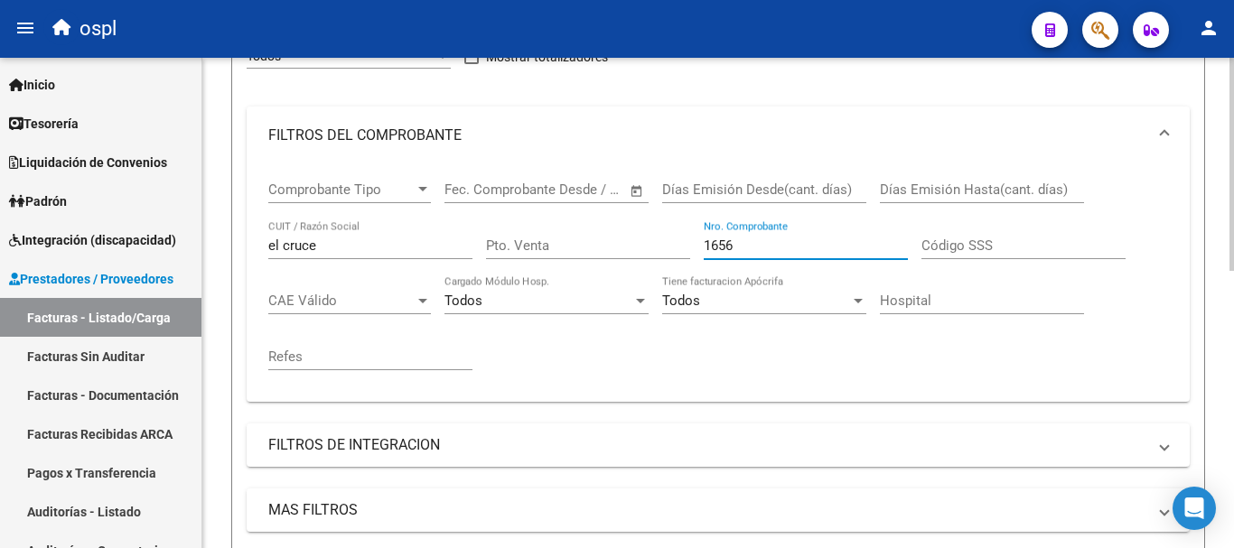
drag, startPoint x: 763, startPoint y: 244, endPoint x: 660, endPoint y: 241, distance: 103.0
click at [660, 242] on div "Comprobante Tipo Comprobante Tipo Fecha inicio – Fecha fin Fec. Comprobante Des…" at bounding box center [718, 275] width 900 height 223
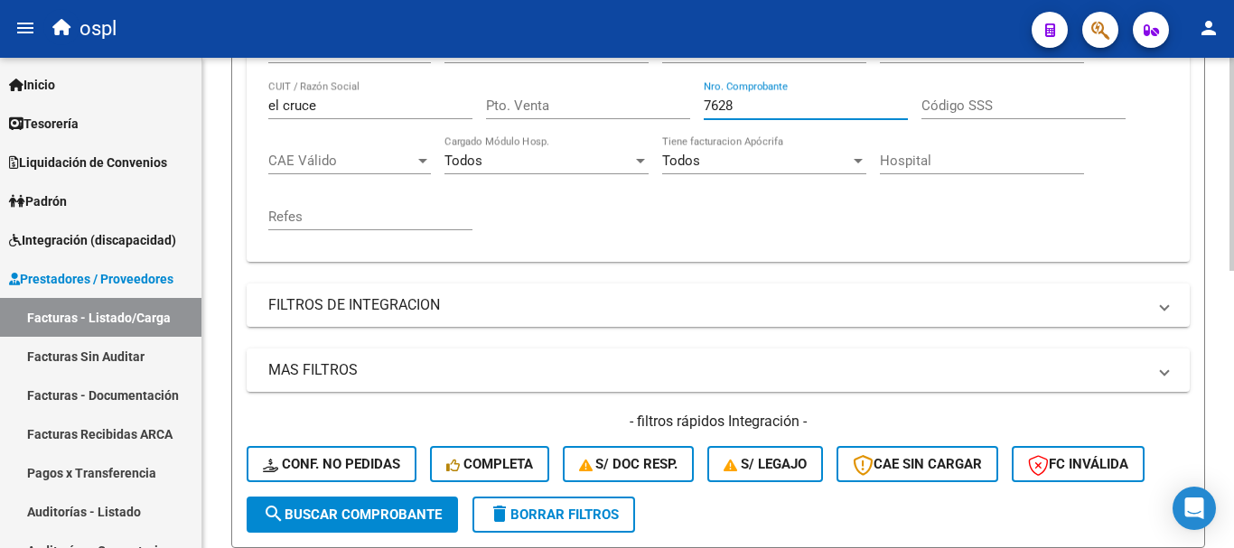
scroll to position [546, 0]
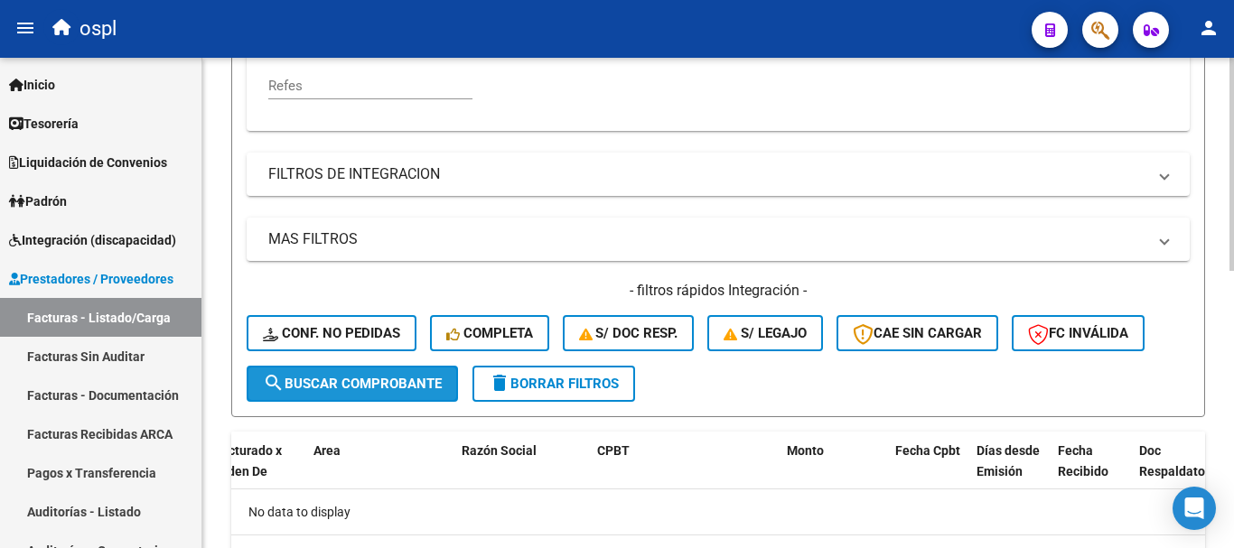
click at [383, 386] on span "search Buscar Comprobante" at bounding box center [352, 384] width 179 height 16
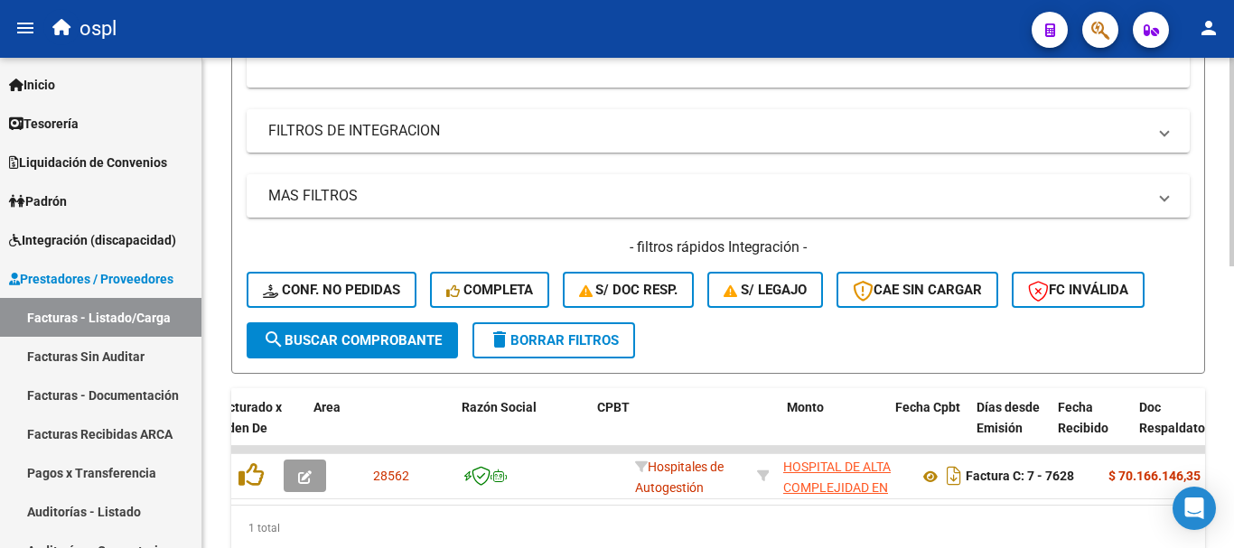
scroll to position [664, 0]
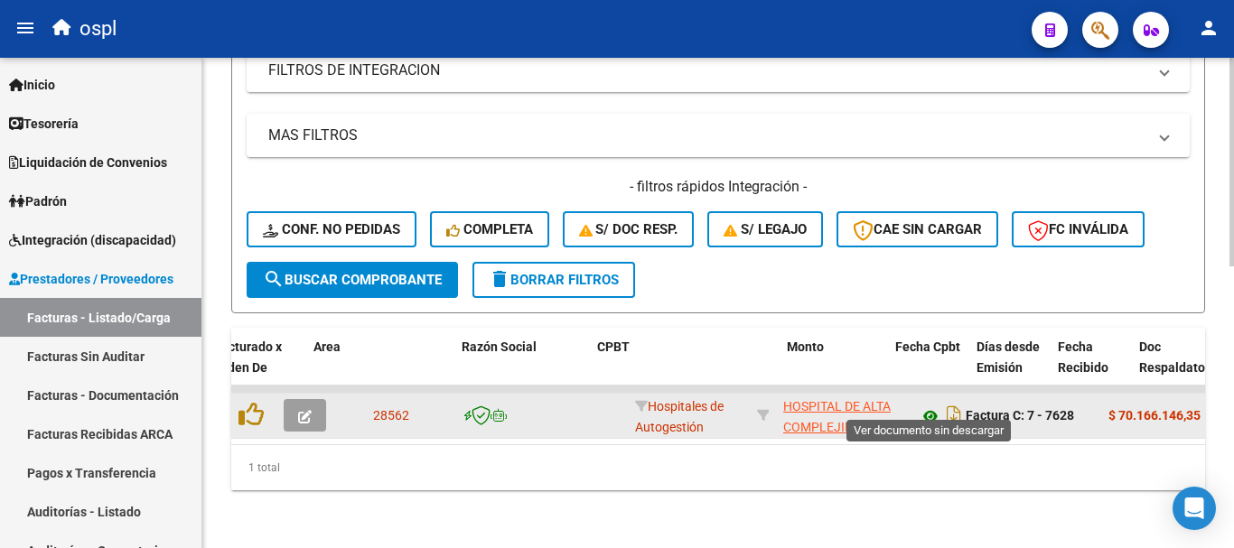
click at [926, 406] on icon at bounding box center [930, 417] width 23 height 22
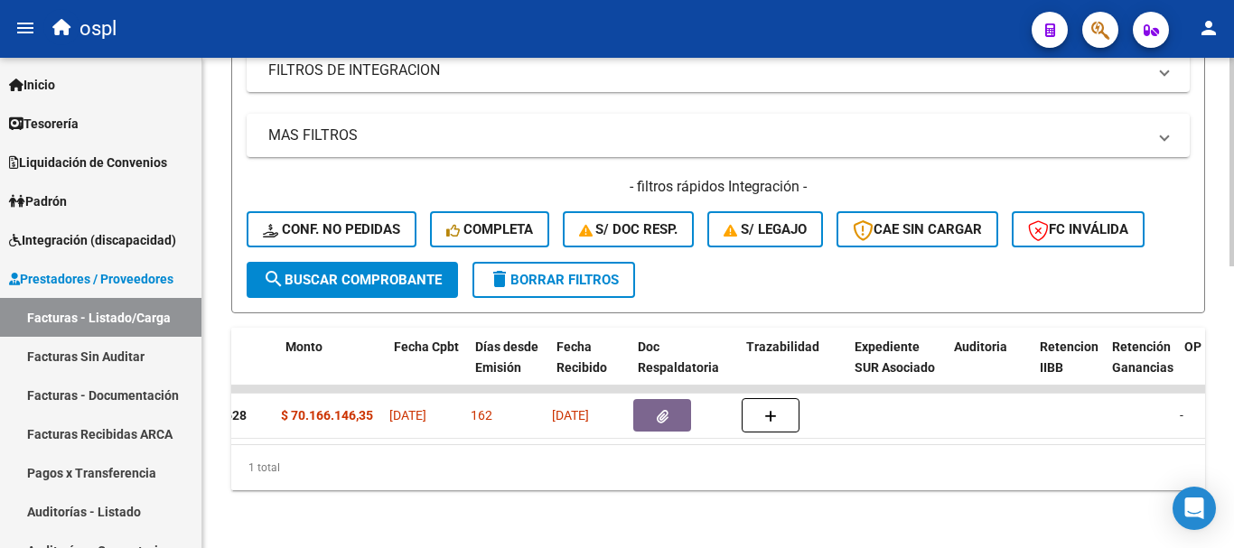
scroll to position [0, 823]
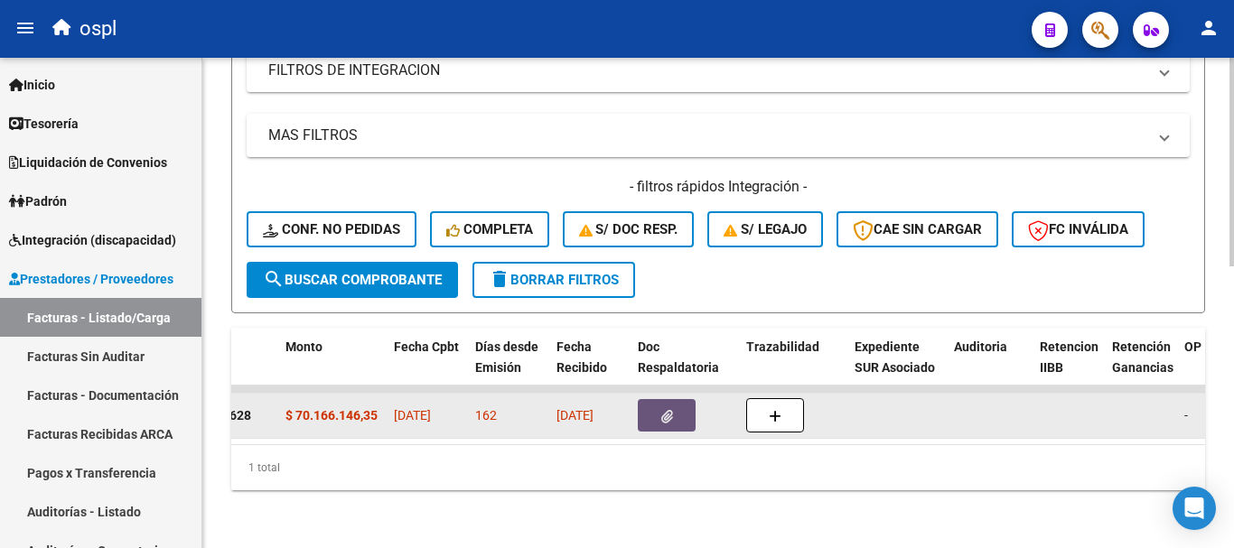
click at [678, 399] on button "button" at bounding box center [667, 415] width 58 height 33
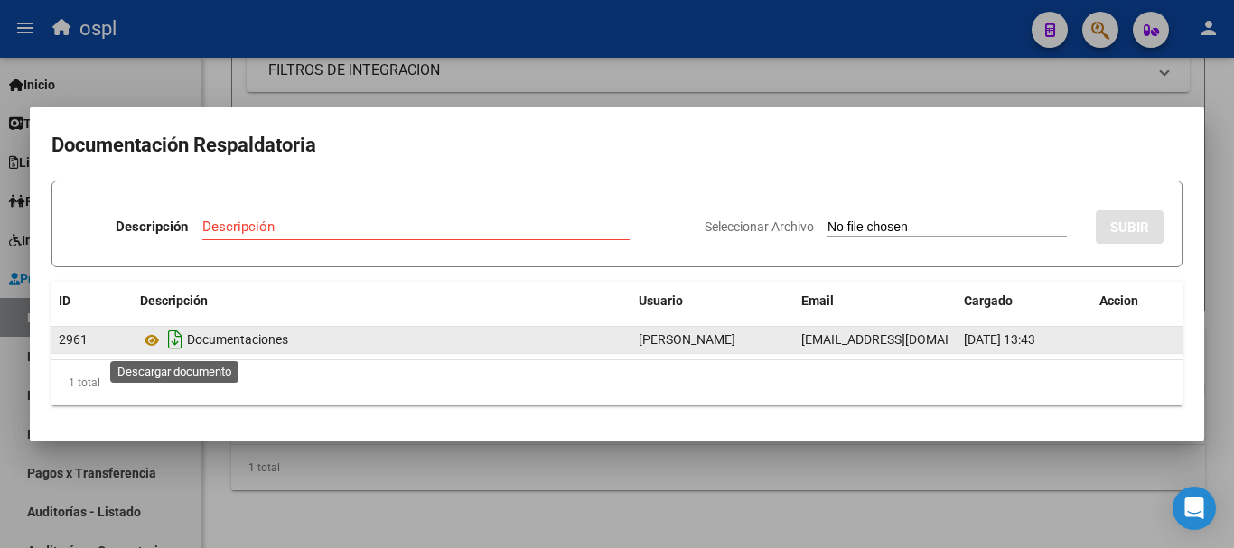
click at [176, 342] on icon "Descargar documento" at bounding box center [175, 339] width 23 height 29
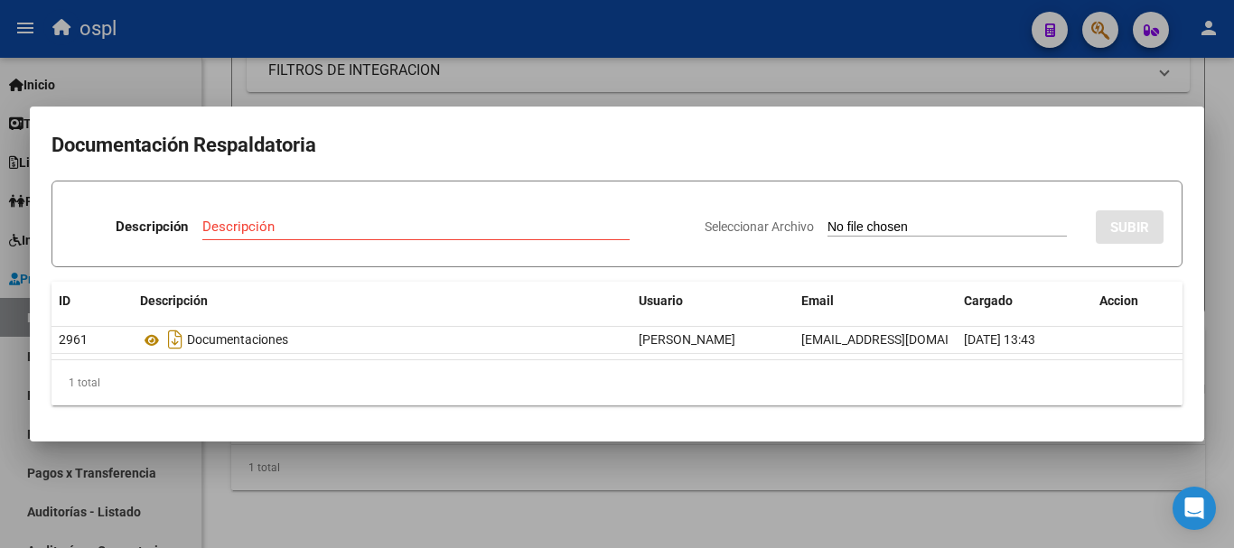
click at [818, 80] on div at bounding box center [617, 274] width 1234 height 548
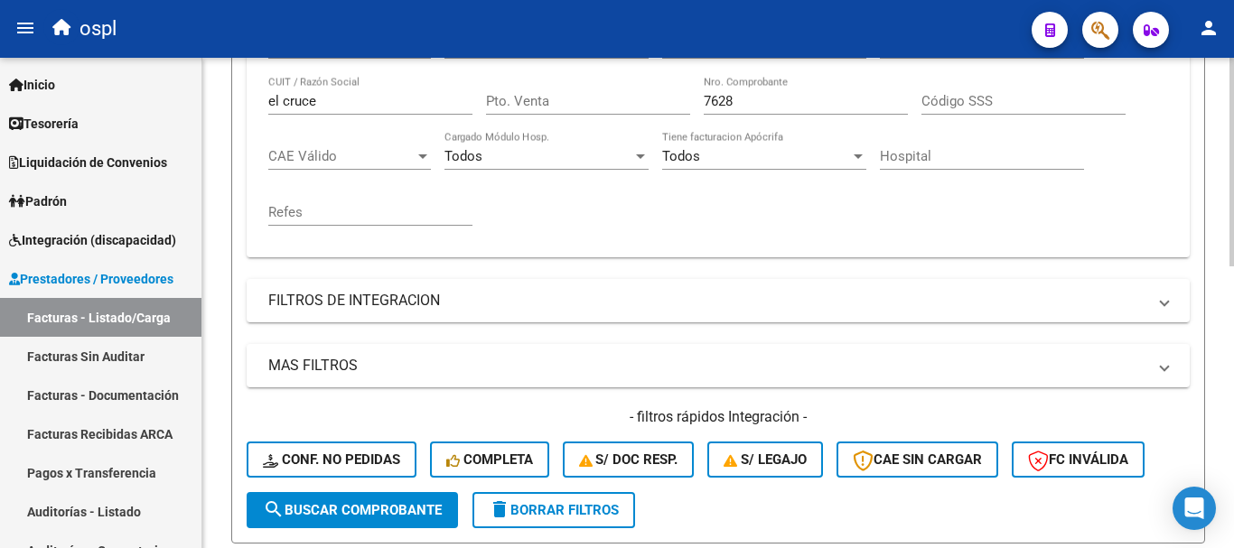
scroll to position [393, 0]
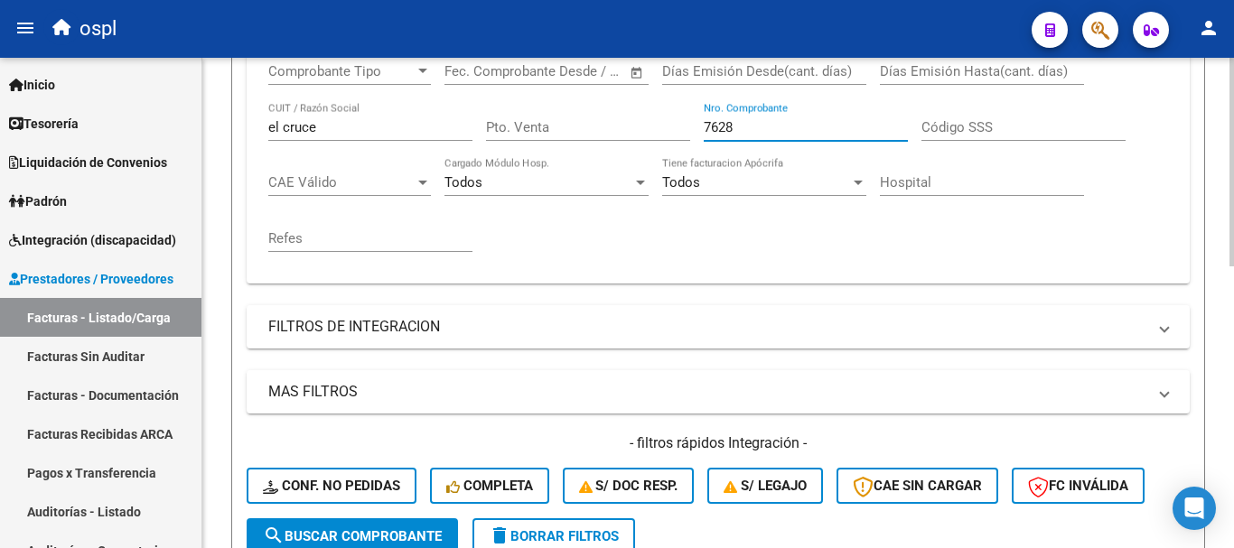
drag, startPoint x: 779, startPoint y: 127, endPoint x: 640, endPoint y: 98, distance: 142.1
click at [640, 98] on div "Comprobante Tipo Comprobante Tipo Fecha inicio – Fecha fin Fec. Comprobante Des…" at bounding box center [718, 157] width 900 height 223
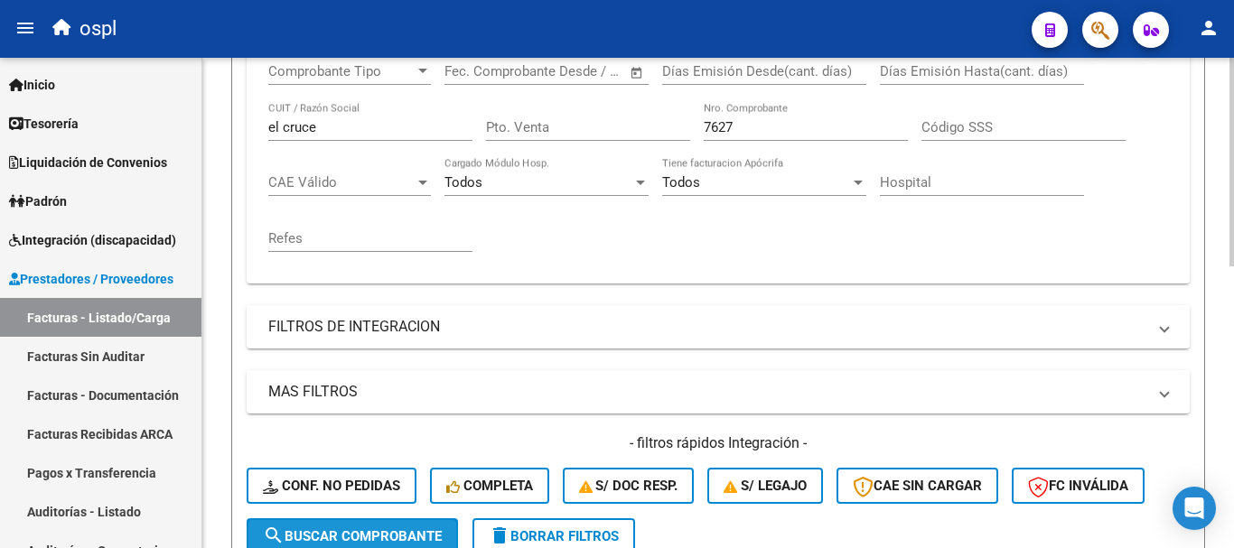
click at [384, 531] on span "search Buscar Comprobante" at bounding box center [352, 537] width 179 height 16
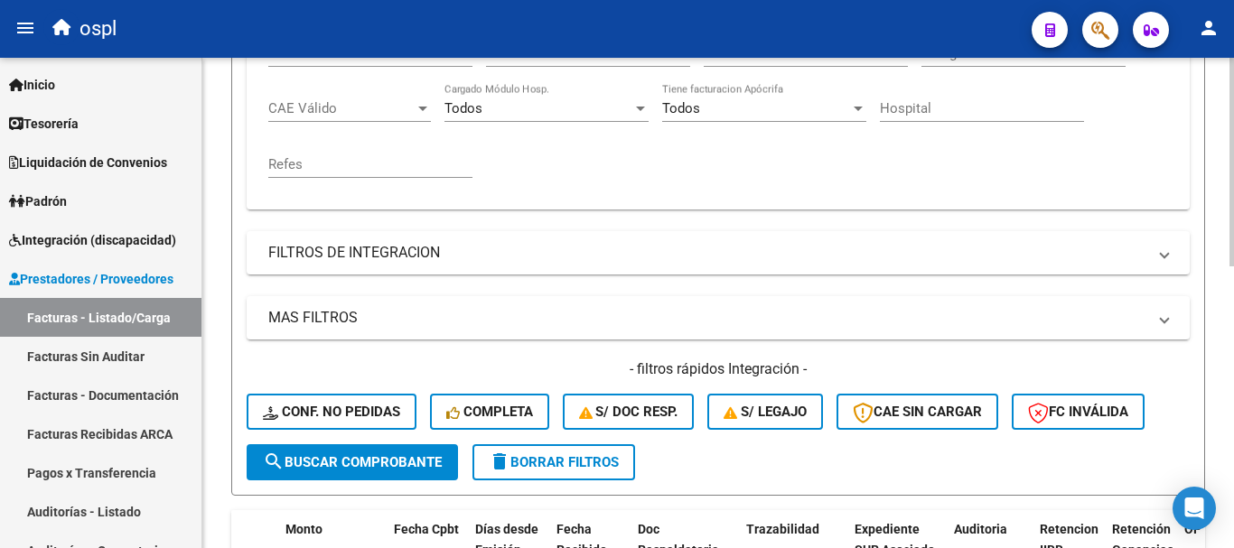
scroll to position [664, 0]
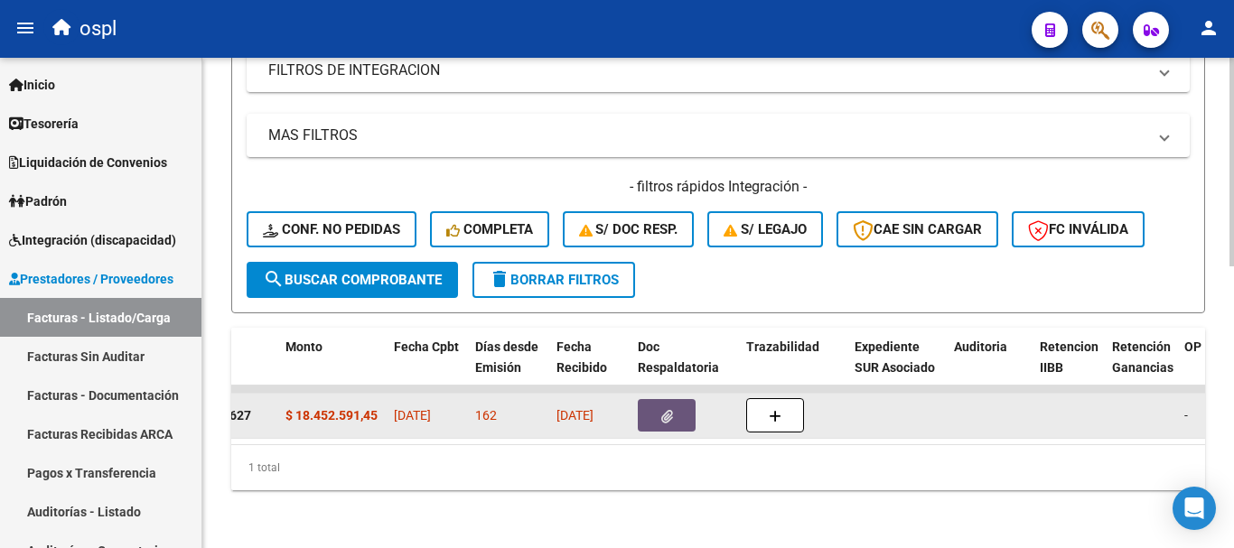
click at [665, 410] on icon "button" at bounding box center [667, 417] width 12 height 14
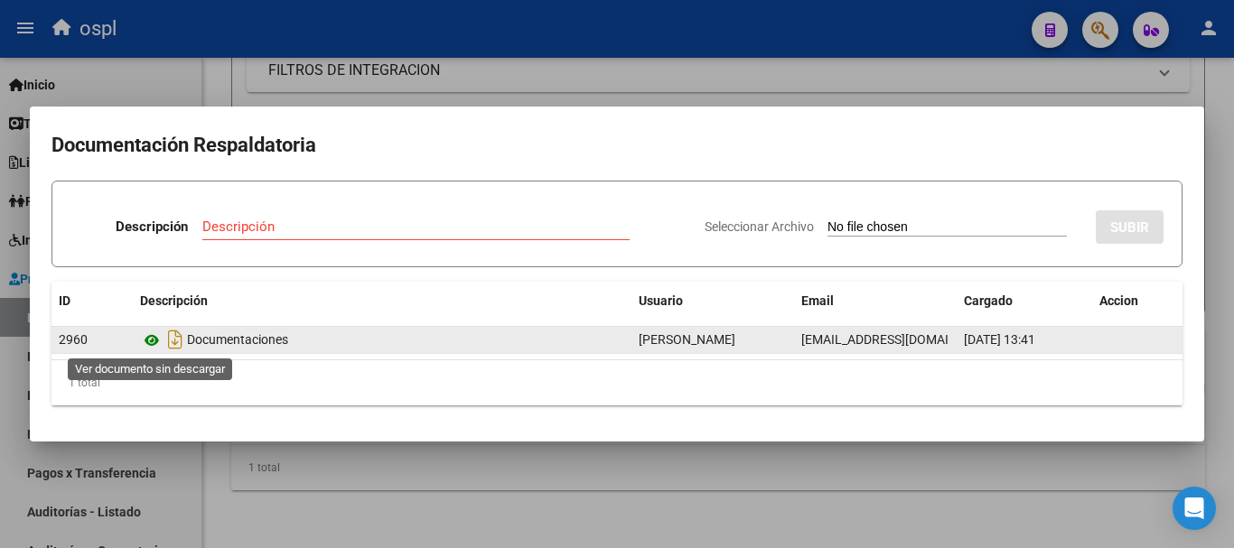
click at [150, 340] on icon at bounding box center [151, 341] width 23 height 22
click at [151, 342] on icon at bounding box center [151, 341] width 23 height 22
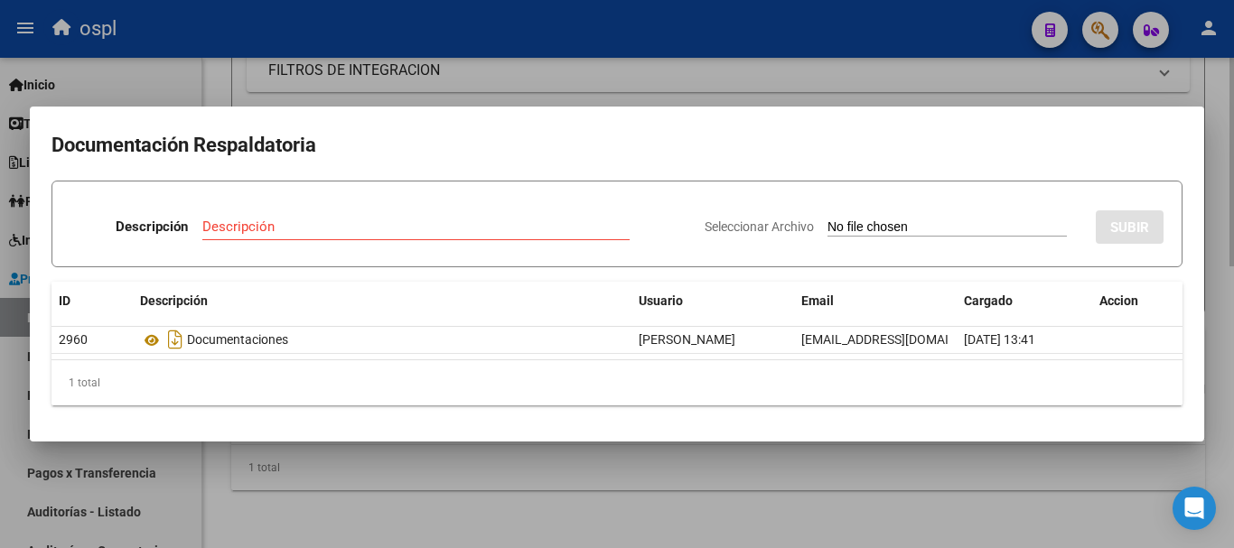
drag, startPoint x: 740, startPoint y: 477, endPoint x: 721, endPoint y: 476, distance: 19.0
click at [739, 477] on div at bounding box center [617, 274] width 1234 height 548
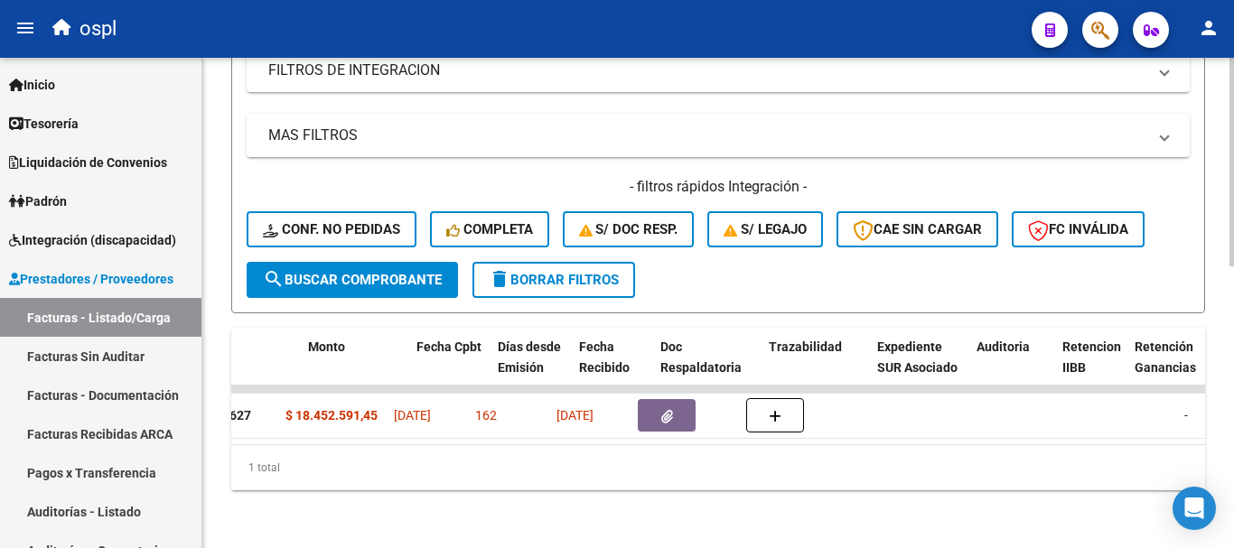
scroll to position [0, 0]
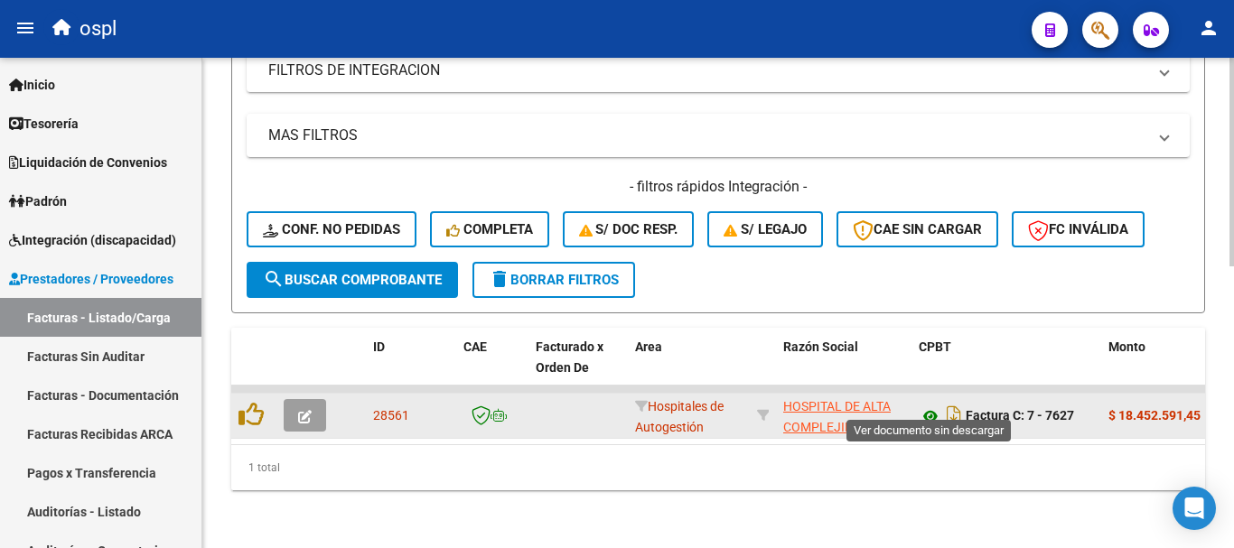
click at [931, 406] on icon at bounding box center [930, 417] width 23 height 22
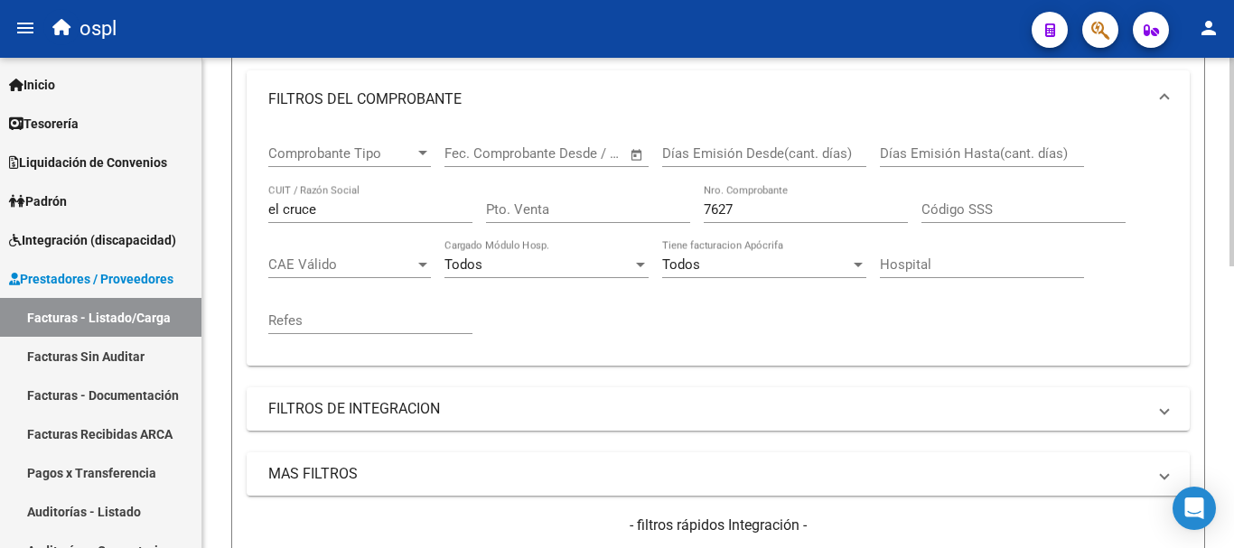
scroll to position [303, 0]
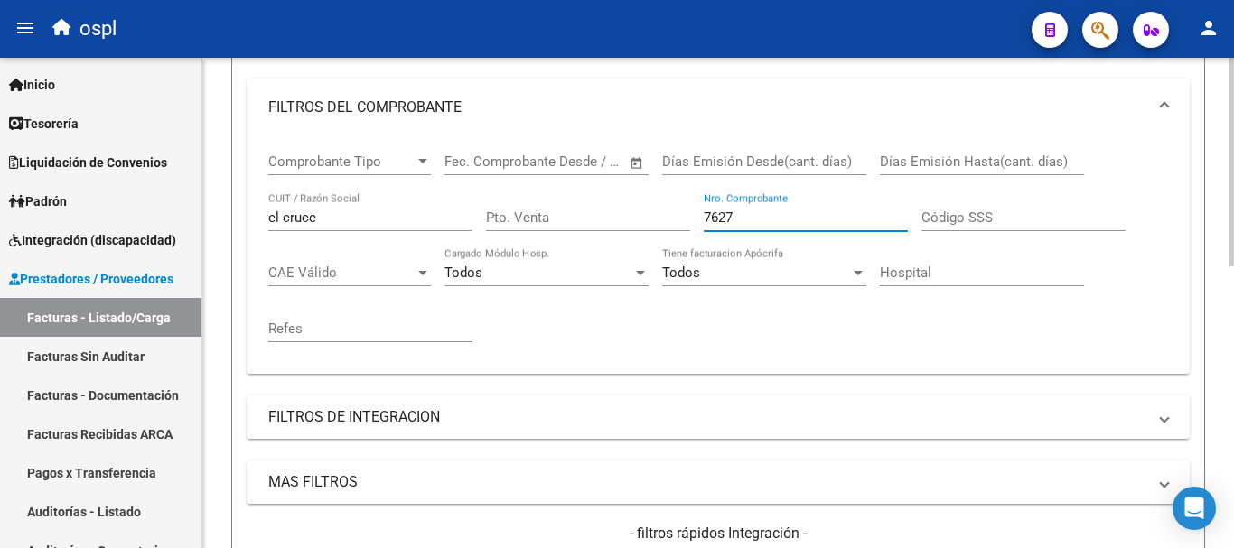
drag, startPoint x: 775, startPoint y: 221, endPoint x: 595, endPoint y: 215, distance: 179.9
click at [595, 215] on div "Comprobante Tipo Comprobante Tipo Fecha inicio – Fecha fin Fec. Comprobante Des…" at bounding box center [718, 247] width 900 height 223
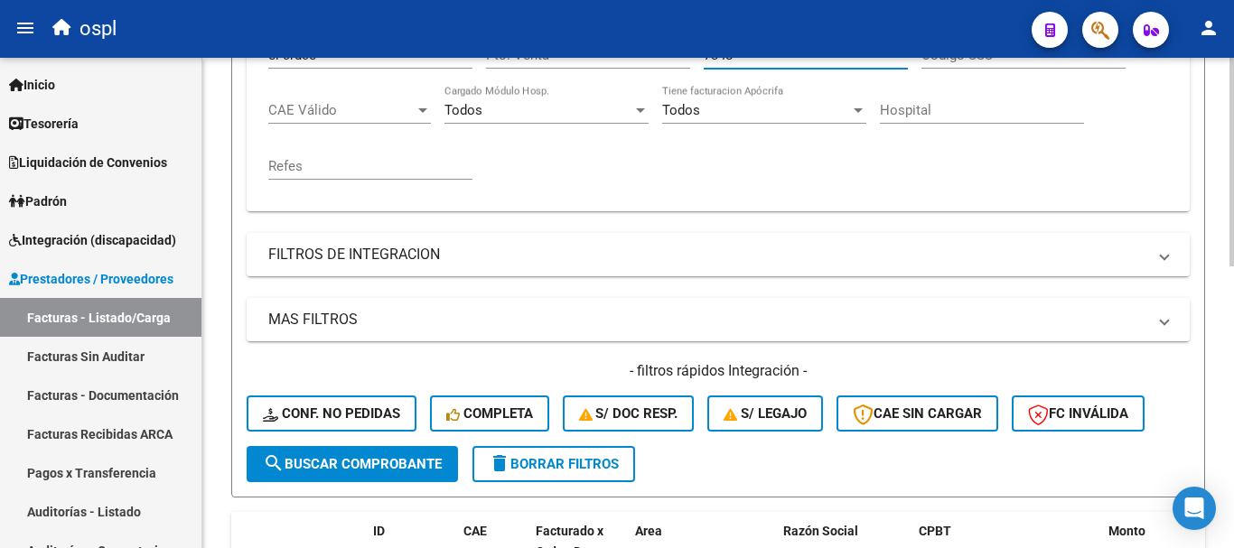
scroll to position [483, 0]
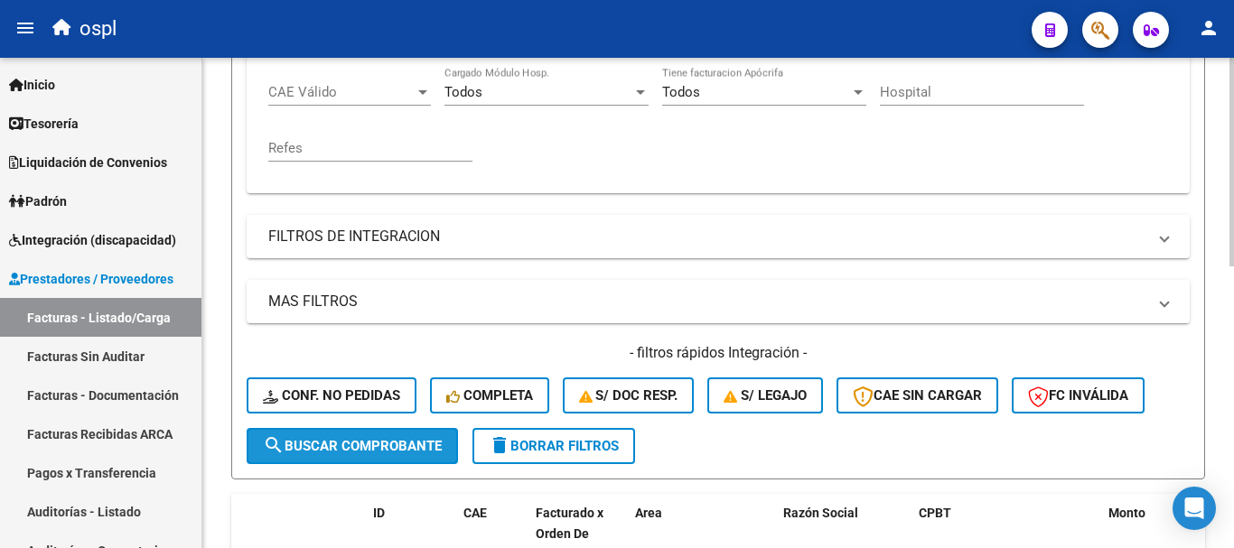
click at [417, 439] on span "search Buscar Comprobante" at bounding box center [352, 446] width 179 height 16
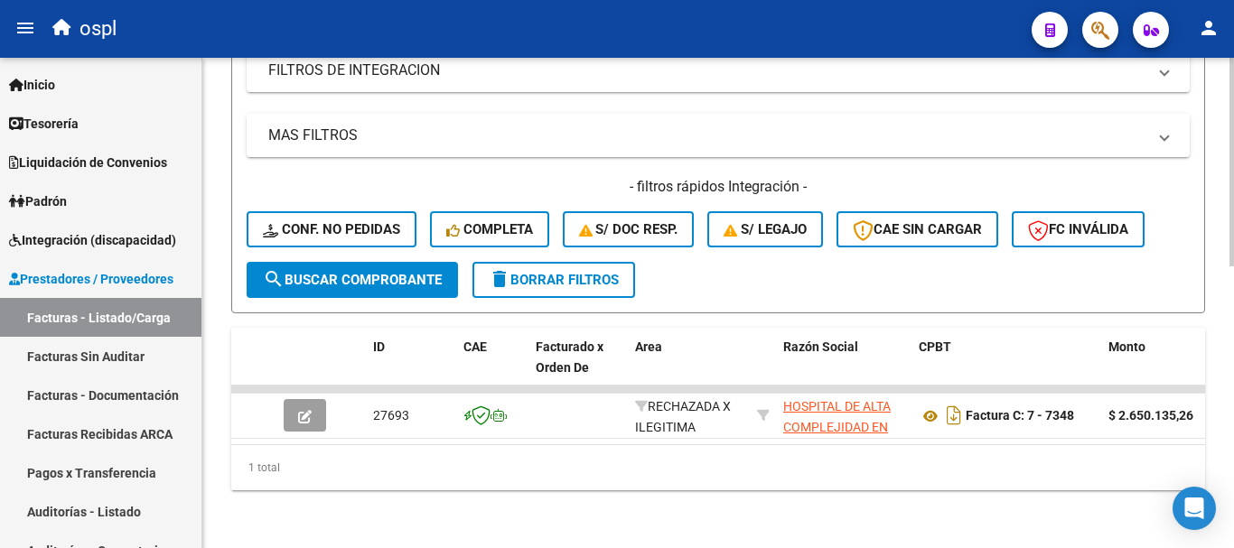
scroll to position [664, 0]
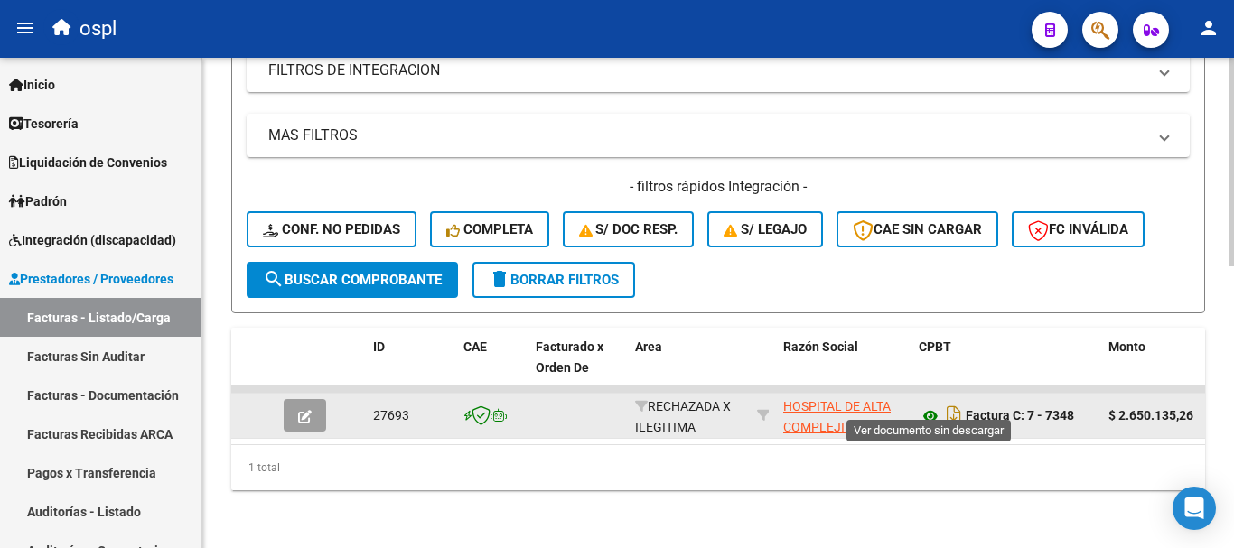
click at [929, 406] on icon at bounding box center [930, 417] width 23 height 22
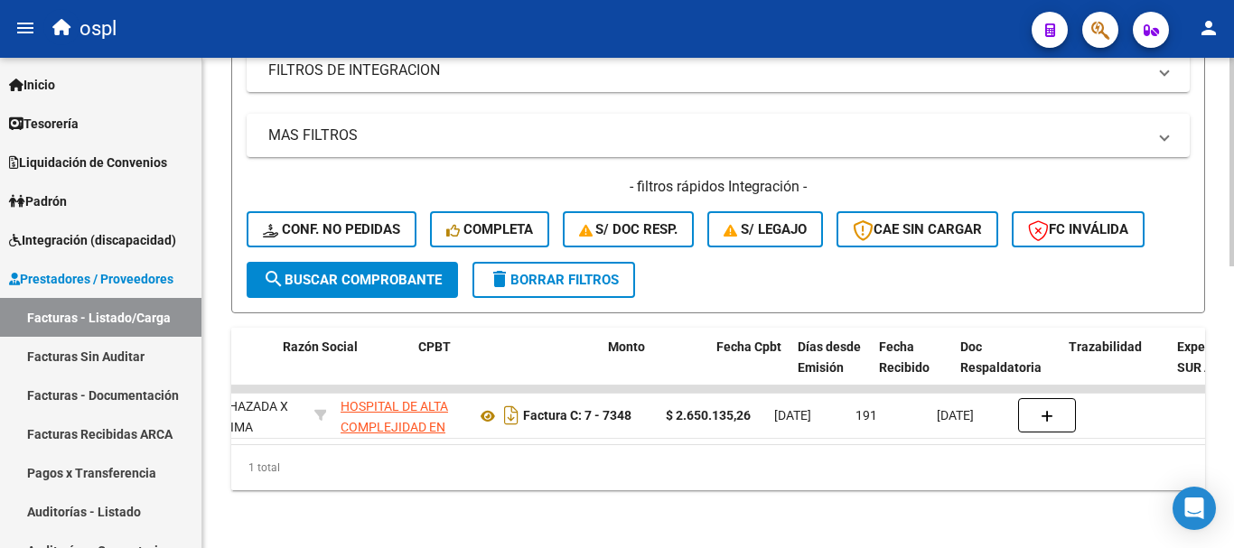
scroll to position [0, 438]
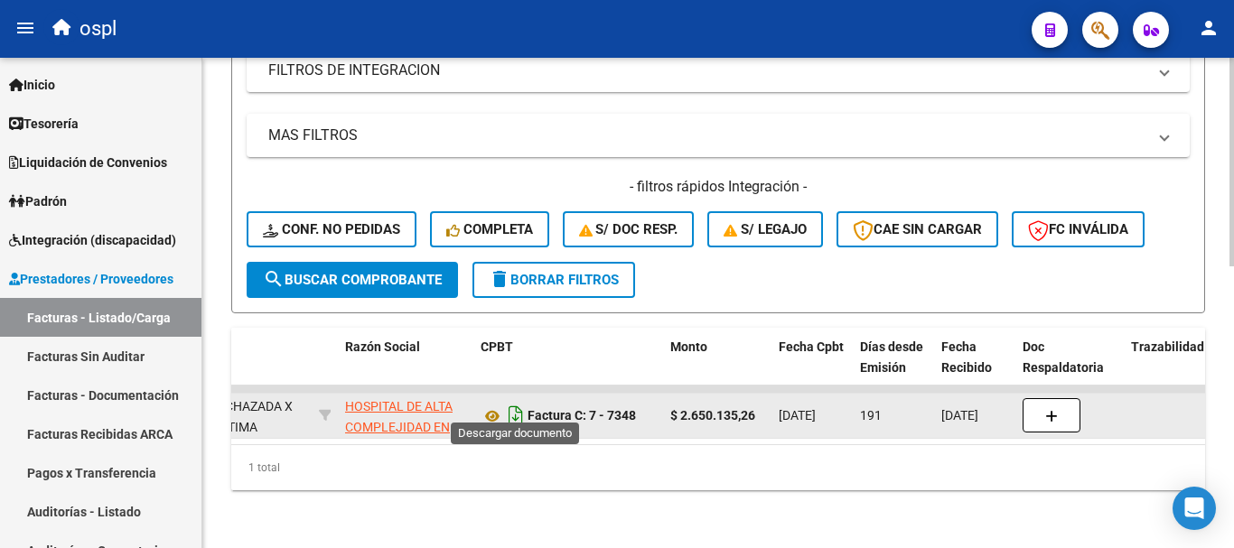
click at [511, 401] on icon "Descargar documento" at bounding box center [515, 415] width 23 height 29
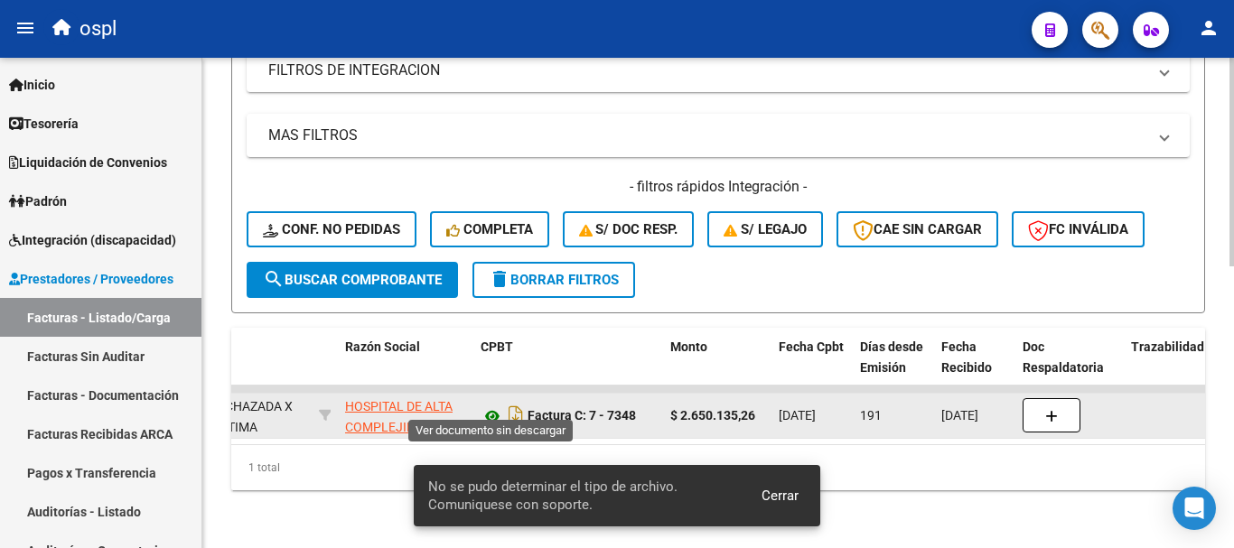
click at [492, 406] on icon at bounding box center [492, 417] width 23 height 22
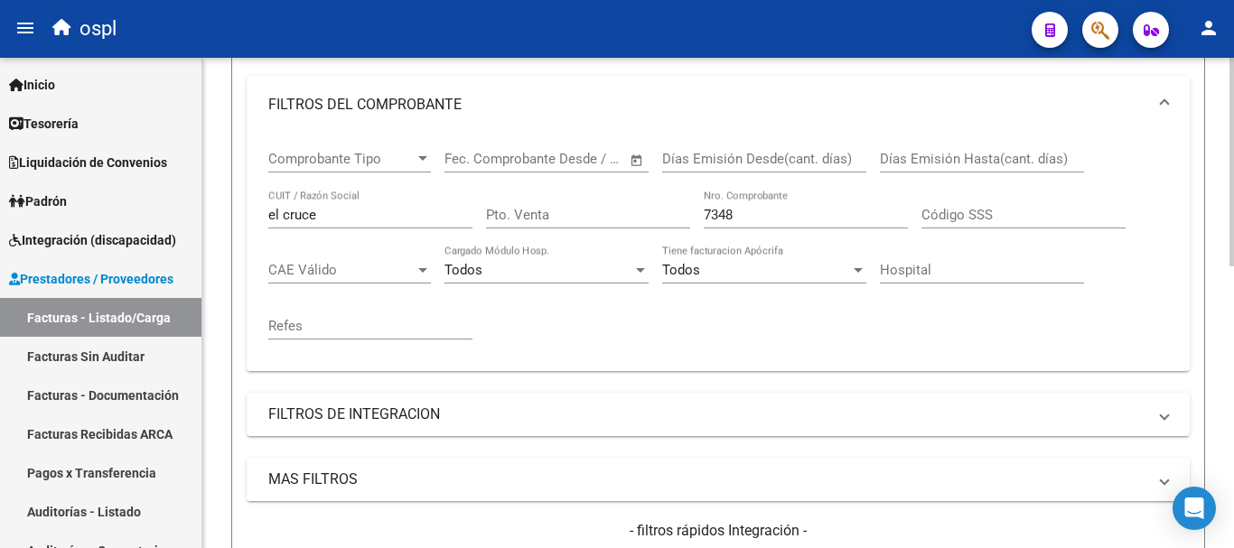
scroll to position [303, 0]
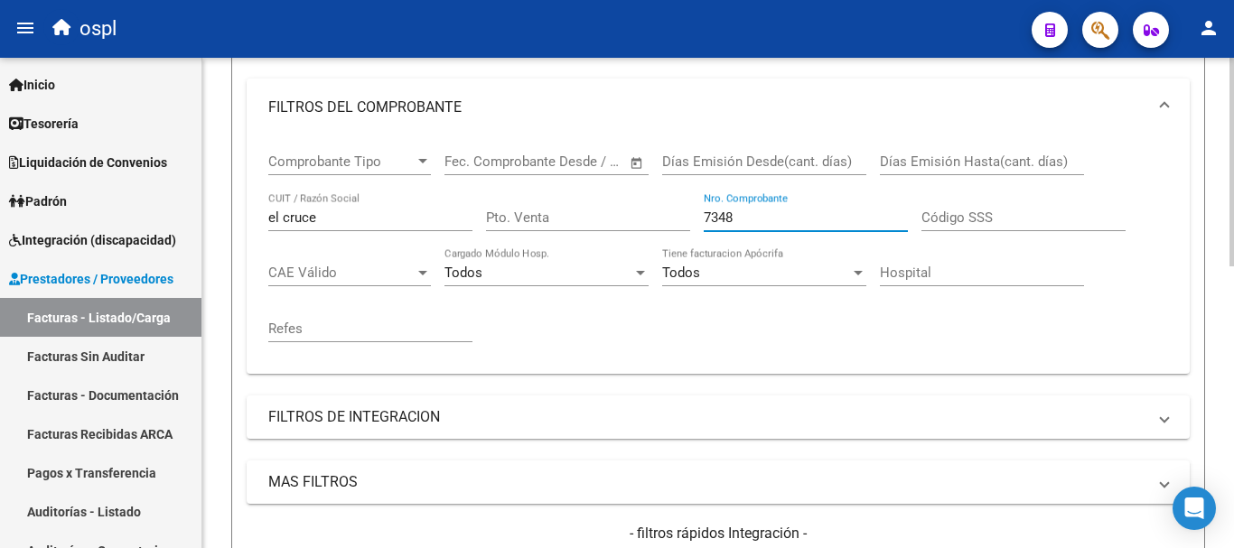
drag, startPoint x: 760, startPoint y: 219, endPoint x: 557, endPoint y: 162, distance: 211.1
click at [544, 183] on div "Comprobante Tipo Comprobante Tipo Fecha inicio – Fecha fin Fec. Comprobante Des…" at bounding box center [718, 247] width 900 height 223
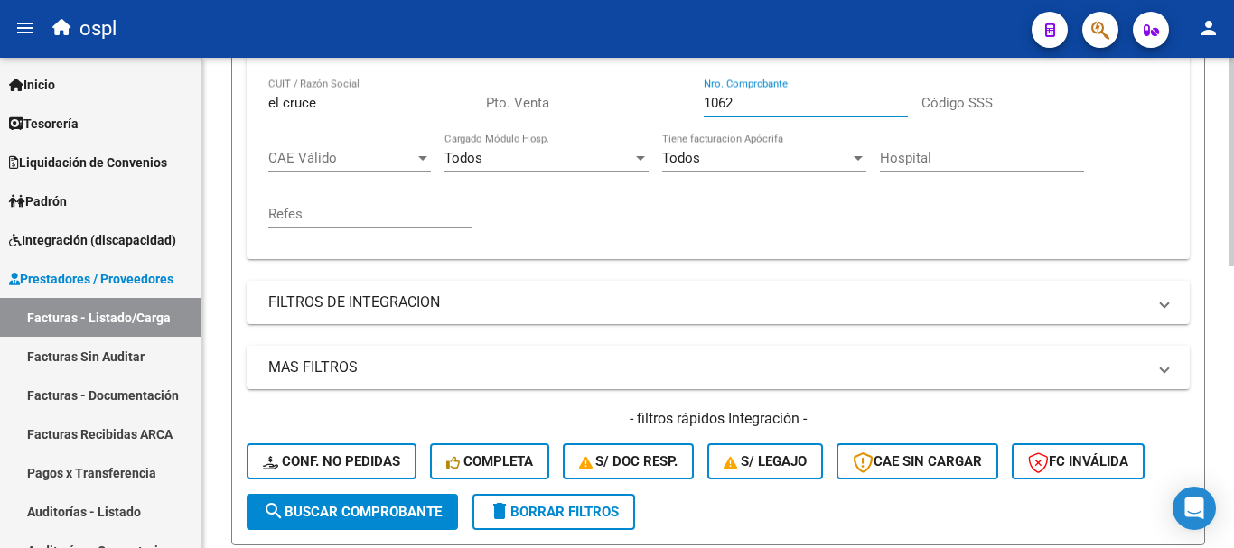
scroll to position [574, 0]
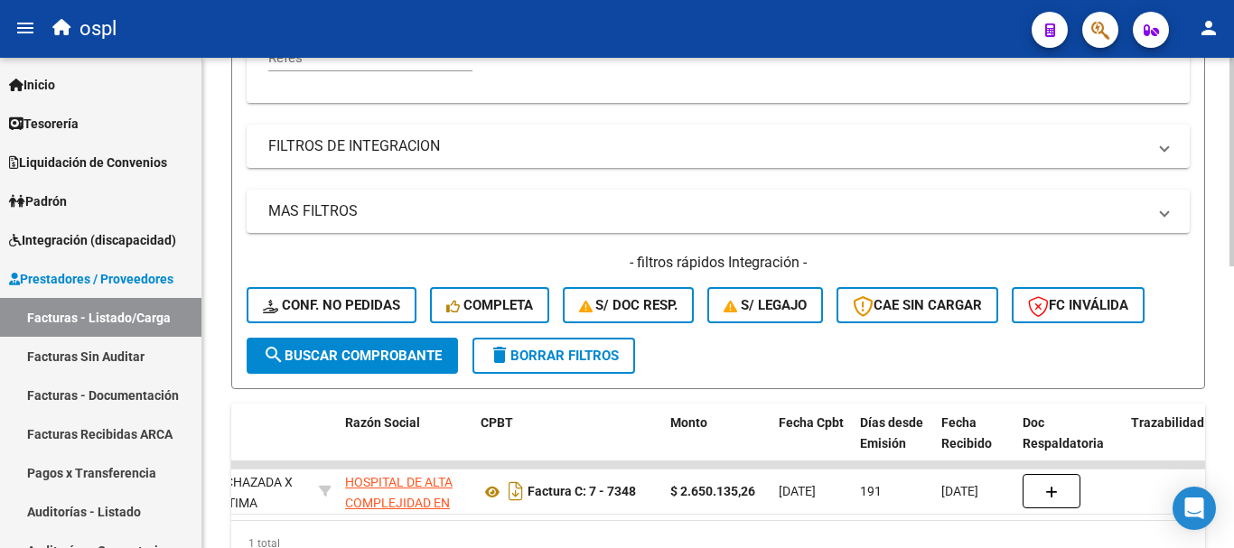
type input "1062"
click at [343, 351] on span "search Buscar Comprobante" at bounding box center [352, 356] width 179 height 16
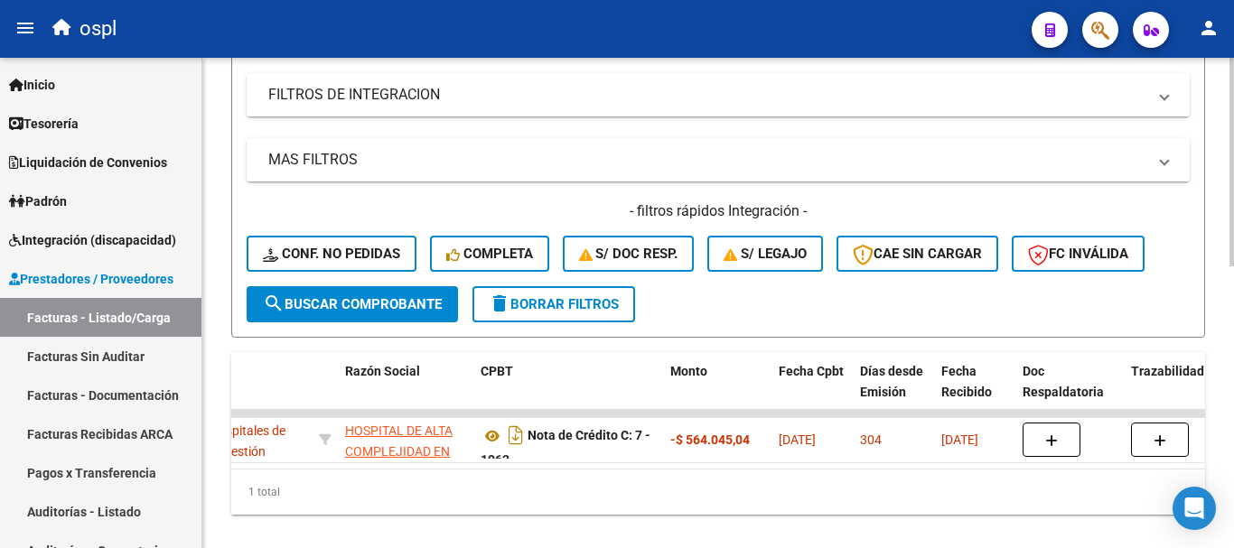
scroll to position [664, 0]
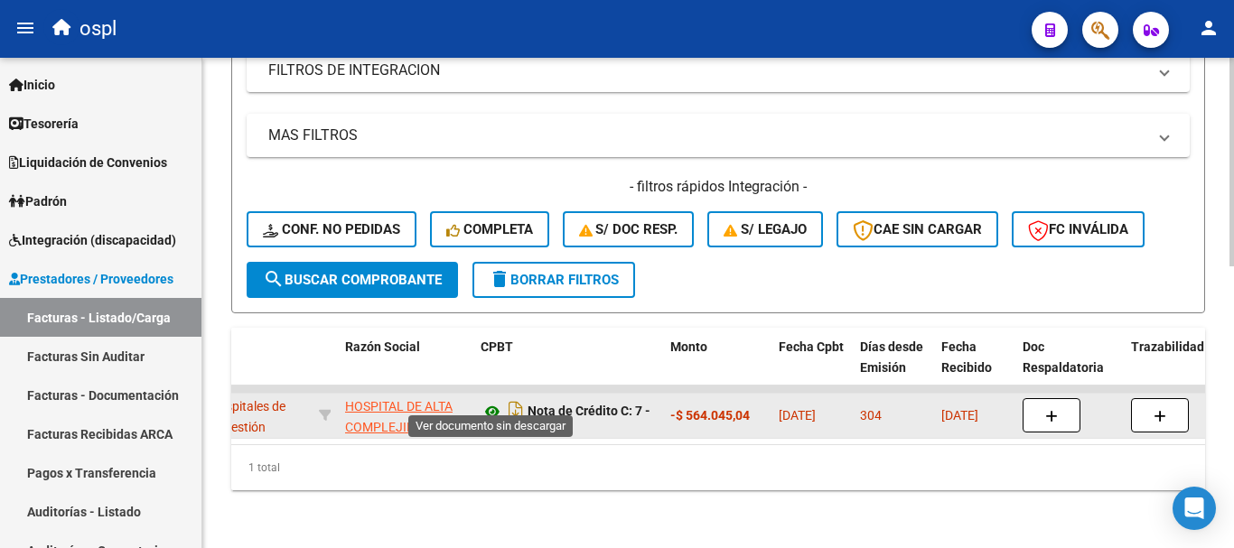
click at [492, 401] on icon at bounding box center [492, 412] width 23 height 22
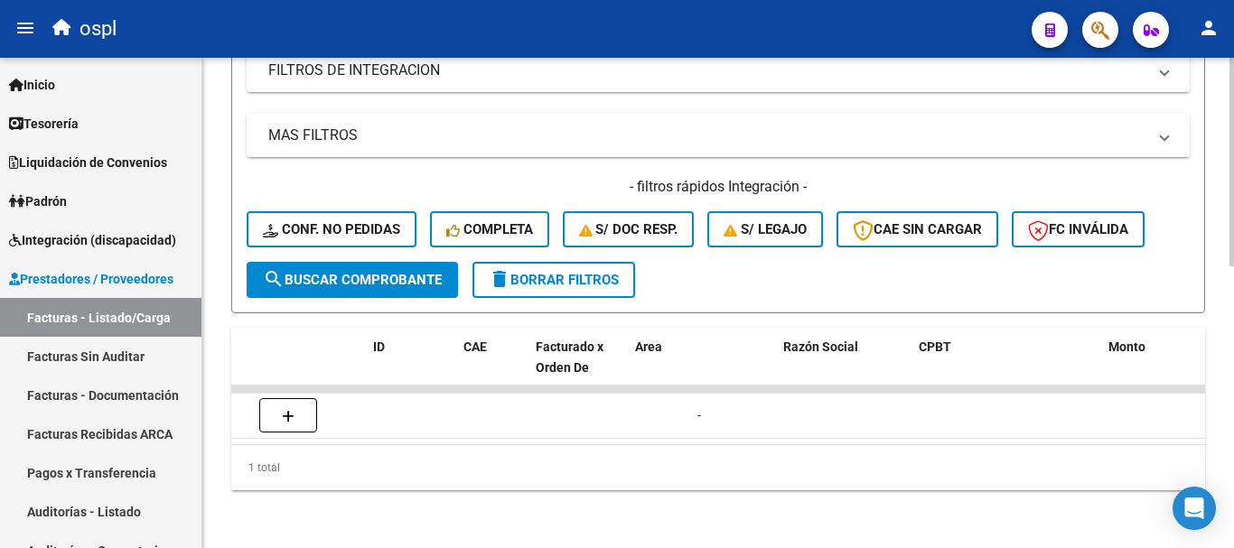
scroll to position [0, 0]
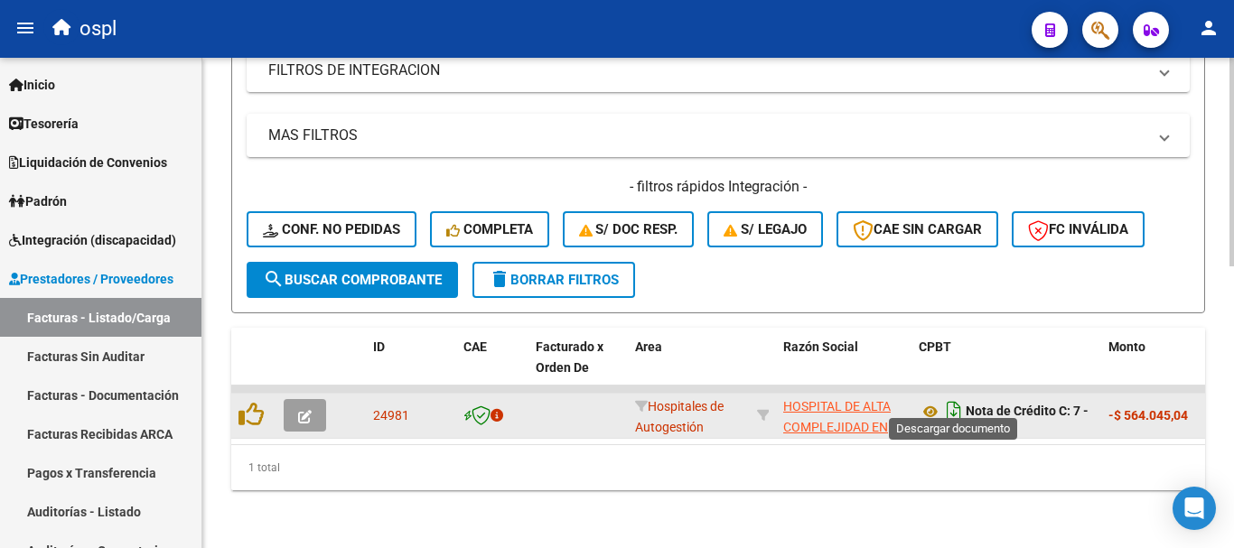
click at [952, 398] on icon "Descargar documento" at bounding box center [953, 411] width 23 height 29
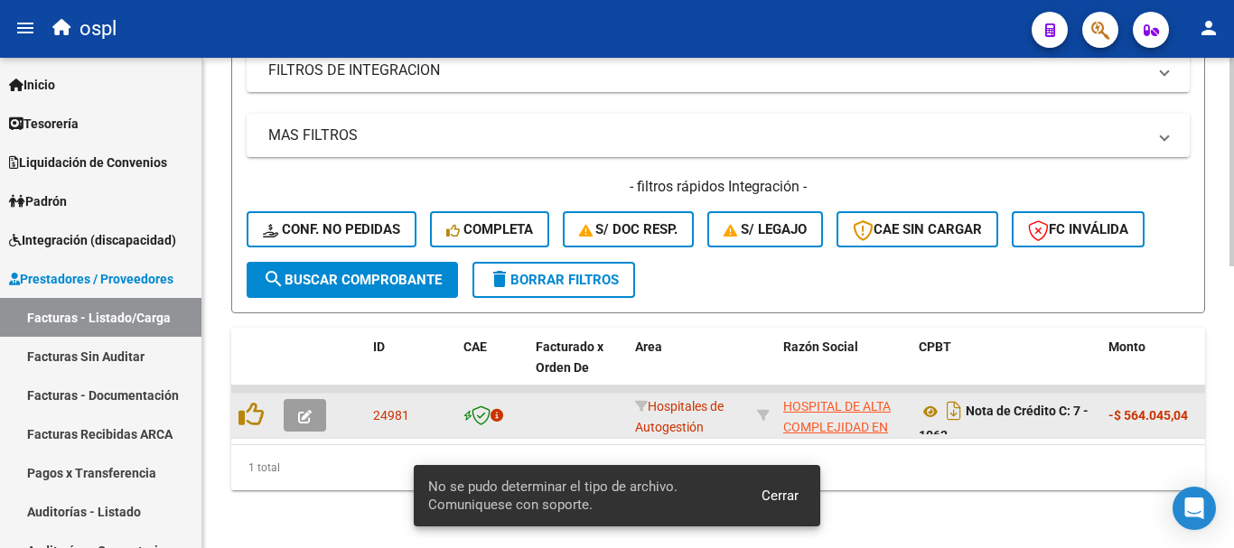
click at [778, 493] on span "Cerrar" at bounding box center [780, 496] width 37 height 16
